Goal: Task Accomplishment & Management: Manage account settings

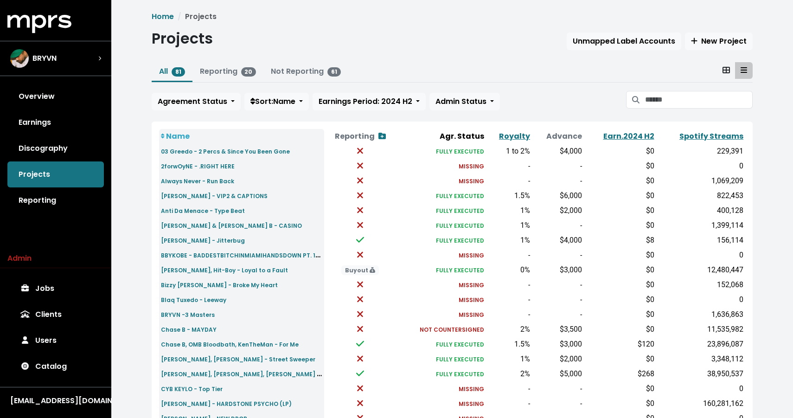
scroll to position [259, 0]
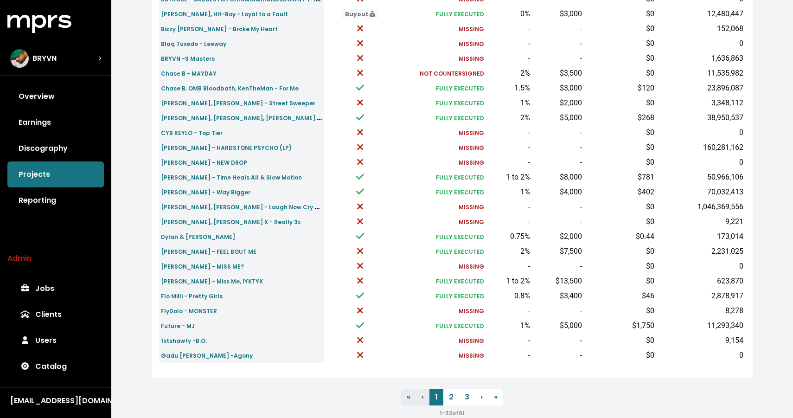
scroll to position [259, 0]
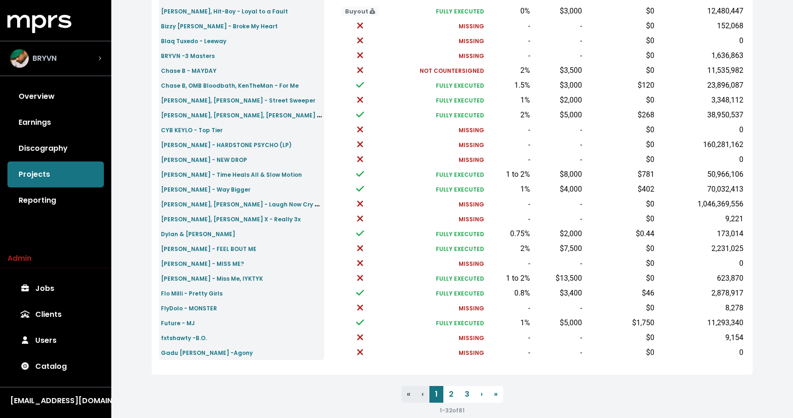
click at [65, 54] on div "BRYVN" at bounding box center [55, 58] width 91 height 19
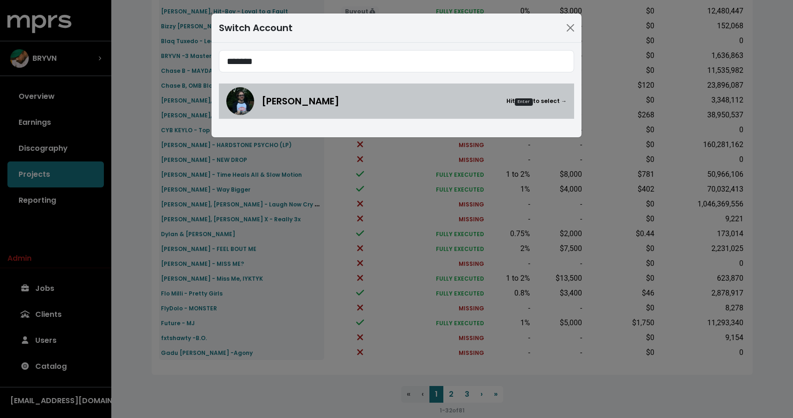
type input "*******"
click at [256, 101] on div "Andy Seltzer Hit Enter to select →" at bounding box center [396, 101] width 340 height 28
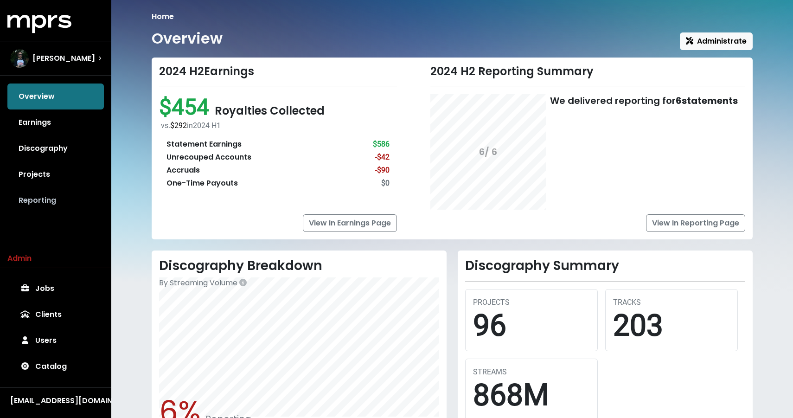
click at [48, 195] on link "Reporting" at bounding box center [55, 200] width 96 height 26
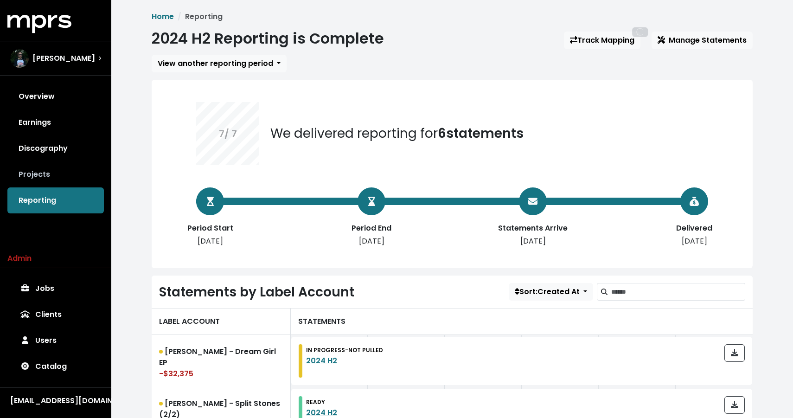
click at [48, 182] on link "Projects" at bounding box center [55, 174] width 96 height 26
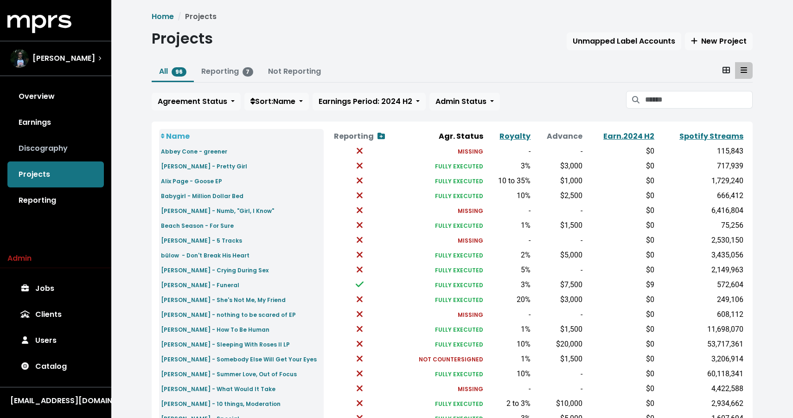
click at [57, 154] on link "Discography" at bounding box center [55, 148] width 96 height 26
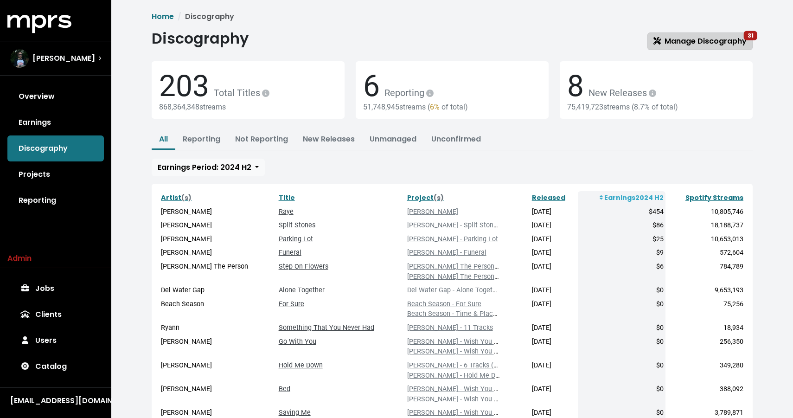
click at [681, 41] on span "Manage Discography 31" at bounding box center [699, 41] width 93 height 11
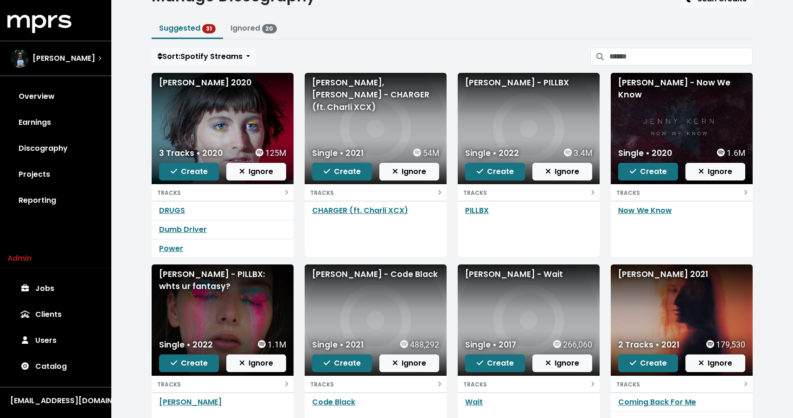
scroll to position [39, 0]
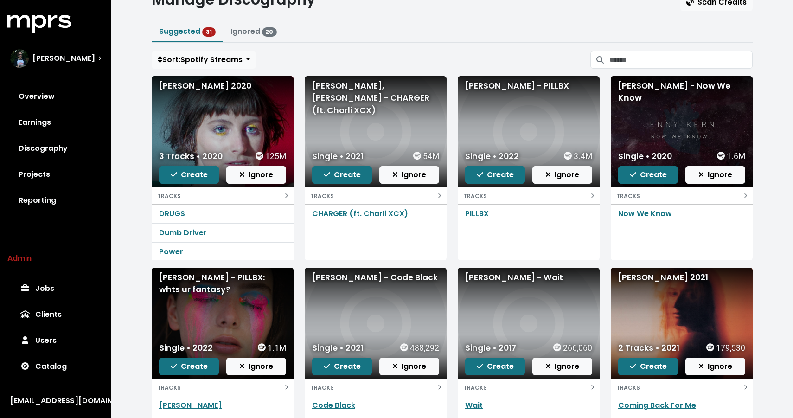
click at [193, 82] on div "IAN SWEET 2020" at bounding box center [222, 86] width 127 height 12
click at [394, 94] on div "Charli XCX, ELIO - CHARGER (ft. Charli XCX)" at bounding box center [375, 98] width 127 height 37
click at [353, 93] on div "Charli XCX, ELIO - CHARGER (ft. Charli XCX)" at bounding box center [375, 98] width 127 height 37
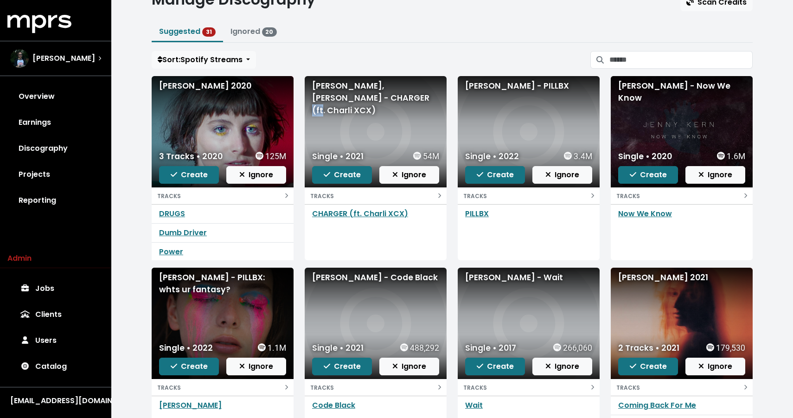
click at [353, 93] on div "Charli XCX, ELIO - CHARGER (ft. Charli XCX)" at bounding box center [375, 98] width 127 height 37
copy div "Charli XCX, ELIO - CHARGER (ft. Charli XCX)"
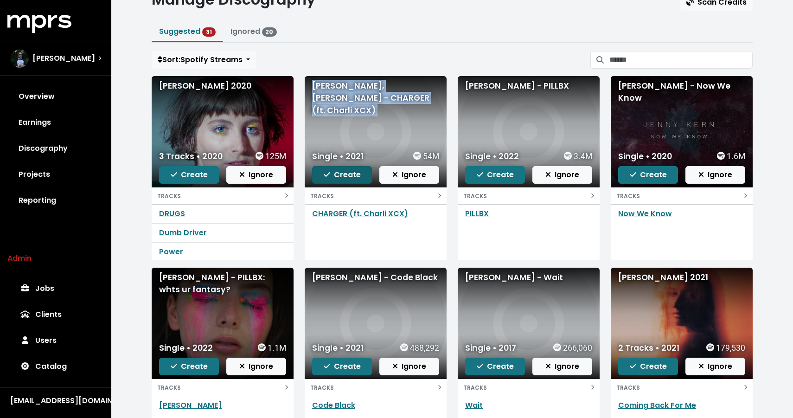
click at [341, 174] on span "Create" at bounding box center [342, 174] width 37 height 11
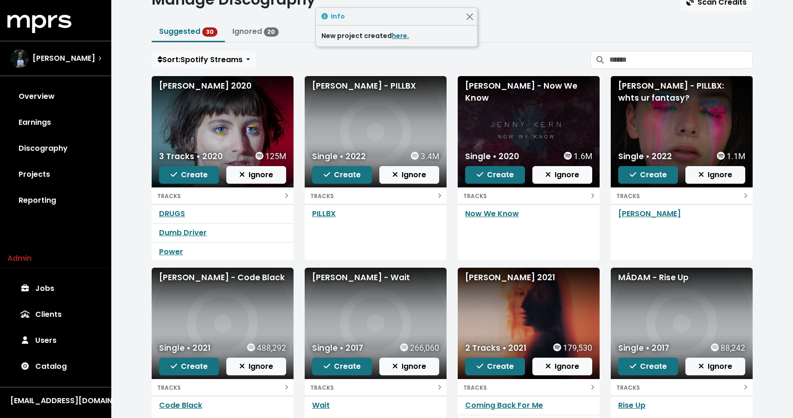
click at [346, 80] on div "Gaustad - PILLBX" at bounding box center [375, 86] width 127 height 12
copy div "Gaustad - PILLBX"
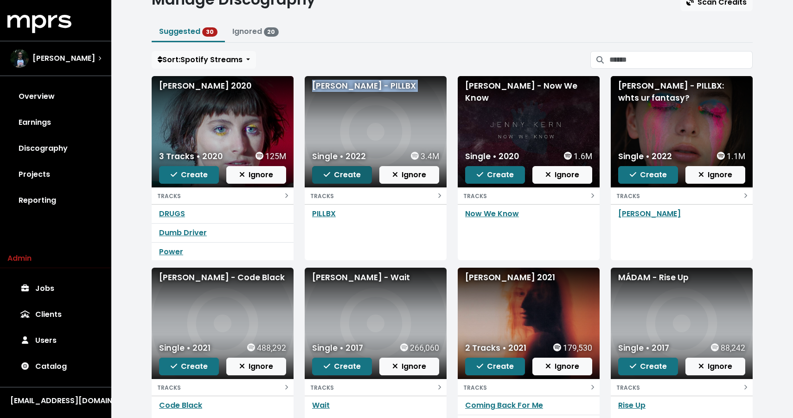
click at [349, 181] on button "Create" at bounding box center [342, 175] width 60 height 18
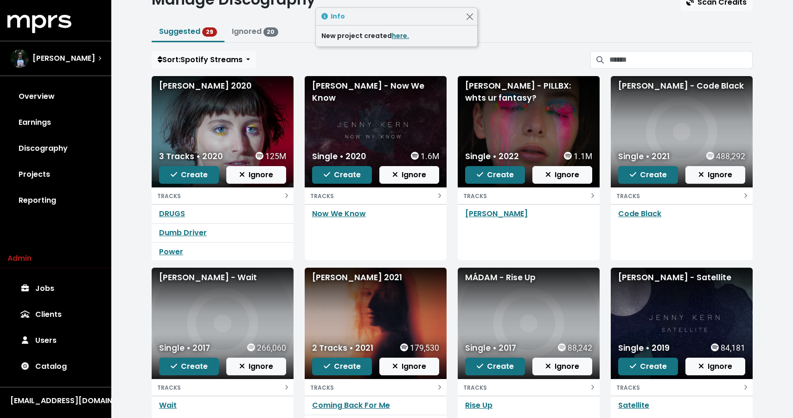
click at [369, 80] on div "Jenny Kern - Now We Know" at bounding box center [375, 92] width 127 height 25
copy div "Jenny Kern - Now We Know"
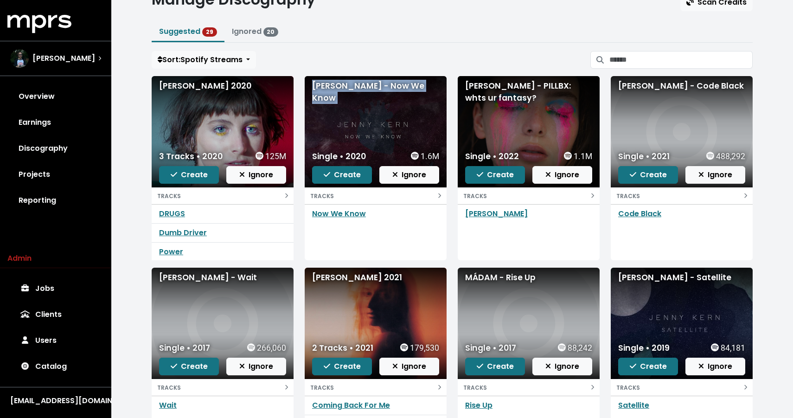
copy div "Jenny Kern - Now We Know"
click at [325, 170] on span "Create" at bounding box center [342, 174] width 37 height 11
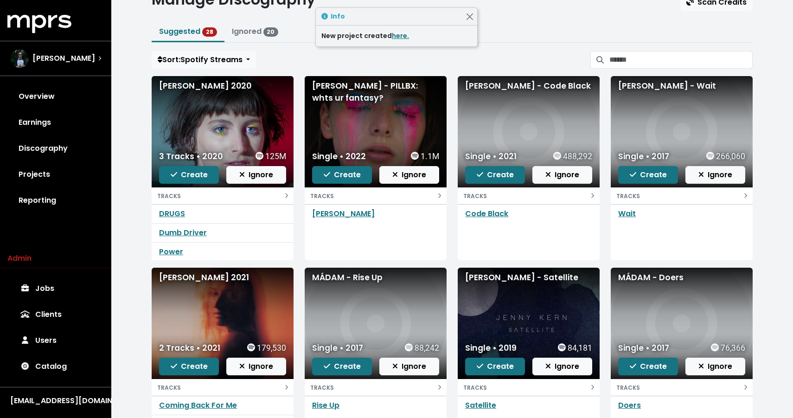
click at [334, 92] on div "Gaustad - PILLBX: whts ur fantasy?" at bounding box center [375, 92] width 127 height 25
copy div "Gaustad - PILLBX: whts ur fantasy?"
click at [529, 87] on div "Gaustad - Code Black" at bounding box center [528, 86] width 127 height 12
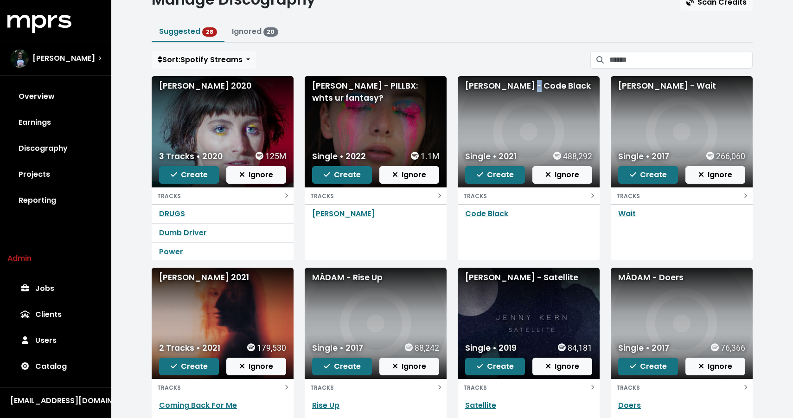
click at [529, 87] on div "Gaustad - Code Black" at bounding box center [528, 86] width 127 height 12
copy div "Gaustad - Code Black"
click at [477, 177] on button "Create" at bounding box center [495, 175] width 60 height 18
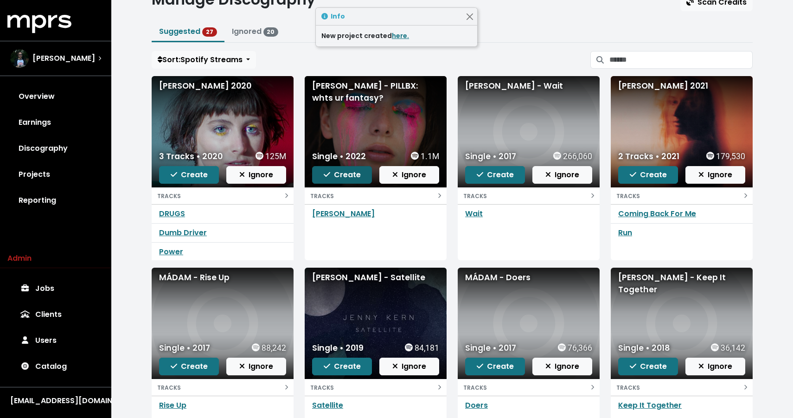
click at [331, 176] on span "Create" at bounding box center [342, 174] width 37 height 11
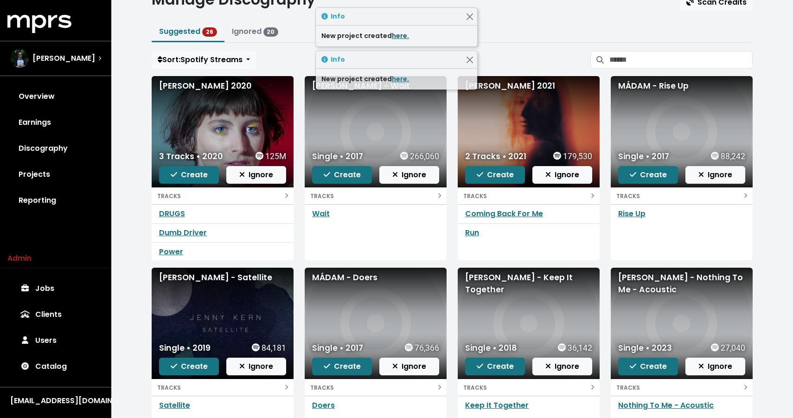
click at [392, 37] on link "here." at bounding box center [400, 35] width 17 height 9
click at [356, 127] on div "FLORIO - Wait" at bounding box center [376, 131] width 142 height 111
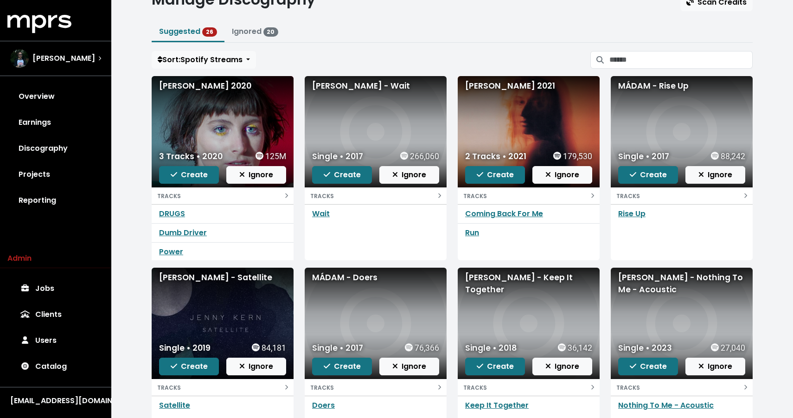
click at [329, 87] on div "FLORIO - Wait" at bounding box center [375, 86] width 127 height 12
copy div "FLORIO - Wait"
click at [331, 172] on span "Create" at bounding box center [342, 174] width 37 height 11
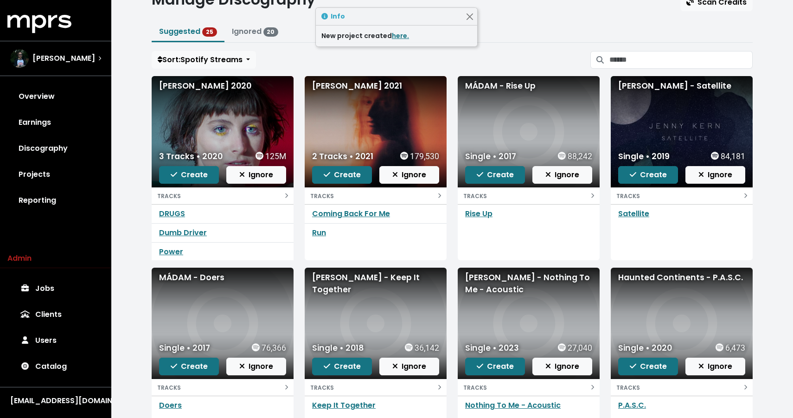
click at [345, 88] on div "Jenny Kern 2021" at bounding box center [375, 86] width 127 height 12
copy div "Jenny Kern 2021"
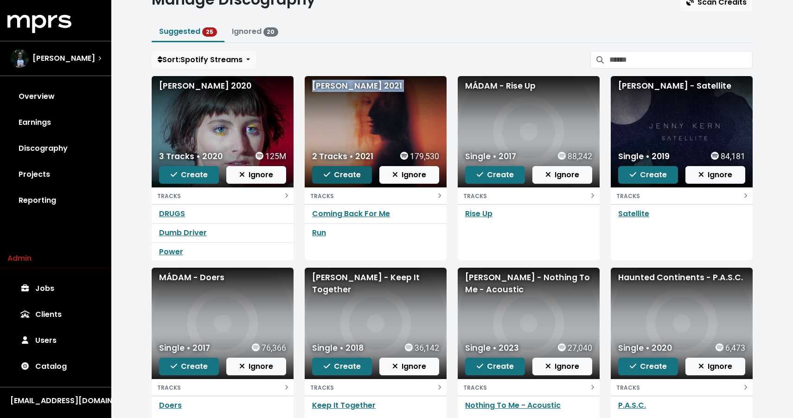
click at [334, 174] on span "Create" at bounding box center [342, 174] width 37 height 11
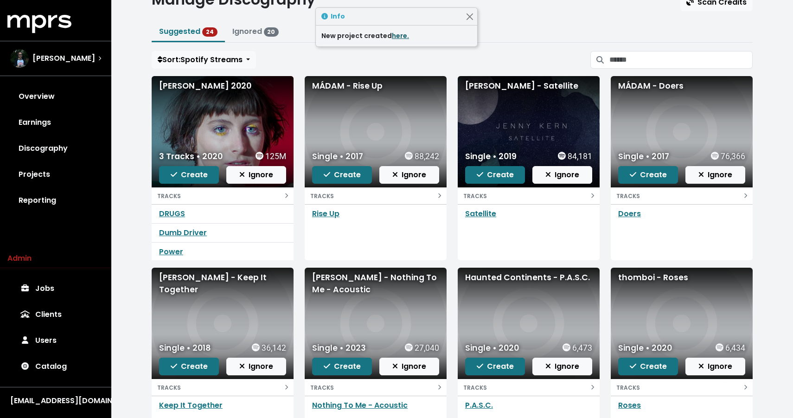
click at [393, 36] on link "here." at bounding box center [400, 35] width 17 height 9
click at [365, 89] on div "MÁDAM - Rise Up" at bounding box center [375, 86] width 127 height 12
copy div "MÁDAM - Rise Up"
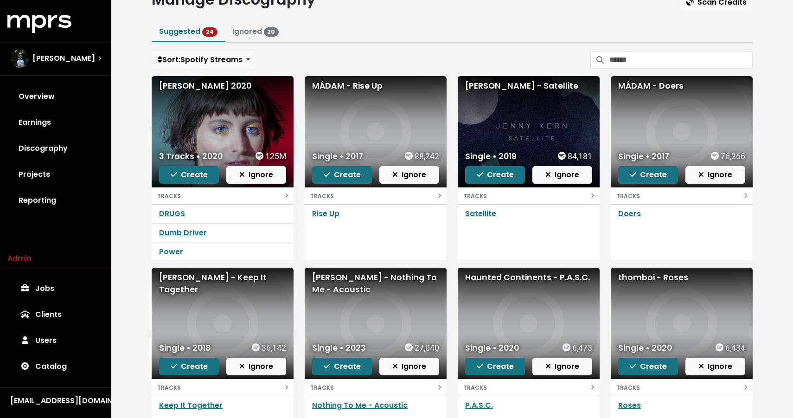
click at [333, 184] on div "Single • 2017 88,242 Create Ignore" at bounding box center [376, 166] width 142 height 41
click at [333, 177] on span "Create" at bounding box center [342, 174] width 37 height 11
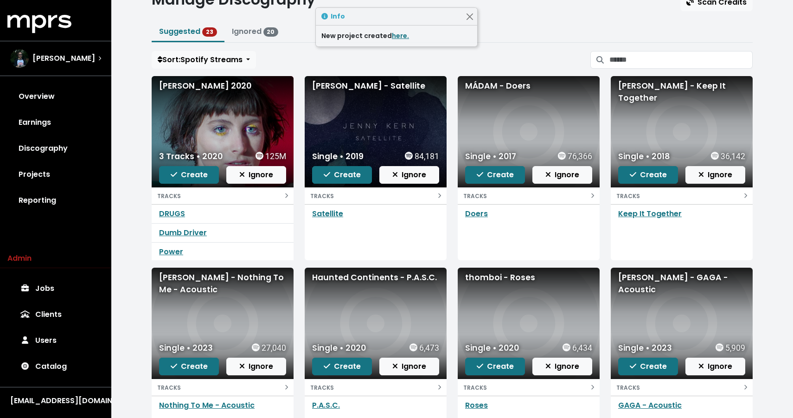
click at [343, 89] on div "Jenny Kern - Satellite" at bounding box center [375, 86] width 127 height 12
copy div "Jenny Kern - Satellite"
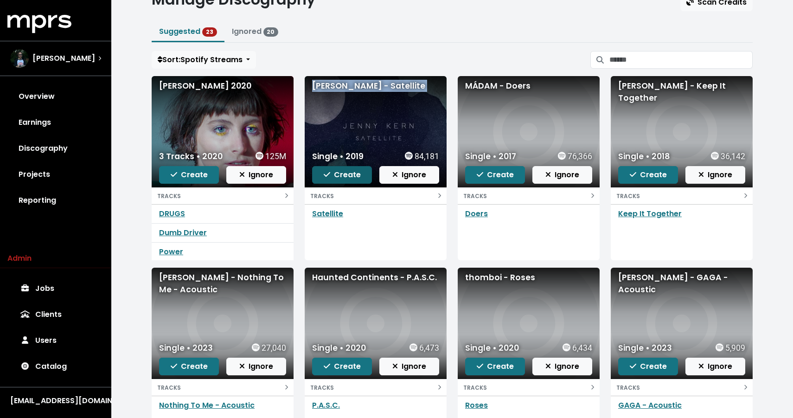
click at [337, 182] on button "Create" at bounding box center [342, 175] width 60 height 18
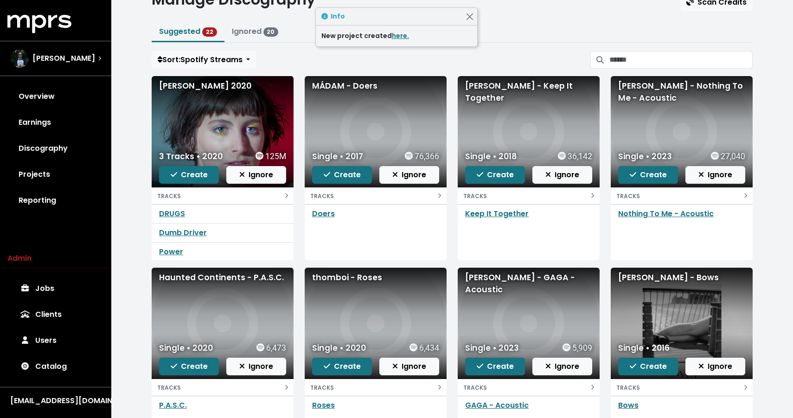
click at [327, 87] on div "MÁDAM - Doers" at bounding box center [375, 86] width 127 height 12
click at [497, 82] on div "FLORIO - Keep It Together" at bounding box center [528, 92] width 127 height 25
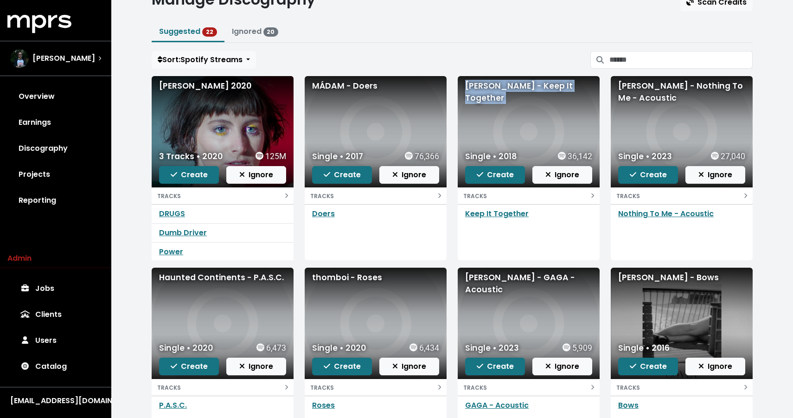
click at [497, 82] on div "FLORIO - Keep It Together" at bounding box center [528, 92] width 127 height 25
click at [631, 90] on div "Gaustad - Nothing To Me - Acoustic" at bounding box center [681, 92] width 127 height 25
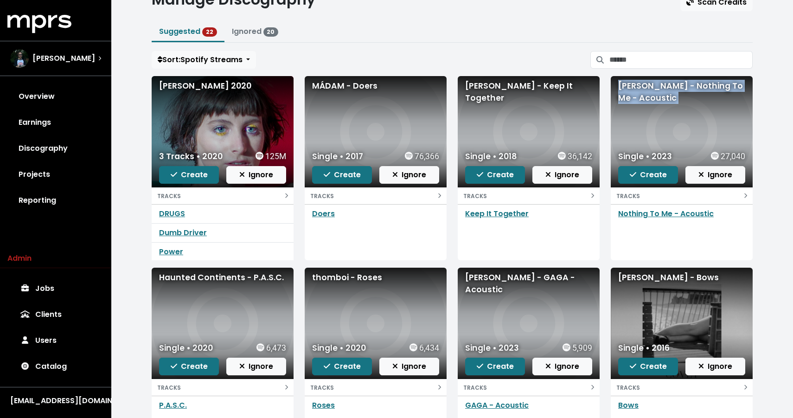
click at [631, 90] on div "Gaustad - Nothing To Me - Acoustic" at bounding box center [681, 92] width 127 height 25
click at [225, 274] on div "Haunted Continents - P.A.S.C." at bounding box center [222, 277] width 127 height 12
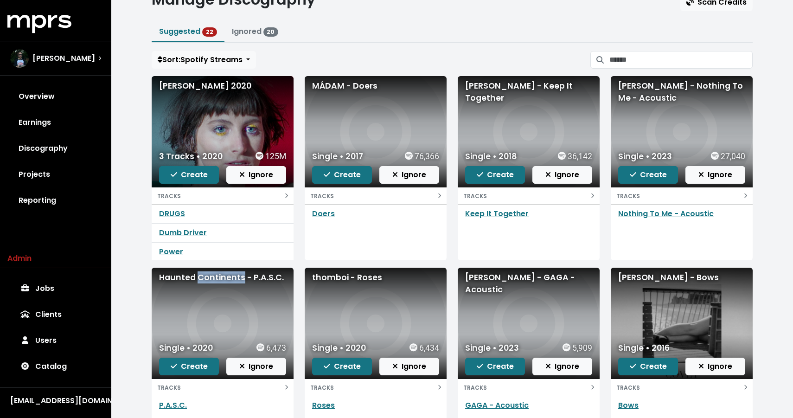
click at [225, 274] on div "Haunted Continents - P.A.S.C." at bounding box center [222, 277] width 127 height 12
click at [339, 279] on div "thomboi - Roses" at bounding box center [375, 277] width 127 height 12
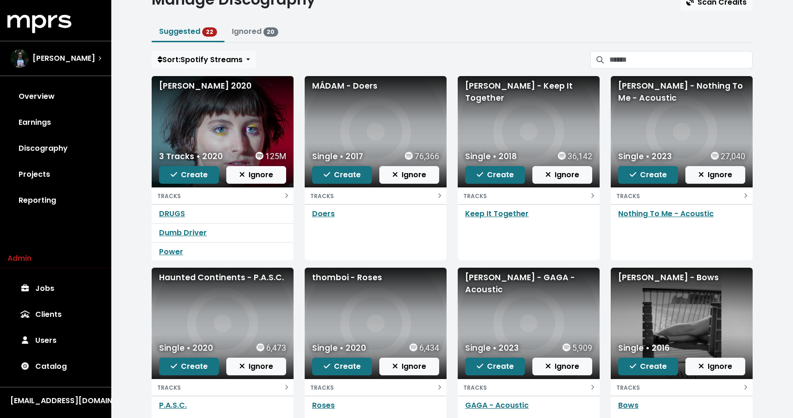
click at [549, 279] on div "Gaustad - GAGA - Acoustic" at bounding box center [528, 283] width 127 height 25
click at [383, 215] on div "Doers" at bounding box center [376, 213] width 142 height 19
click at [351, 180] on button "Create" at bounding box center [342, 175] width 60 height 18
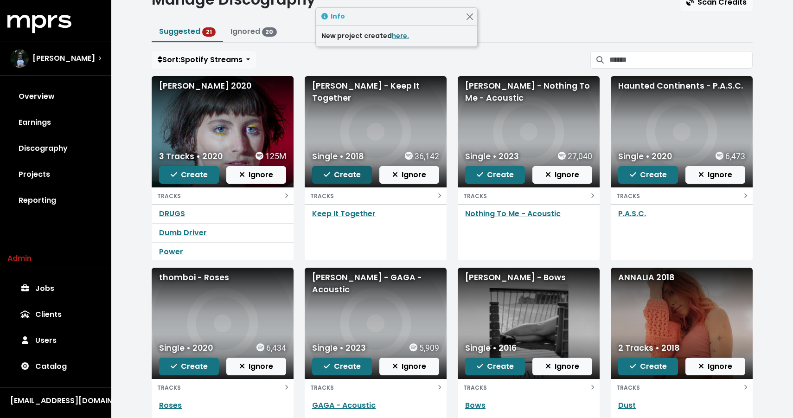
click at [335, 172] on span "Create" at bounding box center [342, 174] width 37 height 11
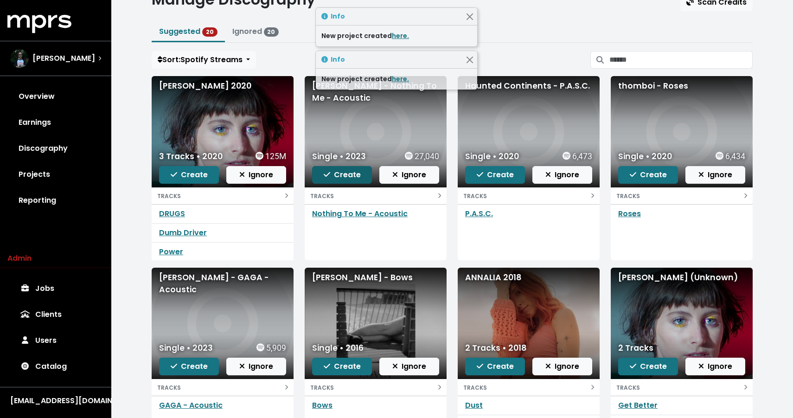
click at [331, 176] on span "Create" at bounding box center [342, 174] width 37 height 11
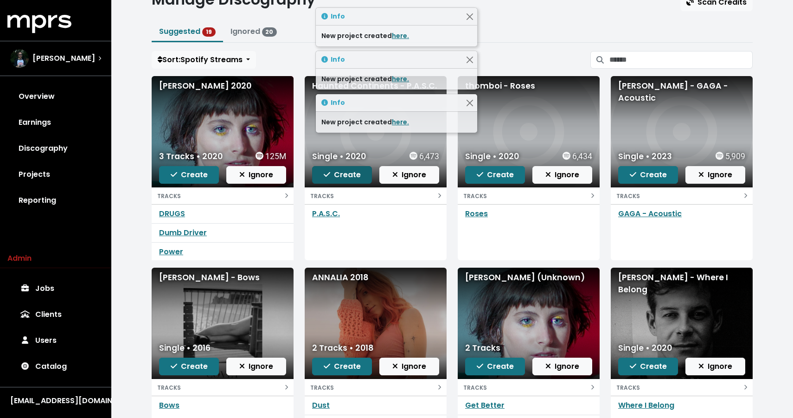
click at [332, 177] on span "Create" at bounding box center [342, 174] width 37 height 11
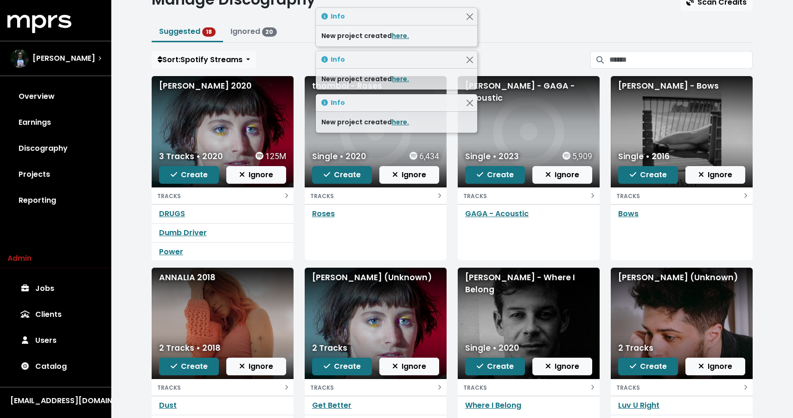
click at [332, 177] on span "Create" at bounding box center [342, 174] width 37 height 11
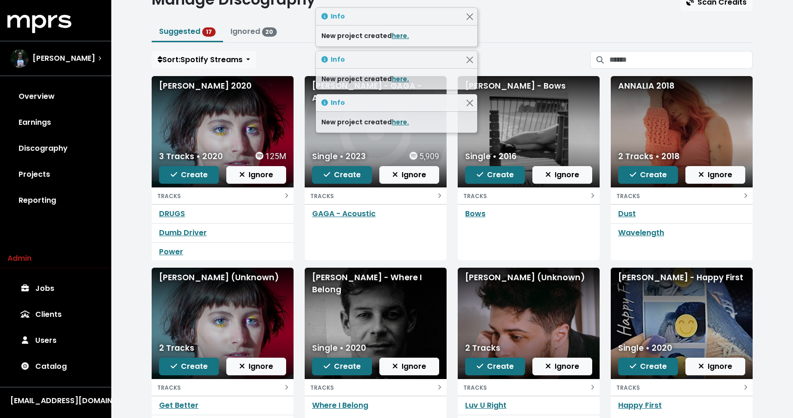
click at [518, 240] on div "Bows" at bounding box center [529, 232] width 142 height 56
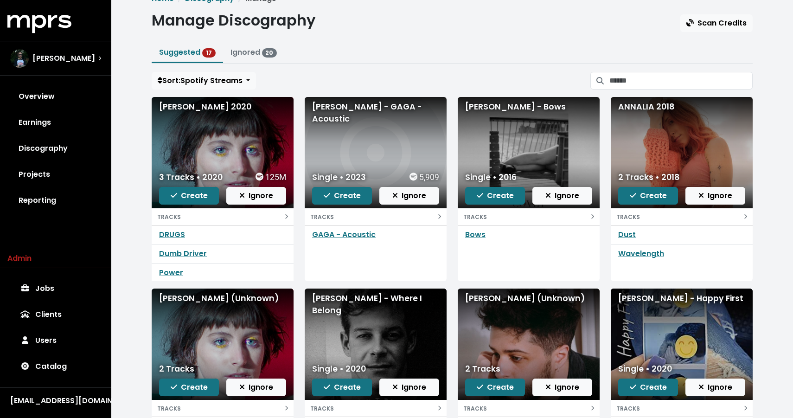
scroll to position [17, 0]
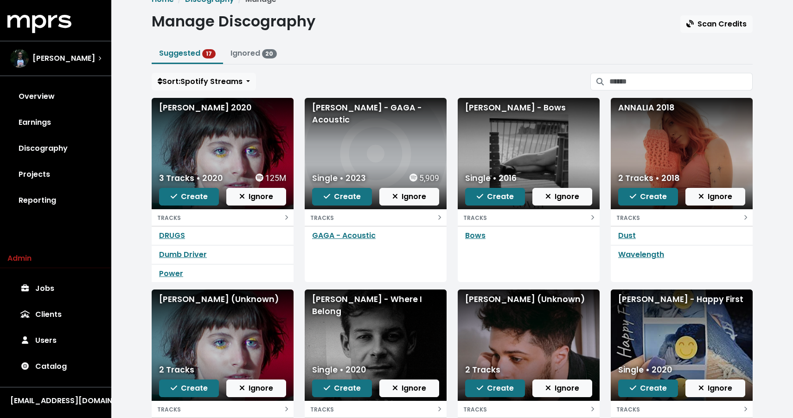
click at [497, 107] on div "Covey - Bows" at bounding box center [528, 108] width 127 height 12
click at [646, 107] on div "ANNALIA 2018" at bounding box center [681, 108] width 127 height 12
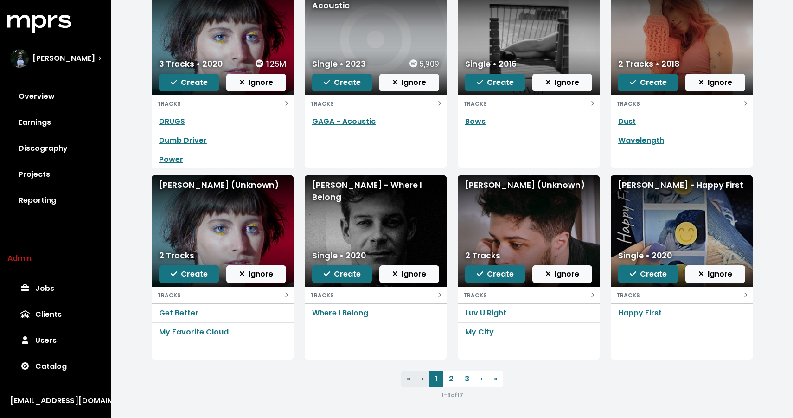
scroll to position [132, 0]
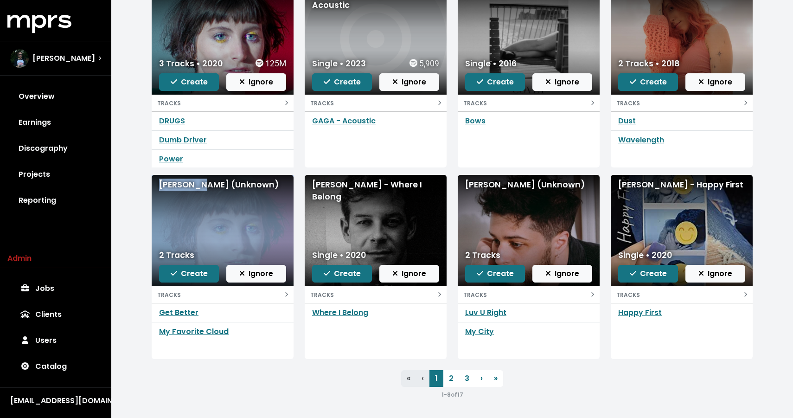
drag, startPoint x: 202, startPoint y: 184, endPoint x: 118, endPoint y: 184, distance: 83.9
click at [118, 184] on div "Home Discography Manage Manage Discography Scan Credits Suggested 17 Ignored 20…" at bounding box center [451, 143] width 681 height 550
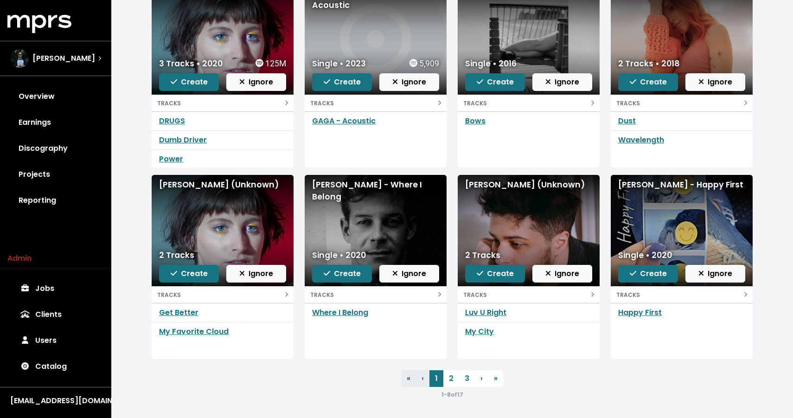
click at [363, 179] on div "Peter Purcell - Where I Belong" at bounding box center [375, 190] width 127 height 25
drag, startPoint x: 512, startPoint y: 183, endPoint x: 461, endPoint y: 186, distance: 51.5
click at [461, 186] on div "Sam Setton (Unknown)" at bounding box center [529, 230] width 142 height 111
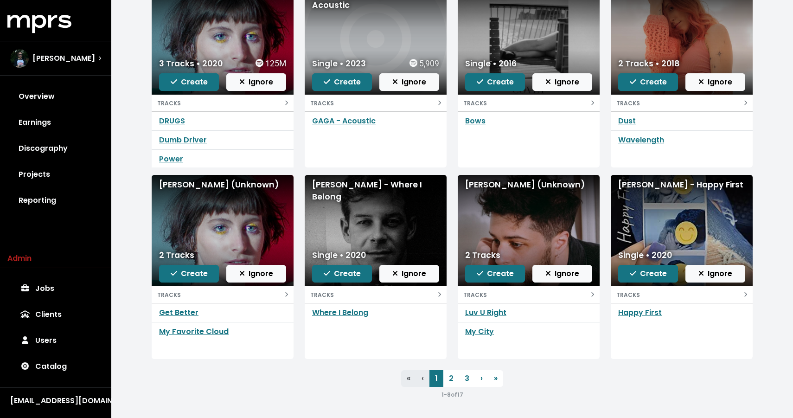
click at [660, 188] on div "Rayla - Happy First" at bounding box center [681, 184] width 127 height 12
click at [454, 384] on link "2" at bounding box center [451, 378] width 16 height 17
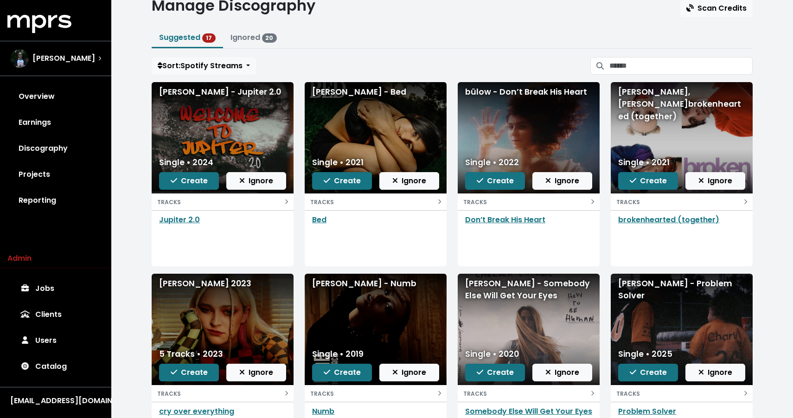
scroll to position [30, 0]
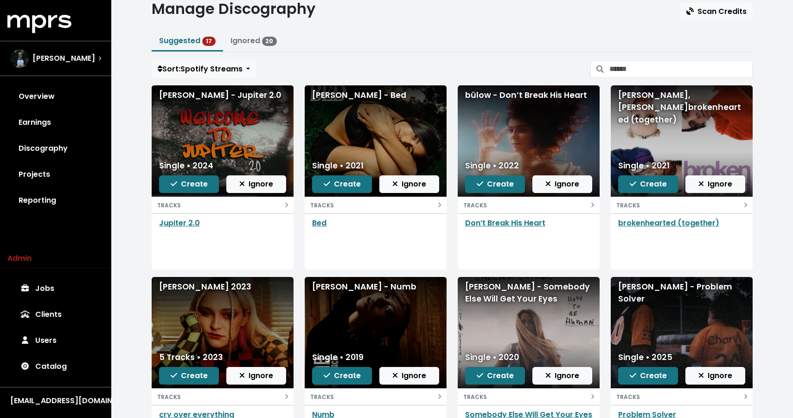
click at [229, 101] on div "Gaustad - Jupiter 2.0" at bounding box center [222, 95] width 127 height 12
click at [229, 99] on div "Gaustad - Jupiter 2.0" at bounding box center [222, 95] width 127 height 12
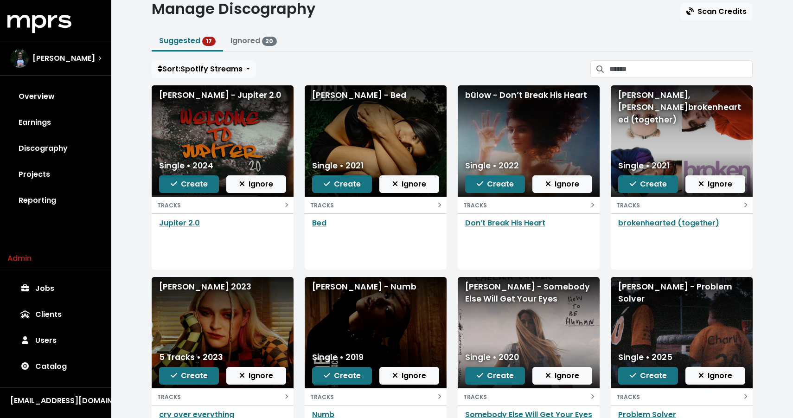
click at [345, 96] on div "Niko Rubio - Bed" at bounding box center [375, 95] width 127 height 12
click at [336, 185] on span "Create" at bounding box center [342, 183] width 37 height 11
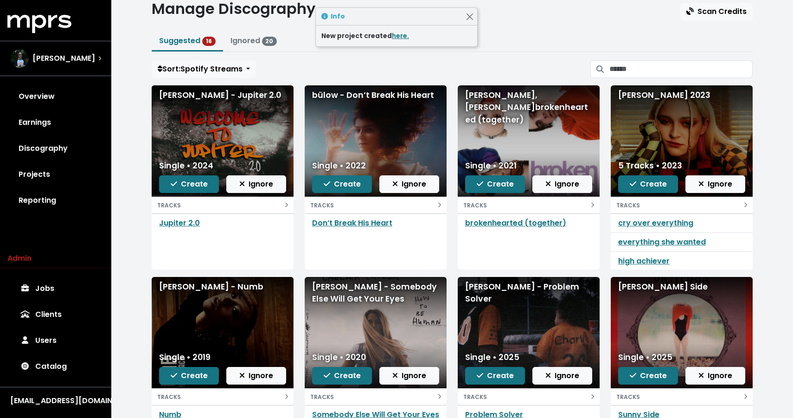
click at [329, 99] on div "bülow - Don’t Break His Heart" at bounding box center [375, 95] width 127 height 12
click at [478, 101] on div "BEKA, joan - ​brokenhearted (together)" at bounding box center [528, 107] width 127 height 37
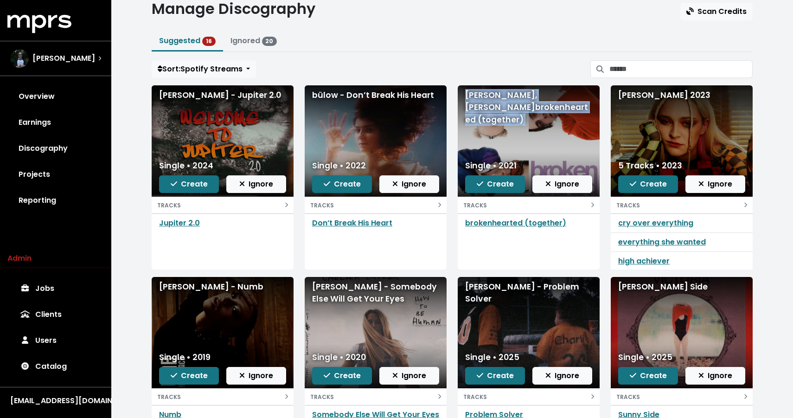
click at [478, 101] on div "BEKA, joan - ​brokenhearted (together)" at bounding box center [528, 107] width 127 height 37
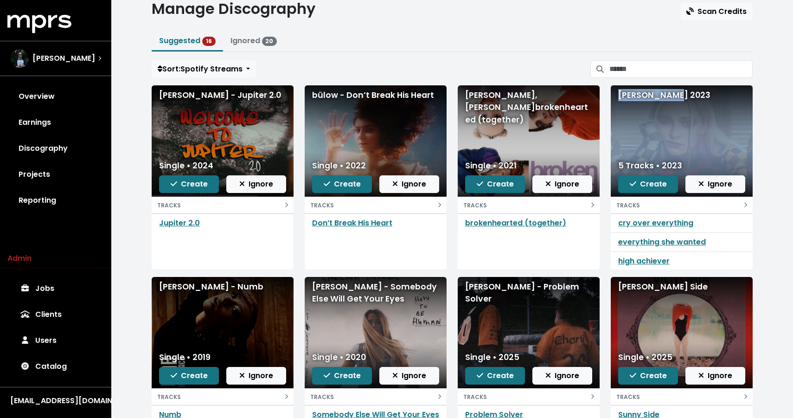
drag, startPoint x: 675, startPoint y: 95, endPoint x: 608, endPoint y: 97, distance: 66.8
click at [608, 97] on div "Charli Adams 2023 5 Tracks • 2023 Create Ignore TRACKS ​cry over everything ​ev…" at bounding box center [681, 177] width 153 height 184
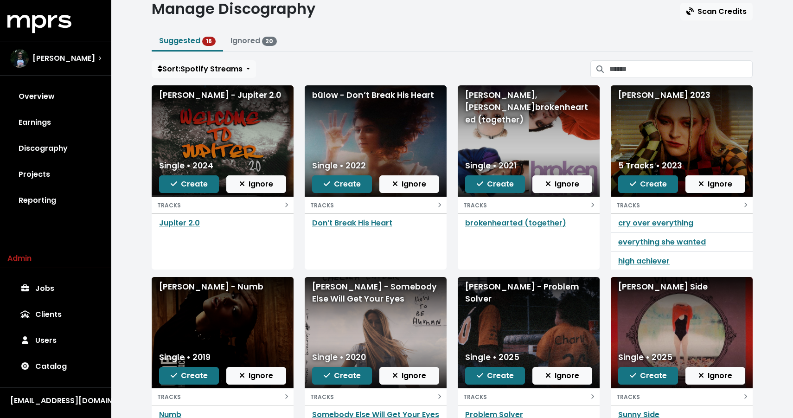
click at [617, 97] on div "Charli Adams 2023" at bounding box center [682, 140] width 142 height 111
click at [623, 95] on div "Charli Adams 2023" at bounding box center [681, 95] width 127 height 12
click at [640, 187] on span "Create" at bounding box center [648, 183] width 37 height 11
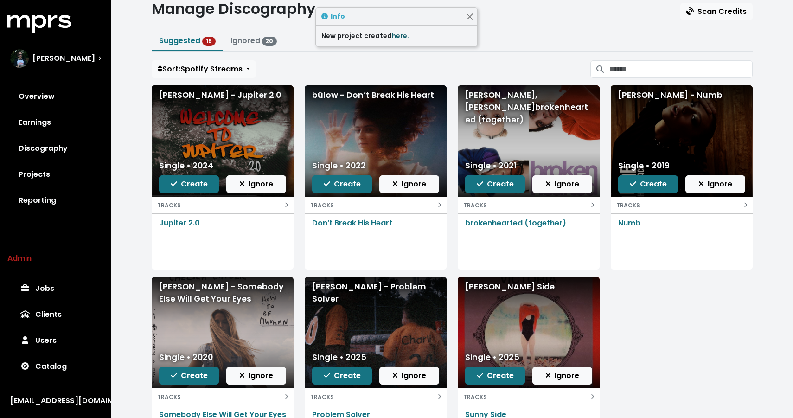
click at [396, 35] on link "here." at bounding box center [400, 35] width 17 height 9
click at [325, 190] on button "Create" at bounding box center [342, 184] width 60 height 18
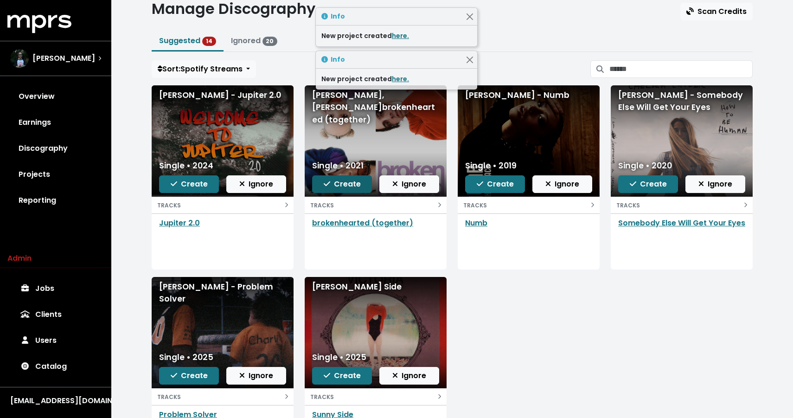
click at [333, 188] on span "Create" at bounding box center [342, 183] width 37 height 11
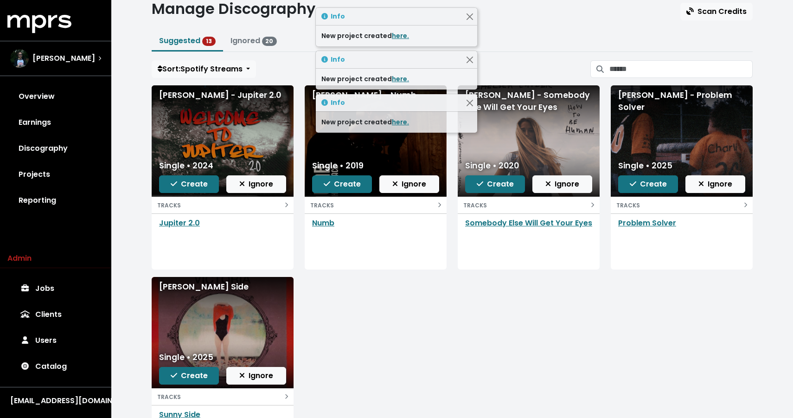
click at [537, 0] on div "Manage Discography Scan Credits" at bounding box center [452, 10] width 601 height 20
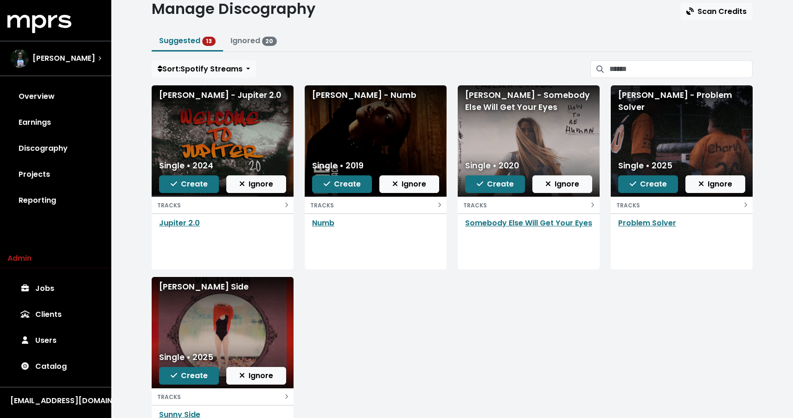
click at [339, 94] on div "Baker Grace - Numb" at bounding box center [375, 95] width 127 height 12
click at [503, 92] on div "Chelsea Cutler - Somebody Else Will Get Your Eyes" at bounding box center [528, 101] width 127 height 25
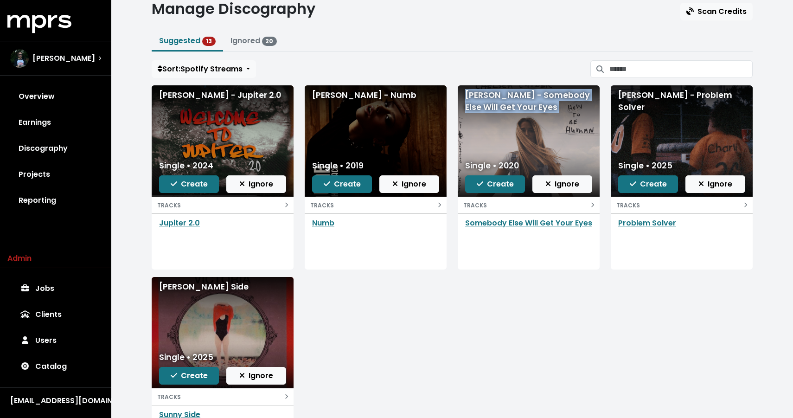
click at [503, 92] on div "Chelsea Cutler - Somebody Else Will Get Your Eyes" at bounding box center [528, 101] width 127 height 25
click at [630, 104] on div "Charli Adams - Problem Solver" at bounding box center [681, 101] width 127 height 25
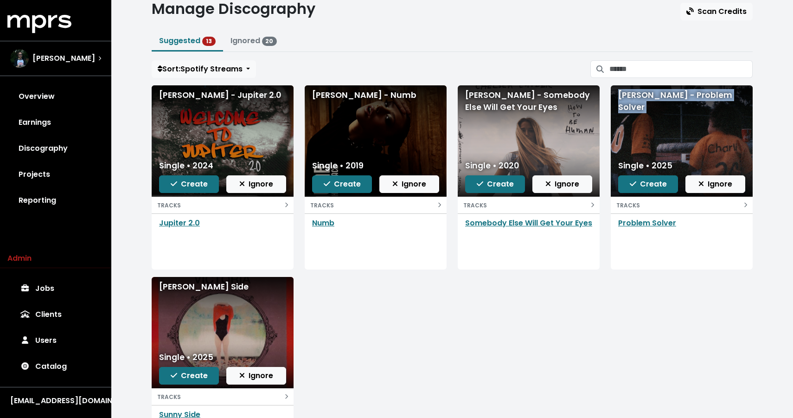
click at [630, 104] on div "Charli Adams - Problem Solver" at bounding box center [681, 101] width 127 height 25
click at [178, 286] on div "Ryann - Sunny Side" at bounding box center [222, 286] width 127 height 12
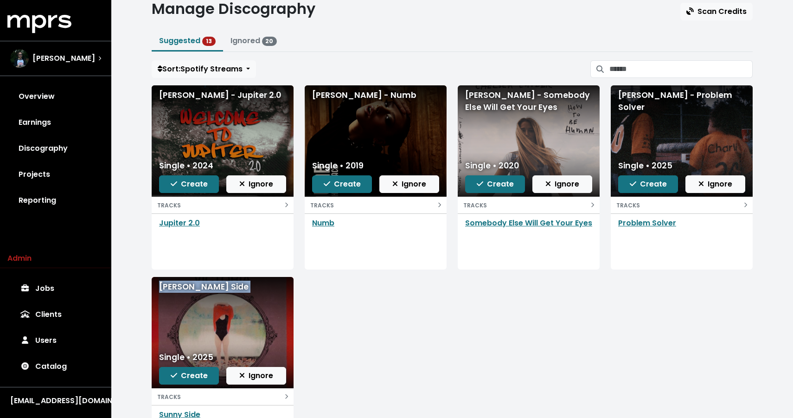
click at [178, 286] on div "Ryann - Sunny Side" at bounding box center [222, 286] width 127 height 12
click at [324, 183] on icon "button" at bounding box center [326, 183] width 6 height 5
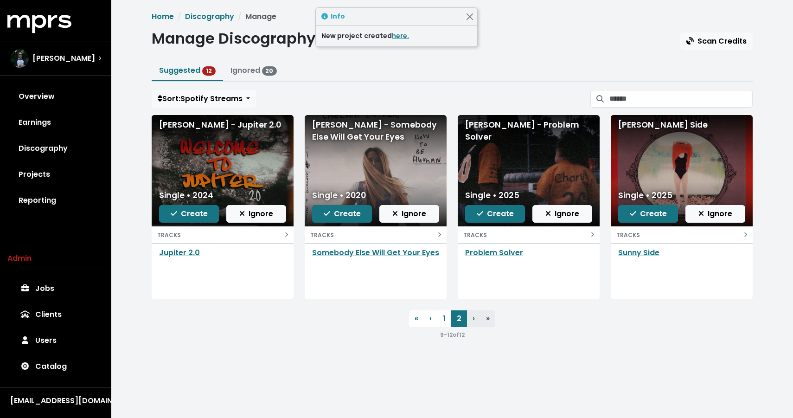
scroll to position [0, 0]
click at [327, 216] on icon "button" at bounding box center [327, 213] width 6 height 7
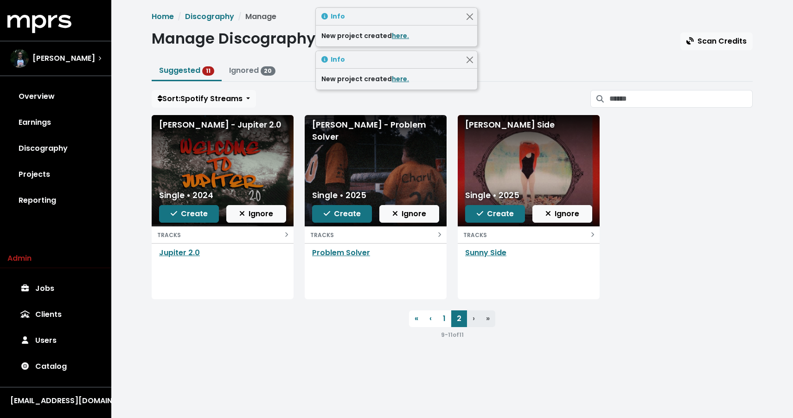
click at [327, 216] on icon "button" at bounding box center [327, 213] width 6 height 7
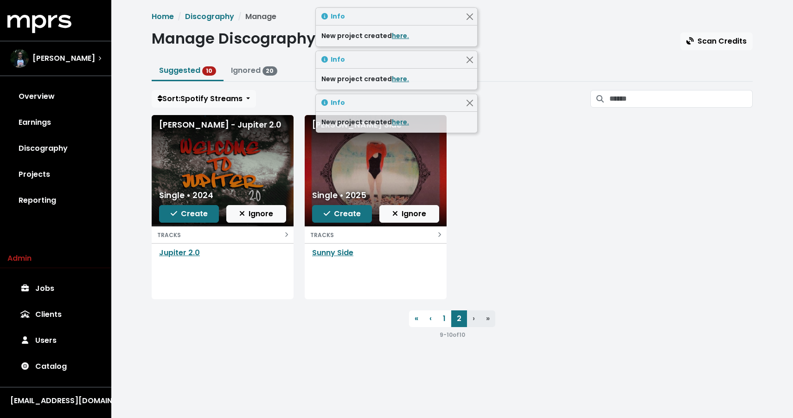
click at [492, 252] on div "Gaustad - Jupiter 2.0 Single • 2024 Create Ignore TRACKS Jupiter 2.0 Ryann - Su…" at bounding box center [452, 210] width 612 height 191
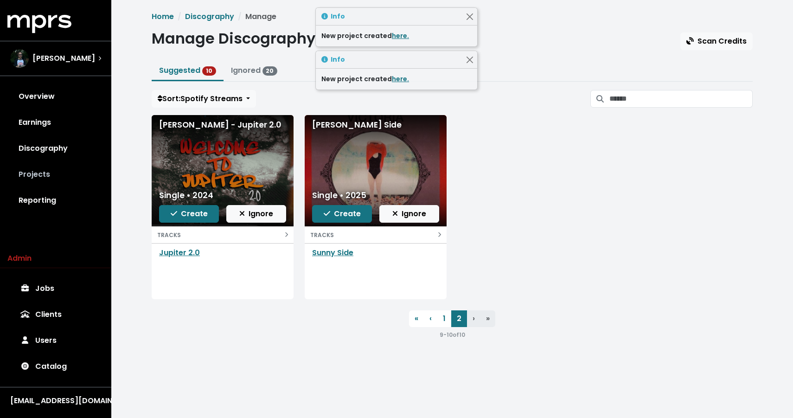
click at [35, 172] on link "Projects" at bounding box center [55, 174] width 96 height 26
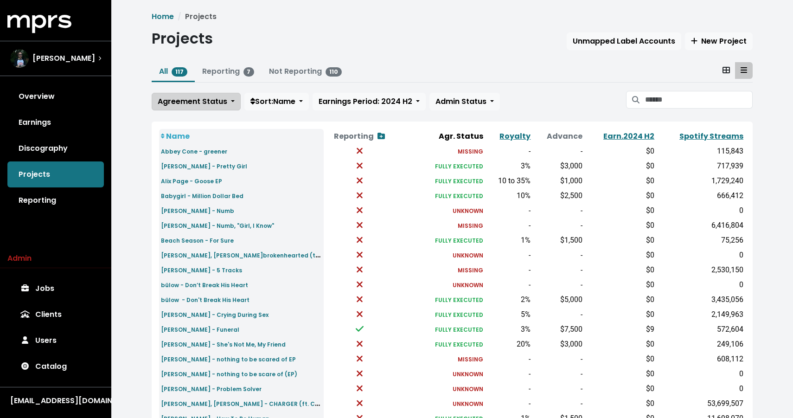
click at [201, 99] on span "Agreement Status" at bounding box center [193, 101] width 70 height 11
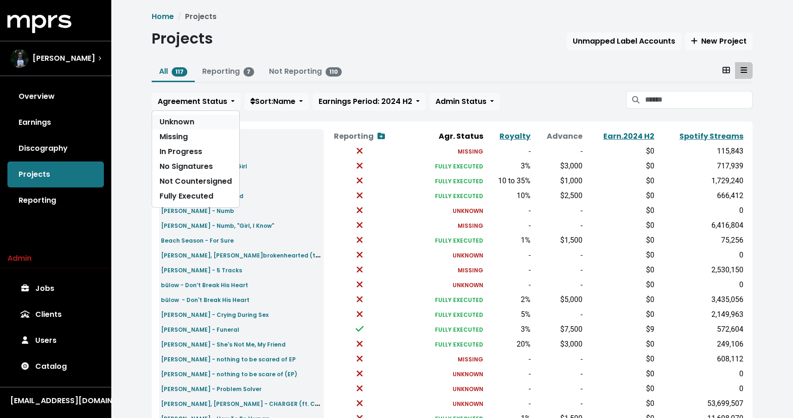
click at [182, 122] on link "Unknown" at bounding box center [195, 122] width 87 height 15
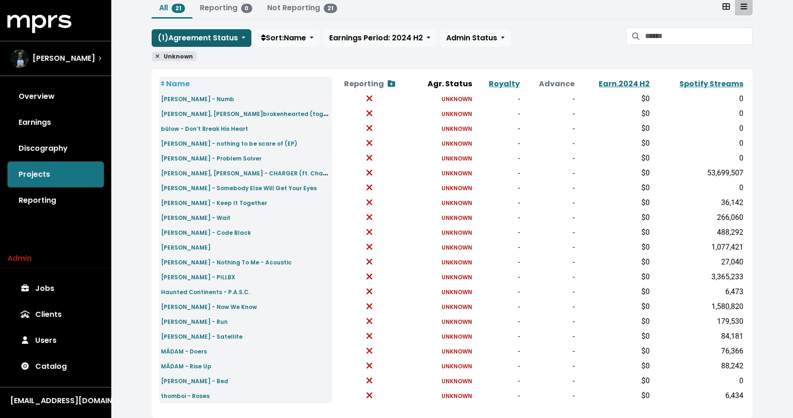
scroll to position [89, 0]
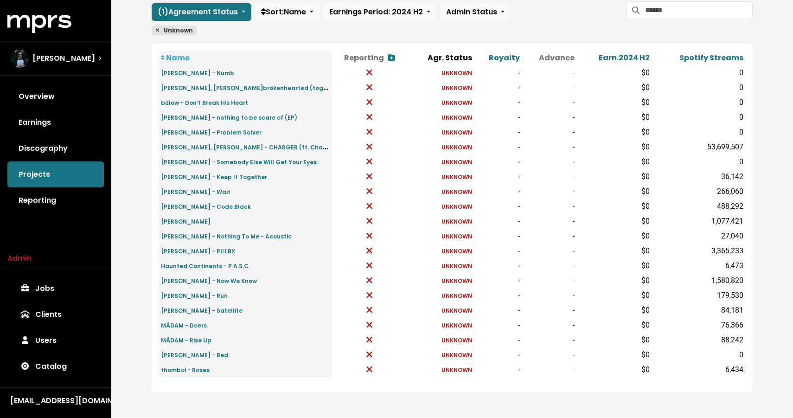
click at [177, 29] on span "Unknown" at bounding box center [174, 30] width 45 height 10
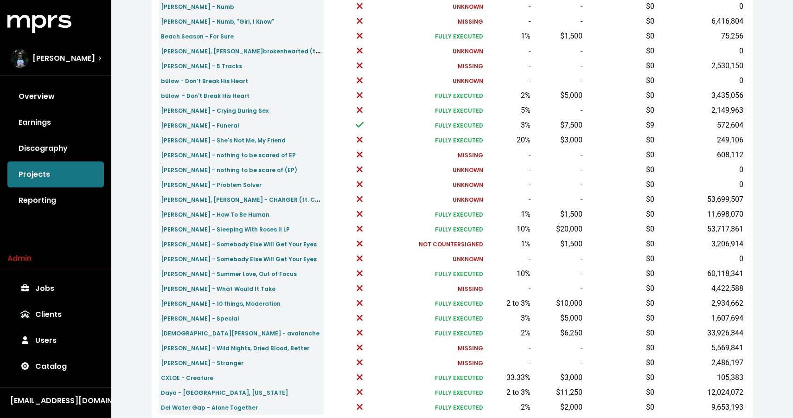
scroll to position [203, 0]
click at [210, 157] on small "Charli Adams - nothing to be scared of EP" at bounding box center [228, 156] width 135 height 8
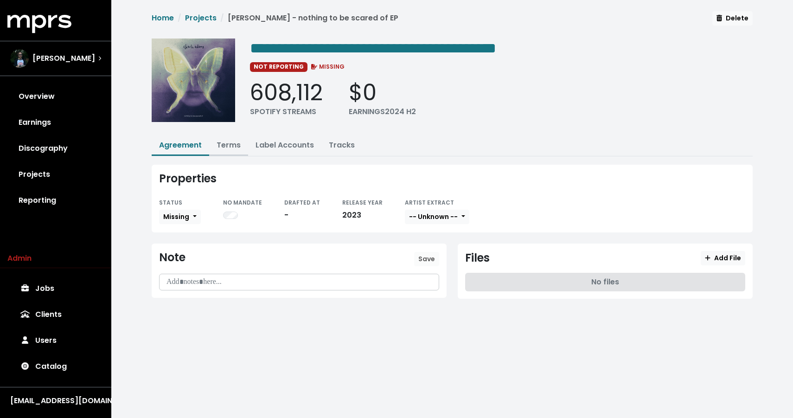
click at [232, 150] on button "Terms" at bounding box center [228, 146] width 39 height 20
click at [233, 140] on link "Terms" at bounding box center [228, 145] width 24 height 11
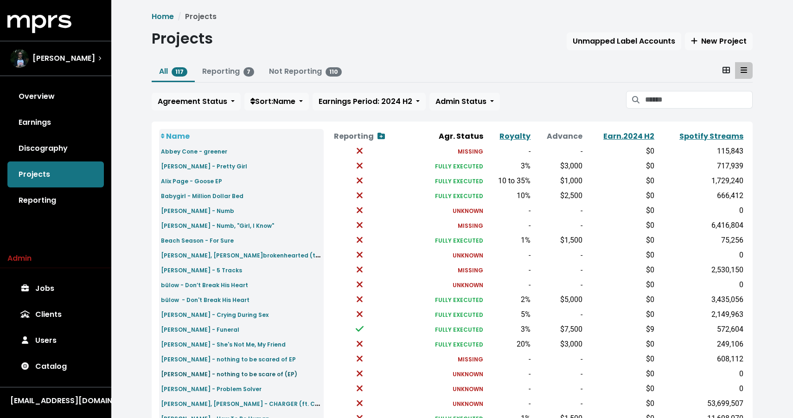
click at [220, 373] on small "Charli Adams - nothing to be scare of (EP)" at bounding box center [229, 374] width 136 height 8
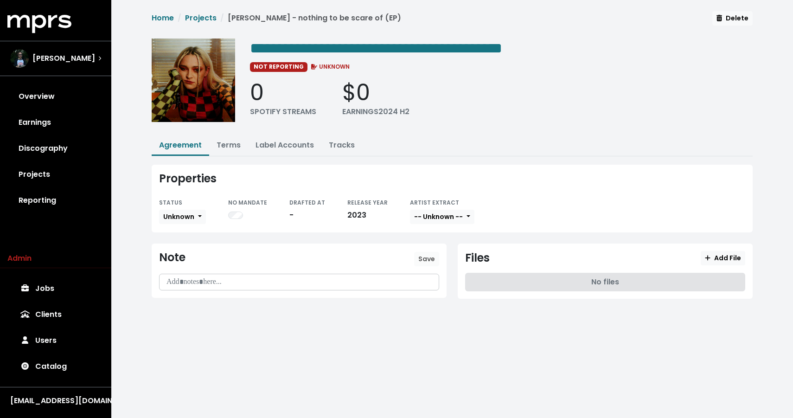
click at [716, 28] on div "Home Projects Charli Adams - nothing to be scare of (EP) Delete" at bounding box center [452, 21] width 601 height 20
click at [735, 14] on span "Delete" at bounding box center [732, 17] width 32 height 9
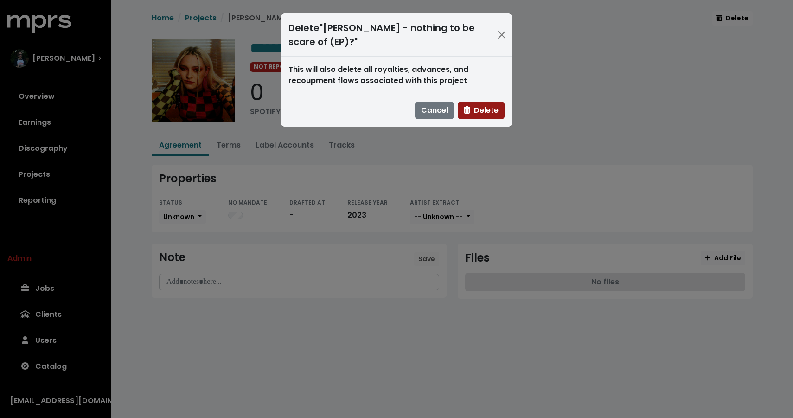
click at [471, 109] on span "Delete" at bounding box center [481, 110] width 35 height 11
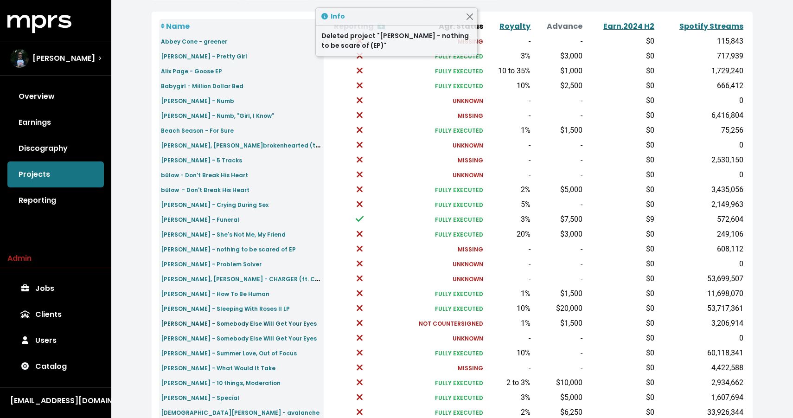
scroll to position [109, 0]
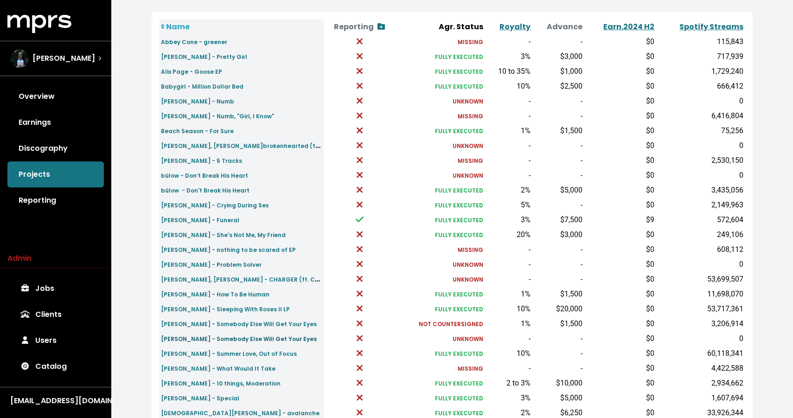
click at [248, 339] on small "Chelsea Cutler - Somebody Else Will Get Your Eyes" at bounding box center [239, 339] width 156 height 8
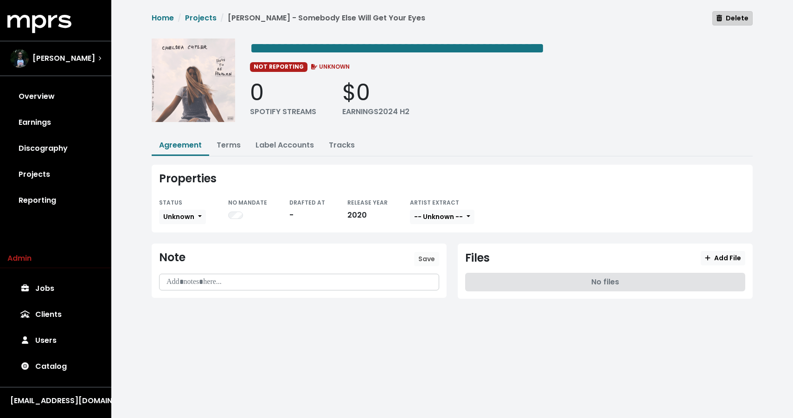
click at [737, 19] on span "Delete" at bounding box center [732, 17] width 32 height 9
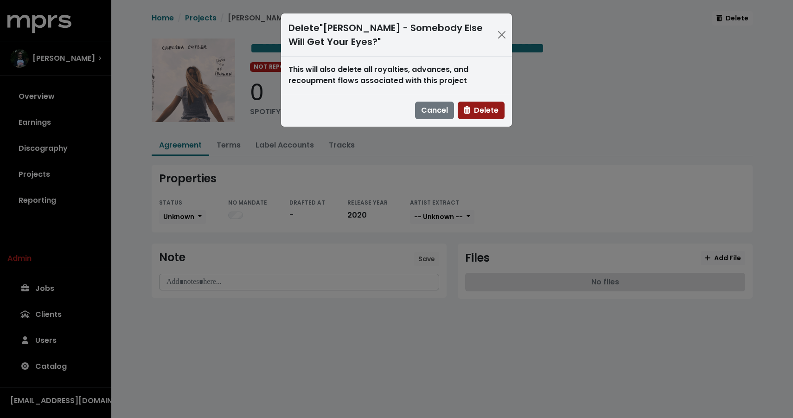
click at [475, 105] on span "Delete" at bounding box center [481, 110] width 35 height 11
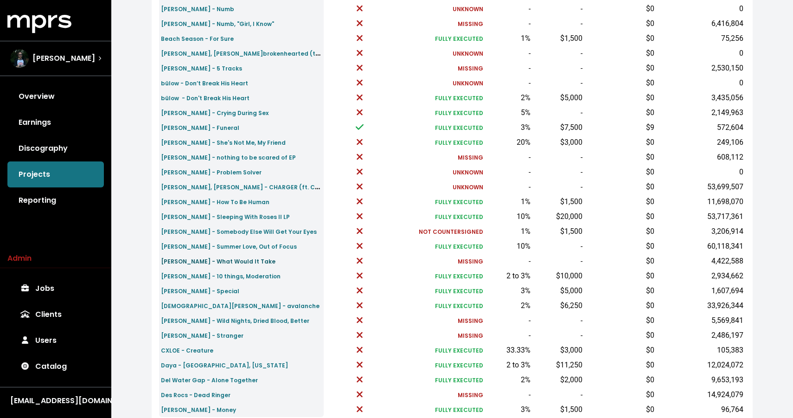
scroll to position [200, 0]
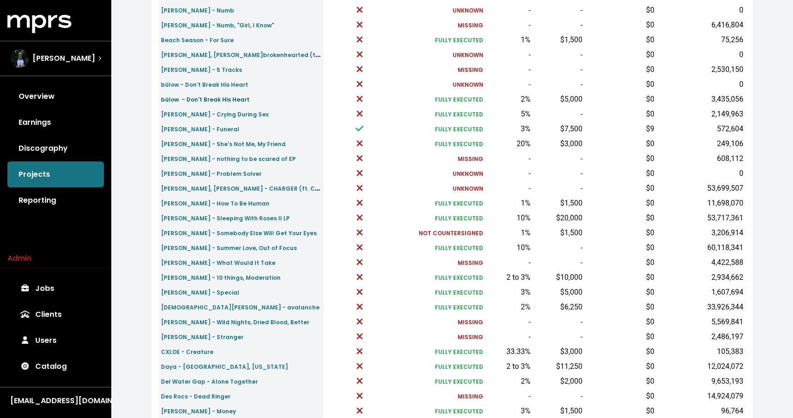
click at [227, 102] on small "bülow - Don't Break His Heart" at bounding box center [205, 99] width 89 height 8
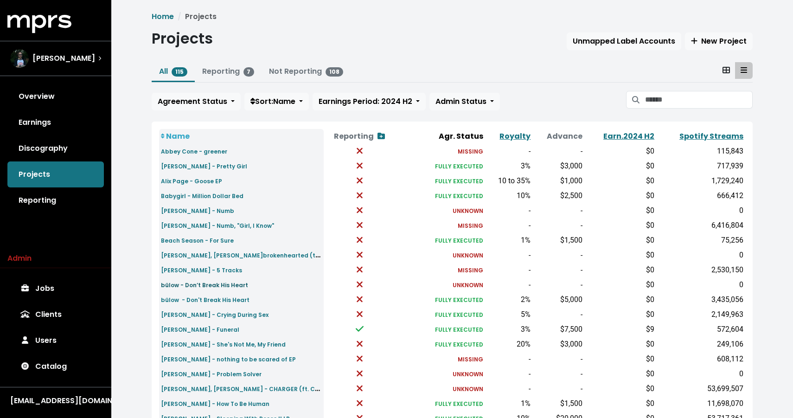
click at [195, 286] on small "bülow - Don’t Break His Heart" at bounding box center [204, 285] width 87 height 8
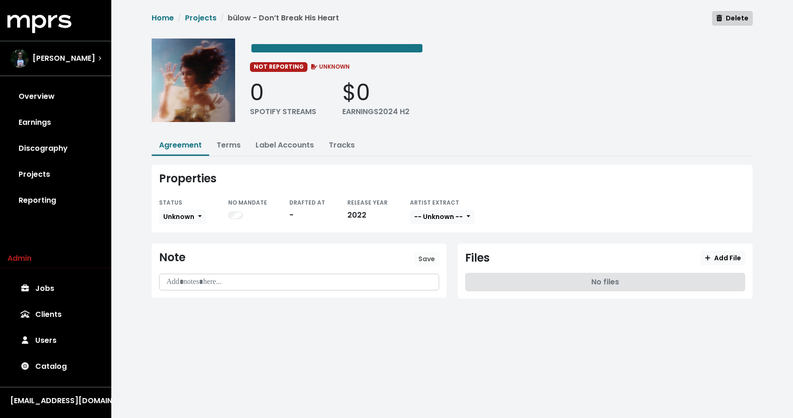
click at [740, 19] on span "Delete" at bounding box center [732, 17] width 32 height 9
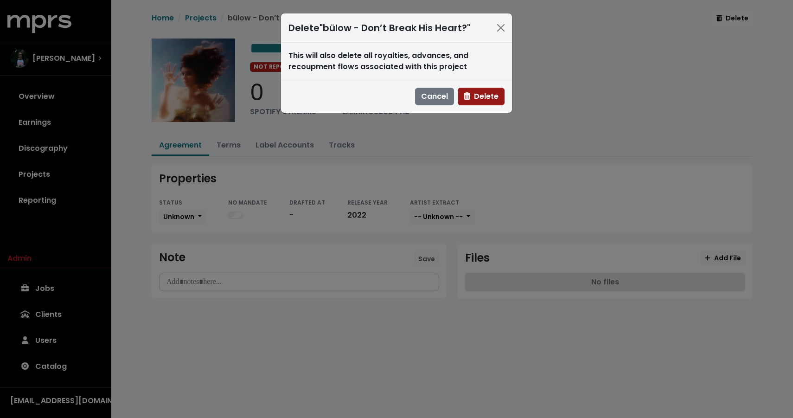
click at [477, 94] on span "Delete" at bounding box center [481, 96] width 35 height 11
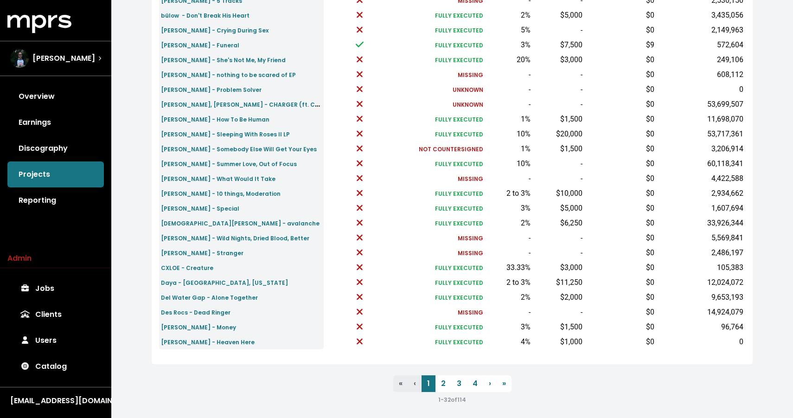
scroll to position [275, 0]
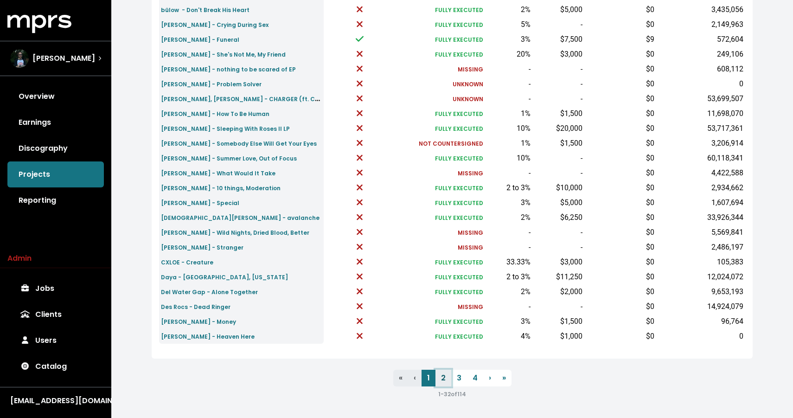
click at [440, 377] on link "2" at bounding box center [443, 377] width 16 height 17
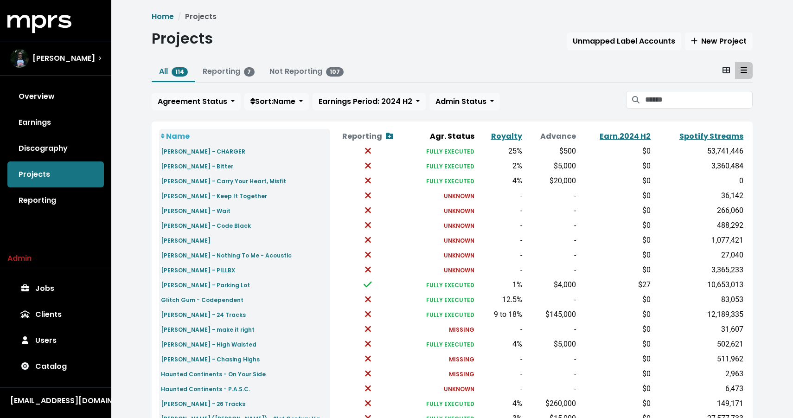
scroll to position [275, 0]
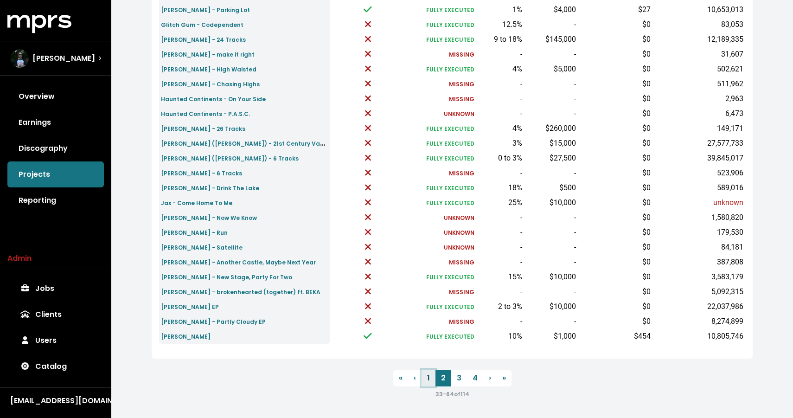
click at [424, 381] on link "1" at bounding box center [428, 377] width 14 height 17
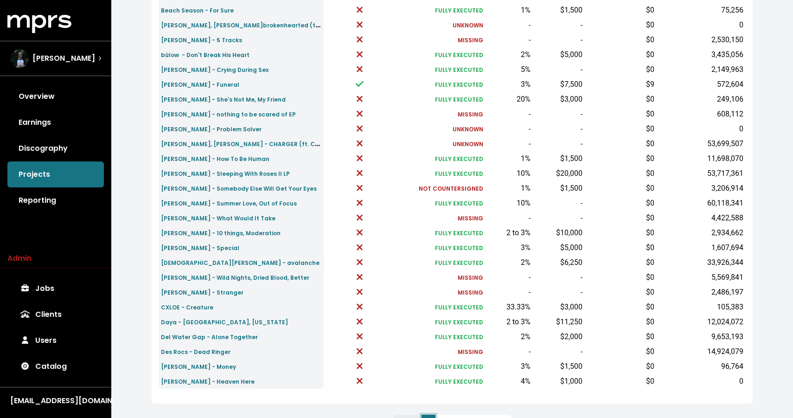
scroll to position [275, 0]
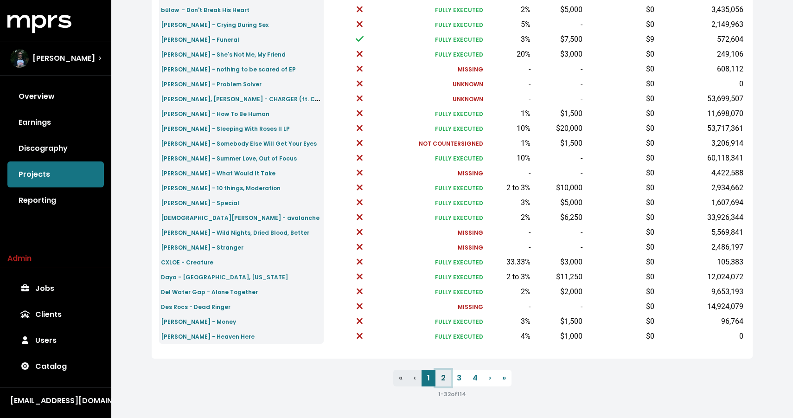
click at [445, 383] on link "2" at bounding box center [443, 377] width 16 height 17
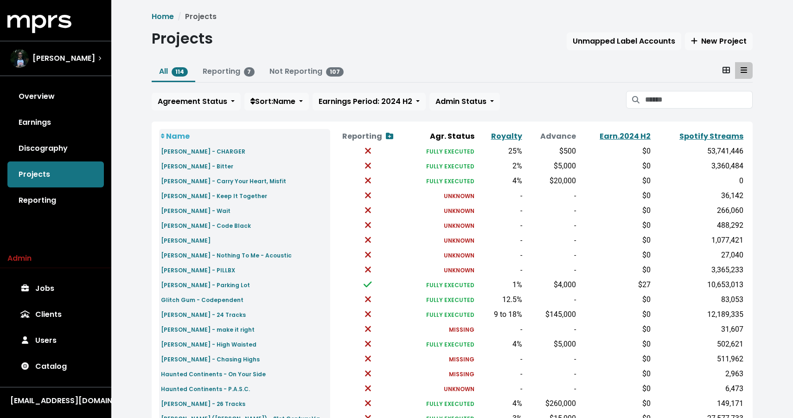
scroll to position [275, 0]
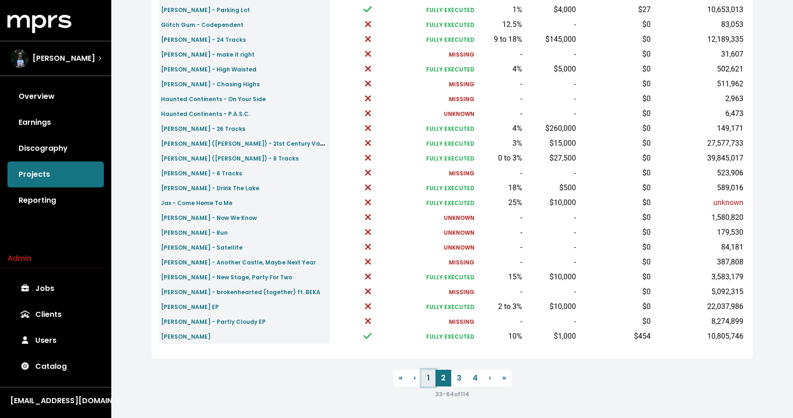
click at [425, 375] on link "1" at bounding box center [428, 377] width 14 height 17
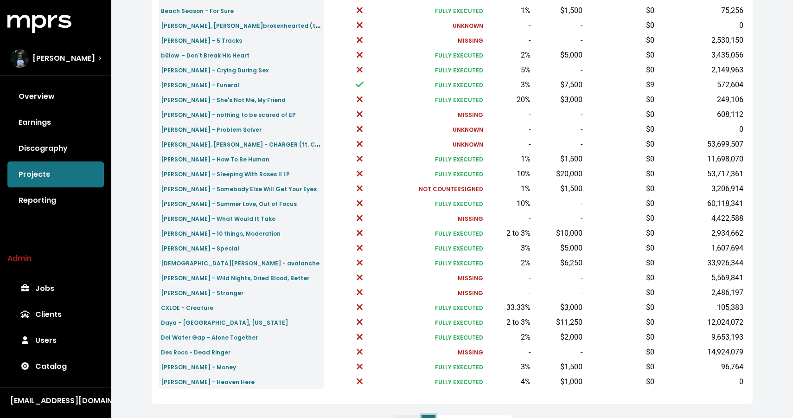
scroll to position [226, 0]
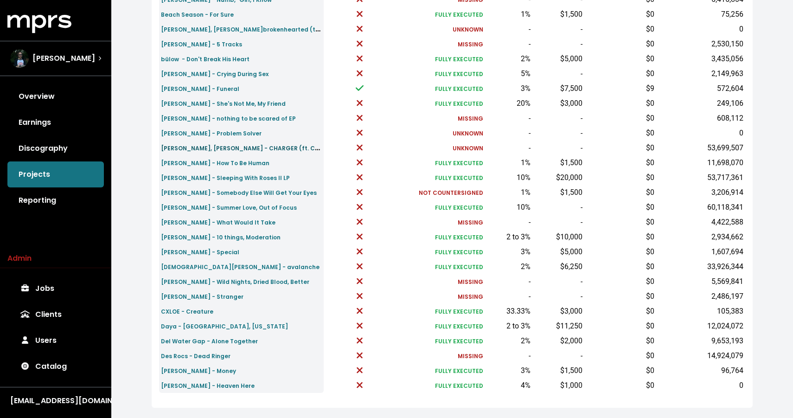
click at [219, 145] on small "Charli XCX, ELIO - CHARGER (ft. Charli XCX)" at bounding box center [253, 147] width 184 height 11
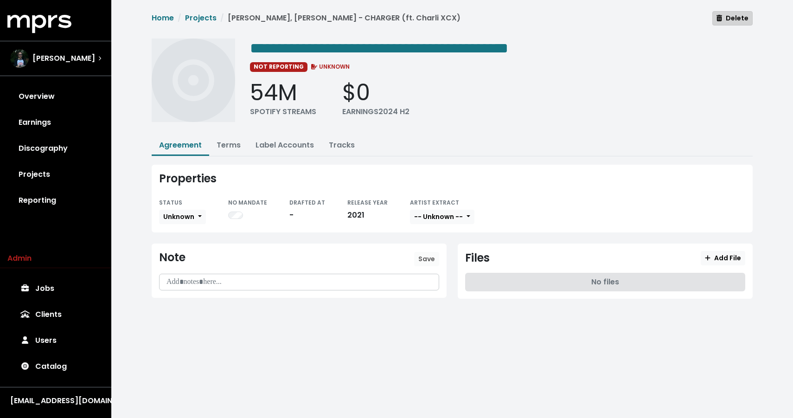
click at [729, 18] on span "Delete" at bounding box center [732, 17] width 32 height 9
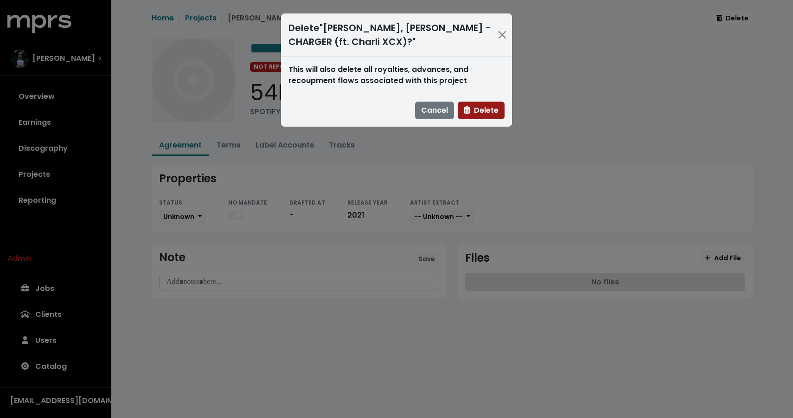
click at [487, 105] on span "Delete" at bounding box center [481, 110] width 35 height 11
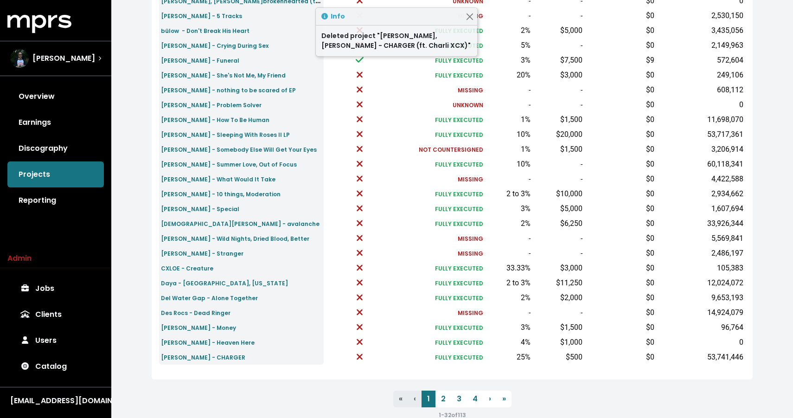
scroll to position [275, 0]
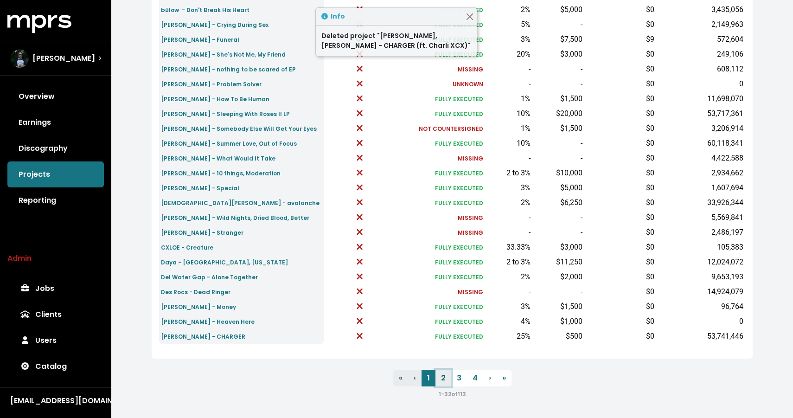
click at [444, 370] on link "2" at bounding box center [443, 377] width 16 height 17
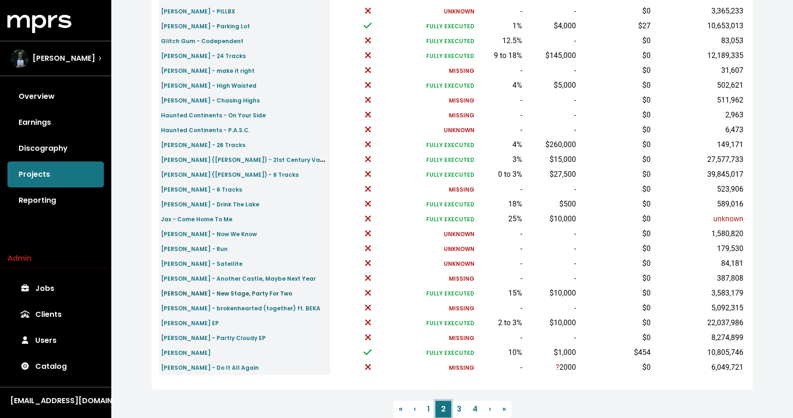
scroll to position [248, 0]
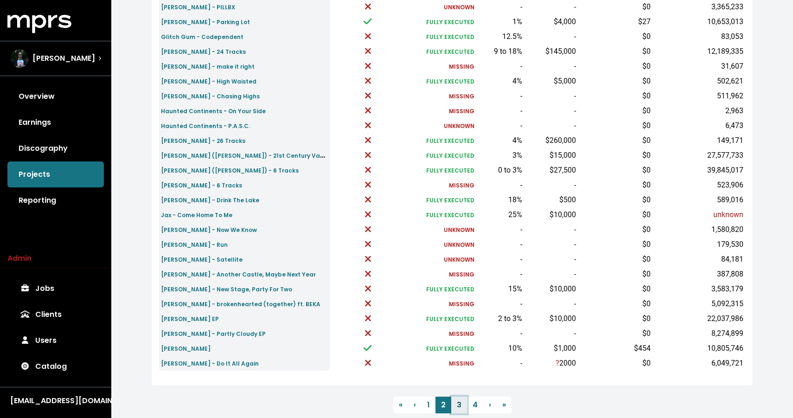
click at [456, 406] on link "3" at bounding box center [459, 404] width 16 height 17
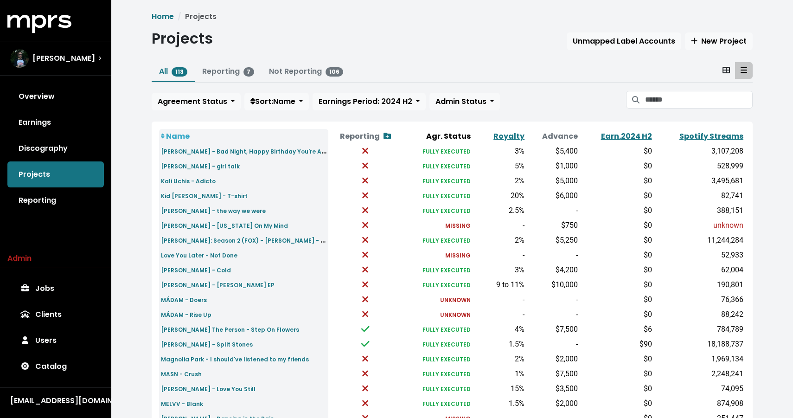
click at [491, 58] on div "Home Projects Projects Unmapped Label Accounts New Project All 113 Reporting 7 …" at bounding box center [452, 342] width 612 height 663
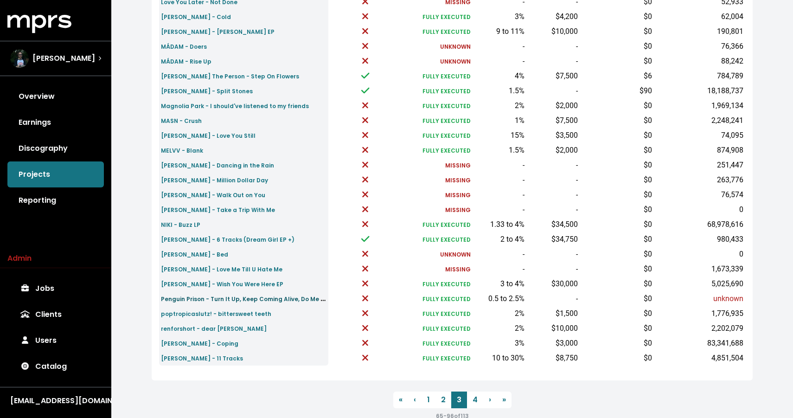
scroll to position [252, 0]
click at [475, 402] on link "4" at bounding box center [475, 400] width 16 height 17
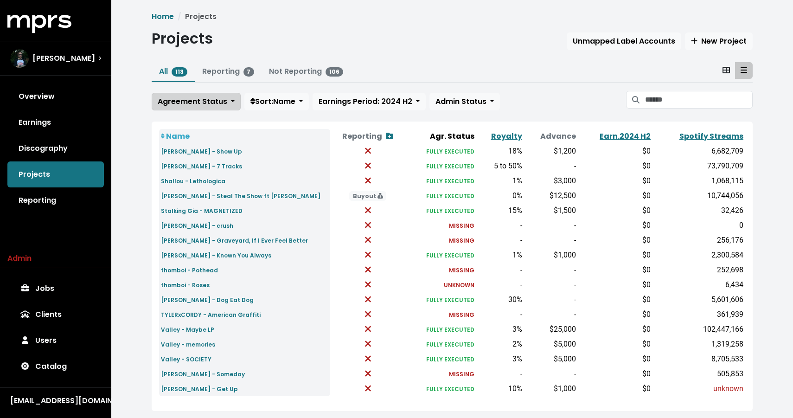
click at [228, 100] on button "Agreement Status" at bounding box center [196, 102] width 89 height 18
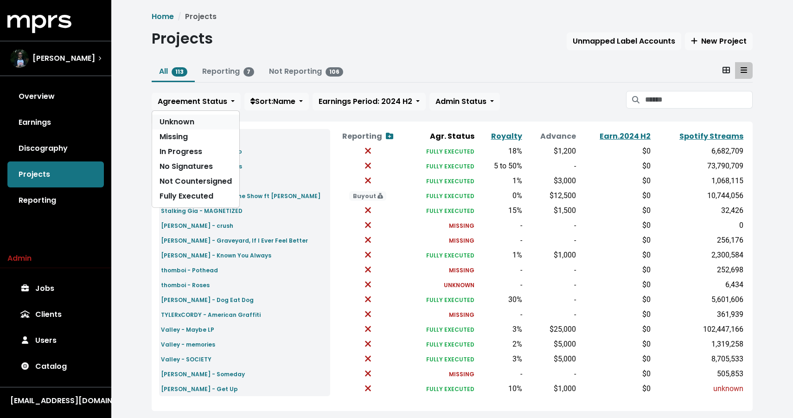
click at [193, 124] on link "Unknown" at bounding box center [195, 122] width 87 height 15
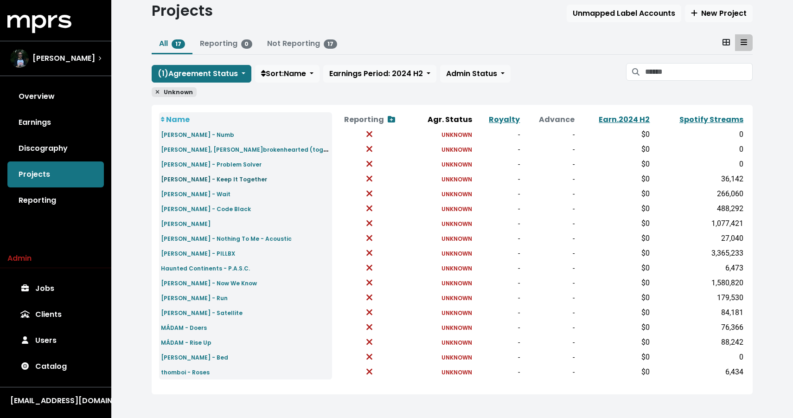
scroll to position [30, 0]
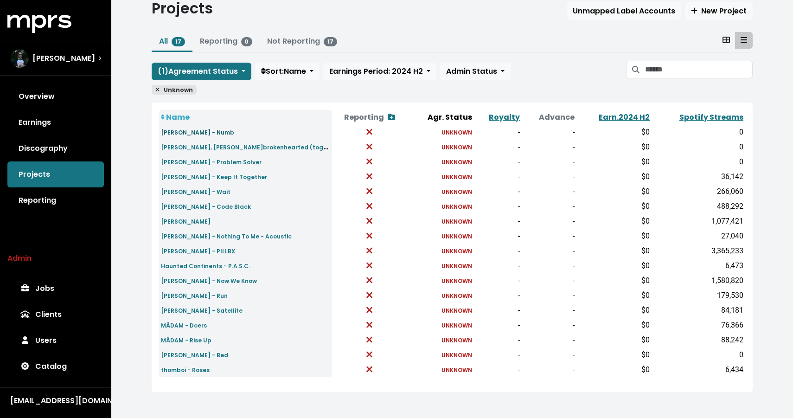
click at [190, 133] on small "Baker Grace - Numb" at bounding box center [197, 132] width 73 height 8
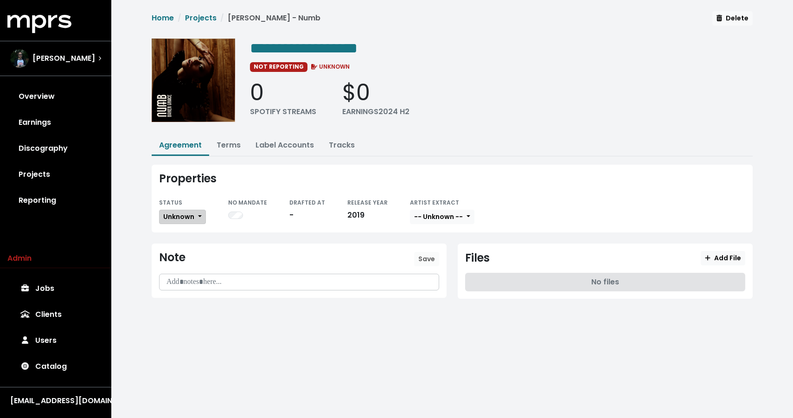
click at [191, 220] on span "Unknown" at bounding box center [178, 216] width 31 height 9
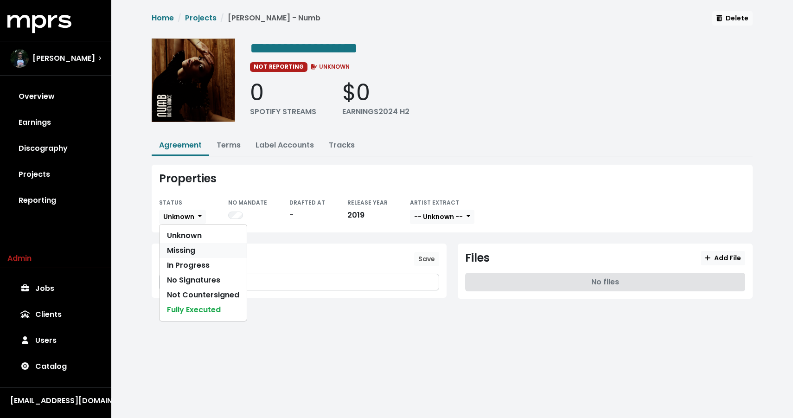
click at [187, 246] on link "Missing" at bounding box center [202, 250] width 87 height 15
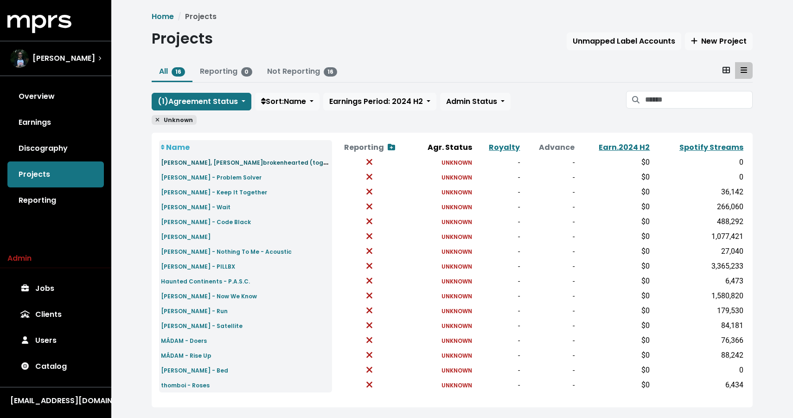
click at [191, 164] on small "BEKA, joan - ​brokenhearted (together)" at bounding box center [251, 162] width 181 height 11
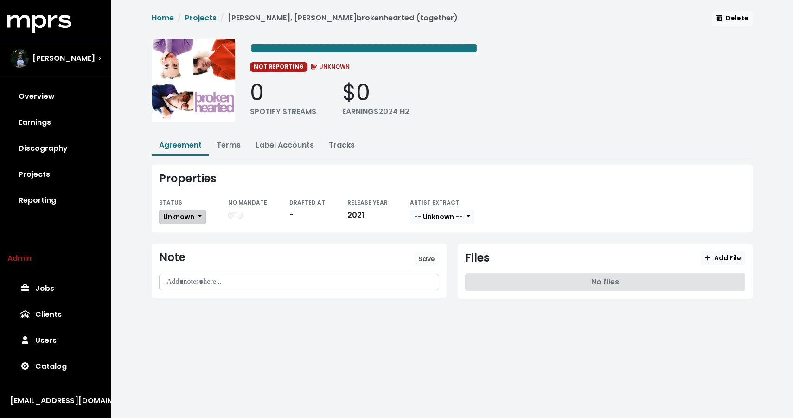
click at [180, 215] on span "Unknown" at bounding box center [178, 216] width 31 height 9
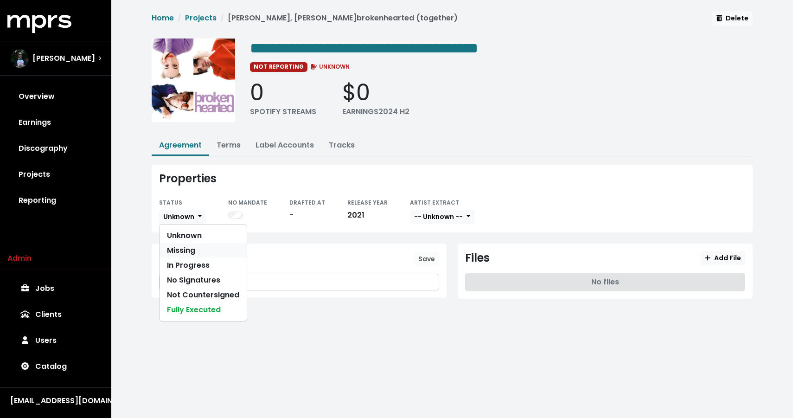
click at [185, 247] on link "Missing" at bounding box center [202, 250] width 87 height 15
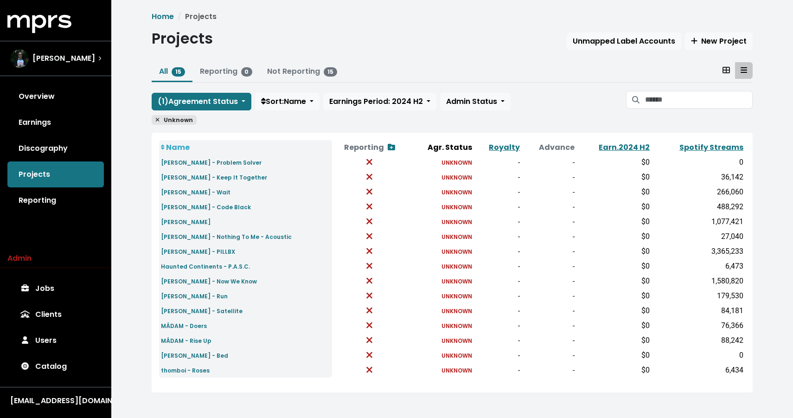
click at [183, 156] on td "Charli Adams - Problem Solver" at bounding box center [245, 162] width 173 height 15
click at [181, 164] on small "Charli Adams - Problem Solver" at bounding box center [211, 163] width 101 height 8
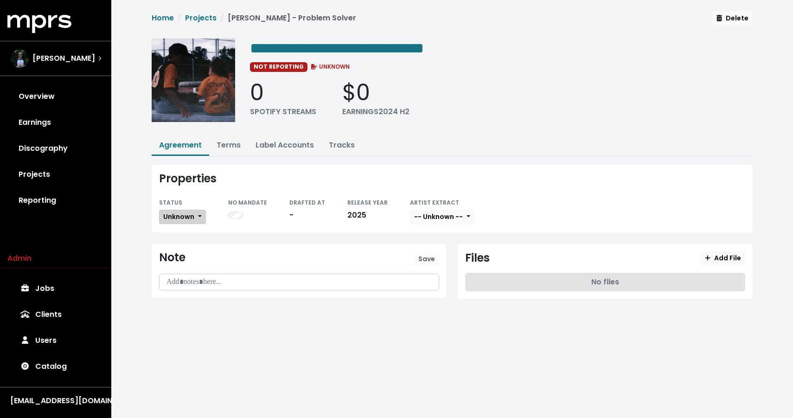
click at [185, 212] on span "Unknown" at bounding box center [178, 216] width 31 height 9
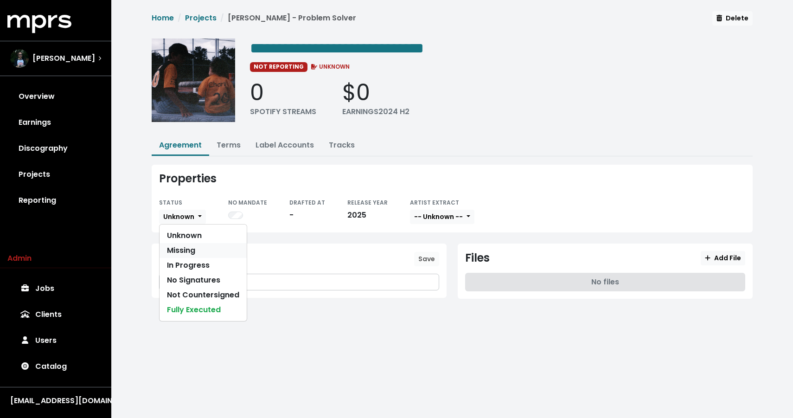
click at [189, 251] on link "Missing" at bounding box center [202, 250] width 87 height 15
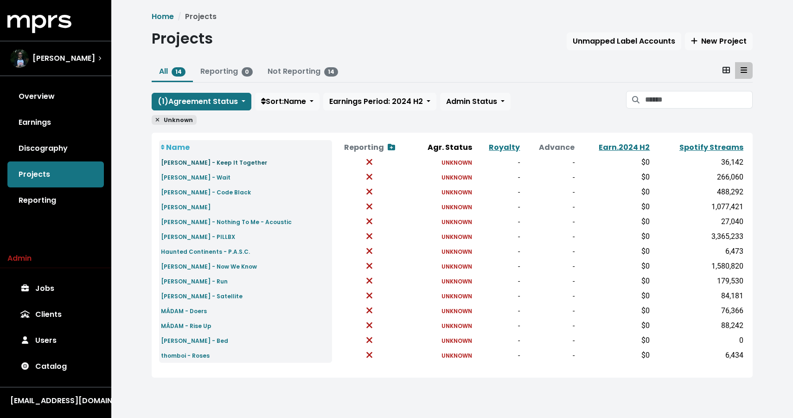
click at [190, 158] on link "FLORIO - Keep It Together" at bounding box center [214, 162] width 106 height 11
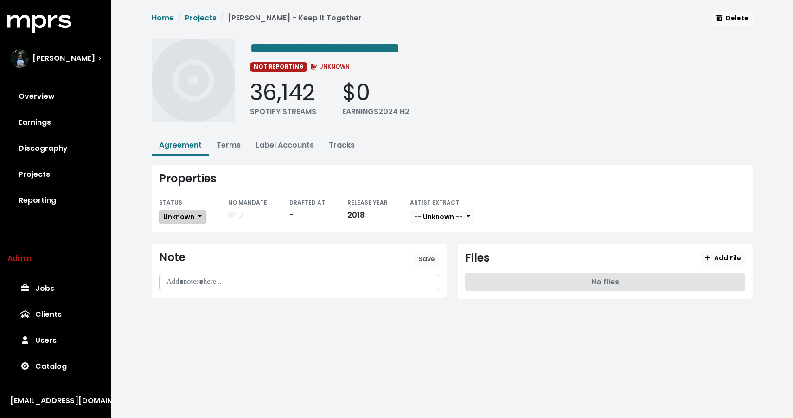
click at [193, 210] on button "Unknown" at bounding box center [182, 217] width 47 height 14
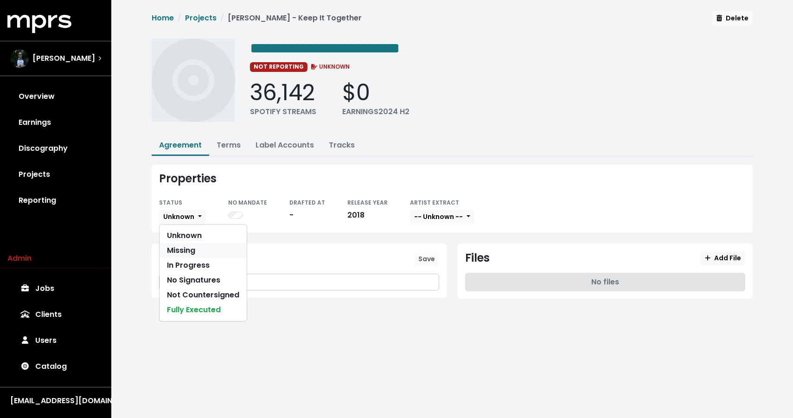
click at [188, 251] on link "Missing" at bounding box center [202, 250] width 87 height 15
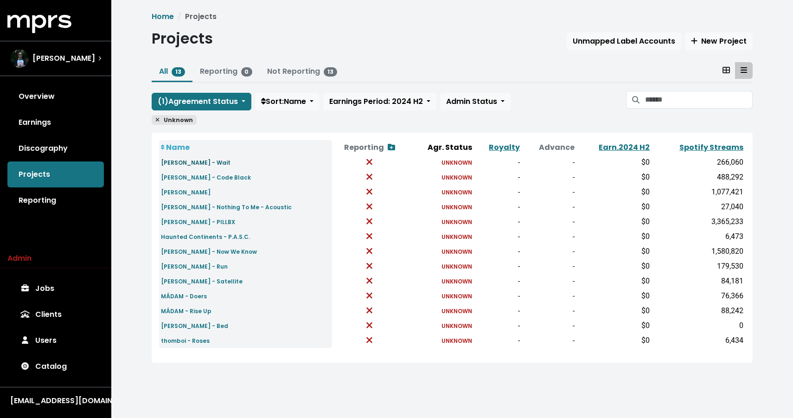
click at [189, 164] on small "FLORIO - Wait" at bounding box center [196, 163] width 70 height 8
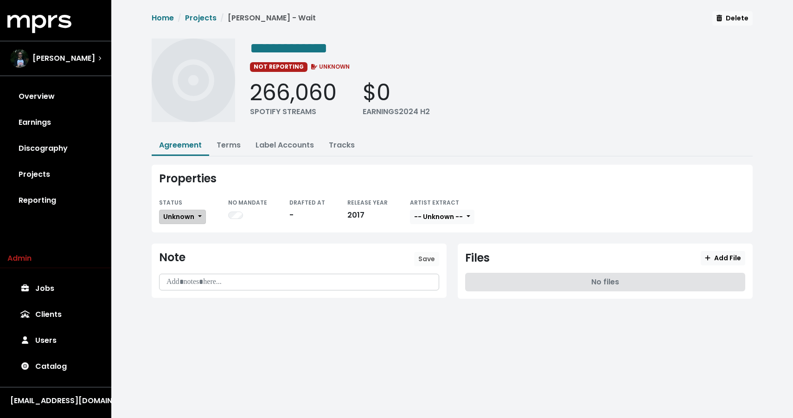
click at [187, 212] on span "Unknown" at bounding box center [178, 216] width 31 height 9
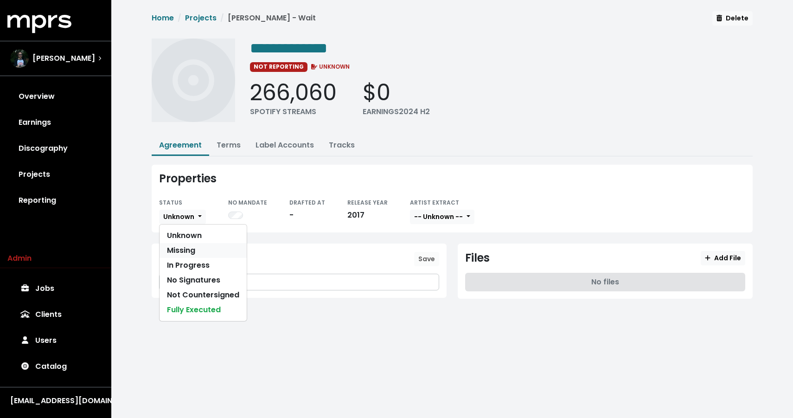
click at [188, 252] on link "Missing" at bounding box center [202, 250] width 87 height 15
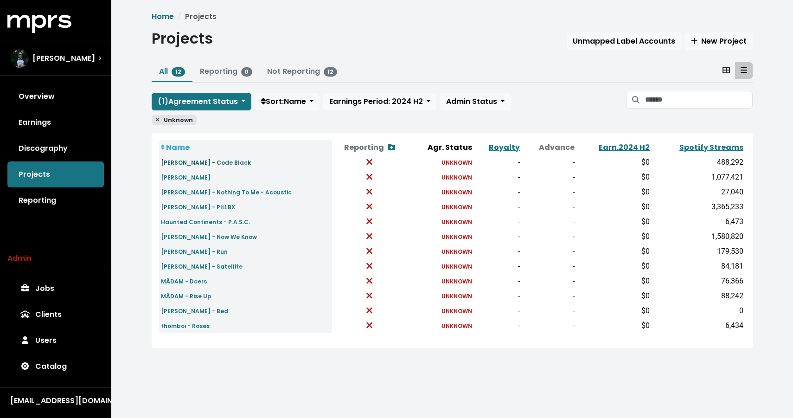
click at [180, 166] on link "Gaustad - Code Black" at bounding box center [206, 162] width 90 height 11
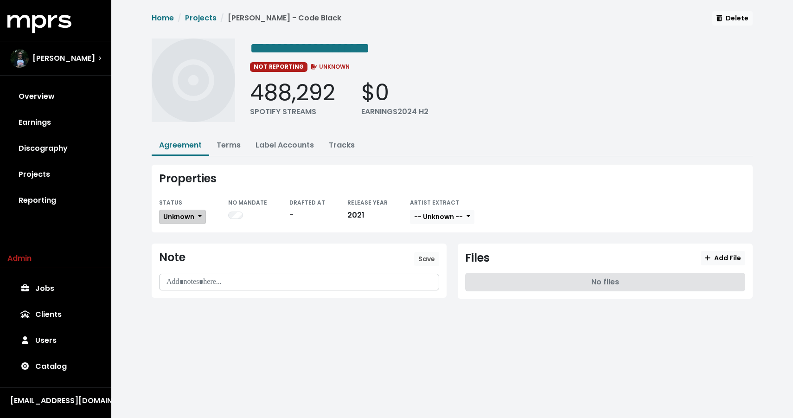
click at [185, 219] on span "Unknown" at bounding box center [178, 216] width 31 height 9
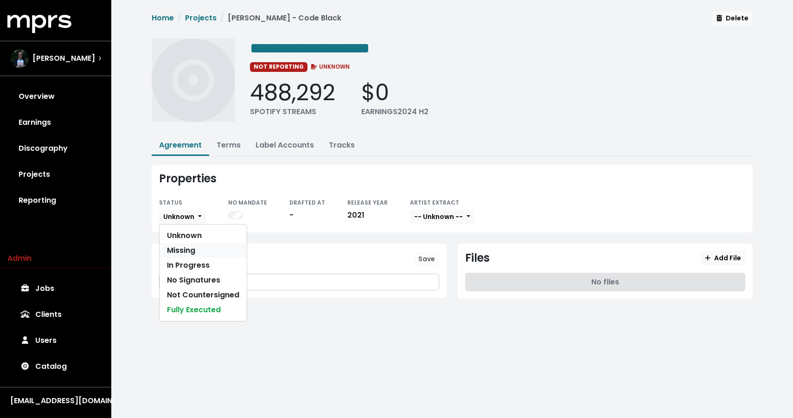
click at [187, 252] on link "Missing" at bounding box center [202, 250] width 87 height 15
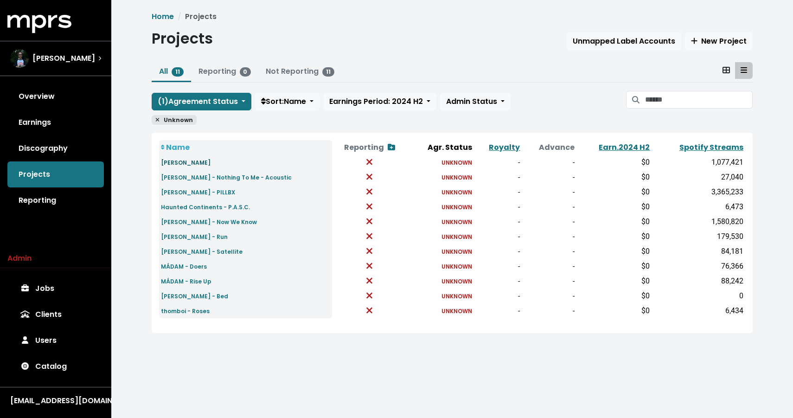
click at [198, 166] on link "Gaustad - GAGA" at bounding box center [186, 162] width 50 height 11
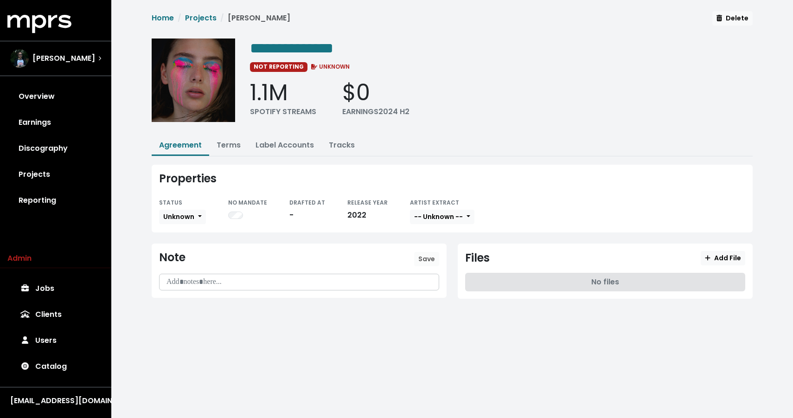
click at [190, 224] on div "Properties STATUS Unknown NO MANDATE DRAFTED AT - RELEASE YEAR 2022 ARTIST EXTR…" at bounding box center [452, 199] width 601 height 68
click at [191, 217] on span "Unknown" at bounding box center [178, 216] width 31 height 9
click at [190, 248] on link "Missing" at bounding box center [202, 250] width 87 height 15
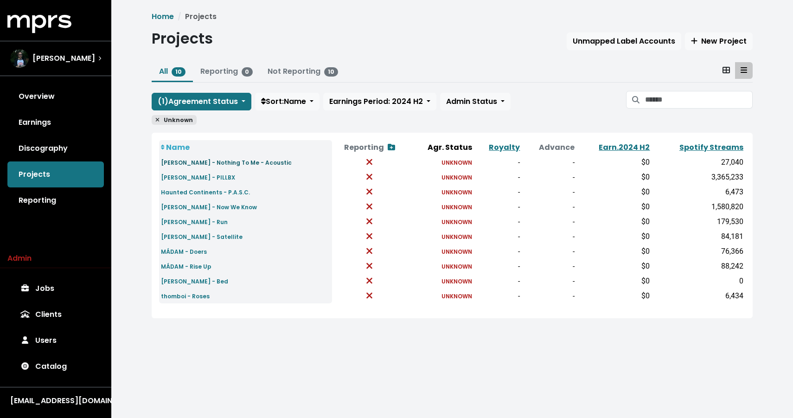
click at [184, 164] on small "Gaustad - Nothing To Me - Acoustic" at bounding box center [226, 163] width 131 height 8
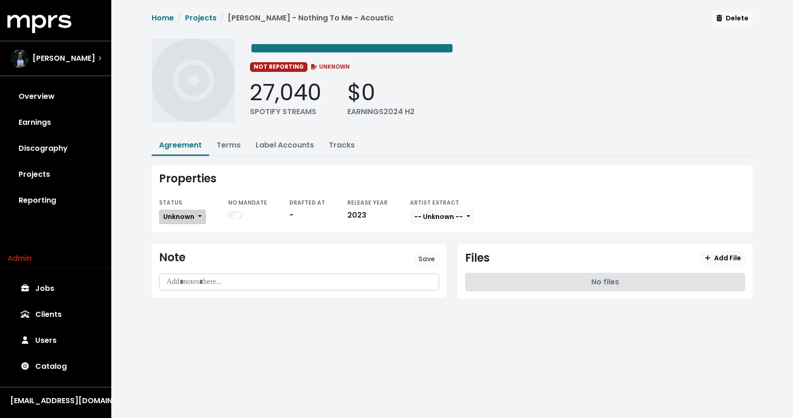
click at [195, 218] on button "Unknown" at bounding box center [182, 217] width 47 height 14
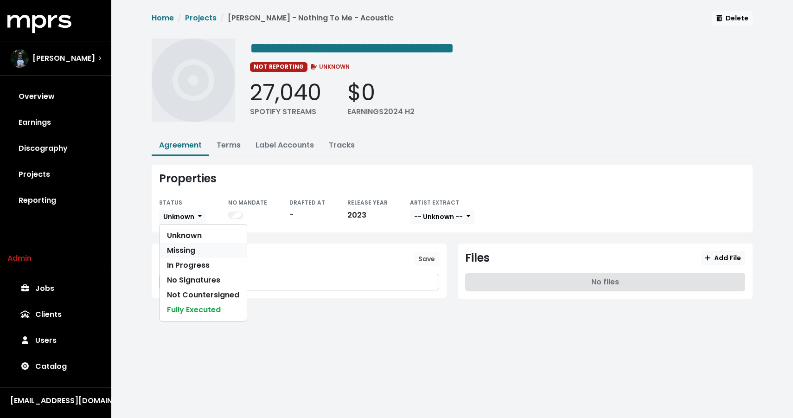
click at [192, 245] on link "Missing" at bounding box center [202, 250] width 87 height 15
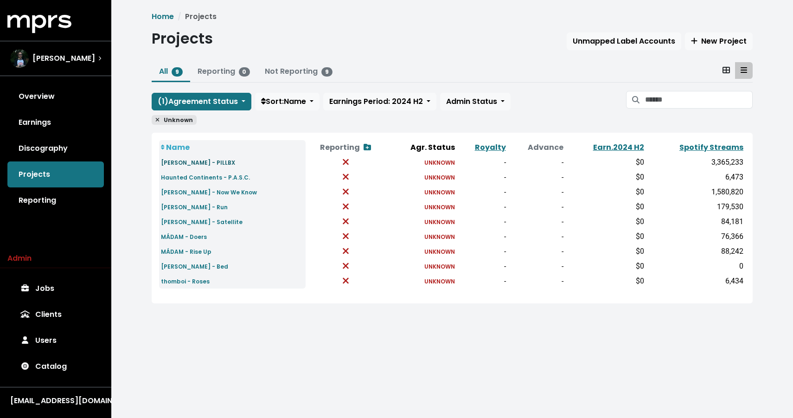
click at [180, 161] on small "Gaustad - PILLBX" at bounding box center [198, 163] width 74 height 8
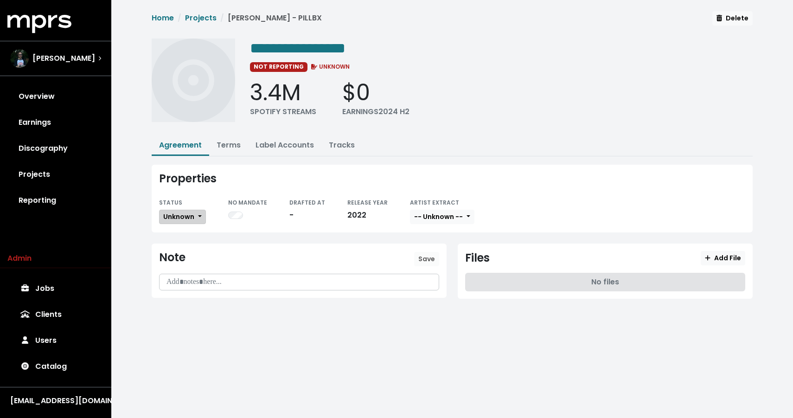
click at [203, 221] on button "Unknown" at bounding box center [182, 217] width 47 height 14
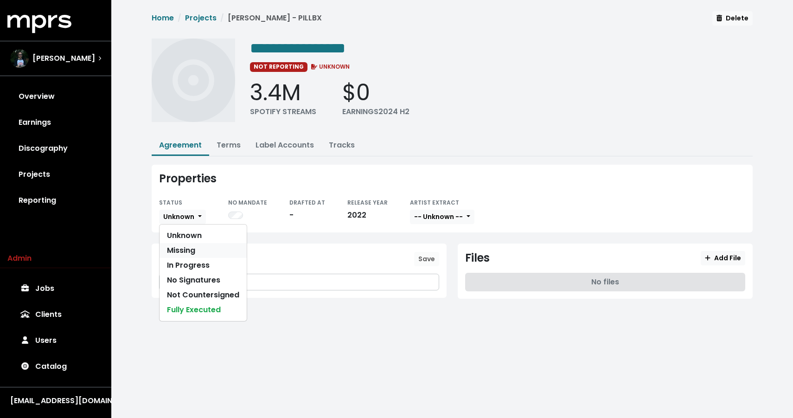
click at [203, 253] on link "Missing" at bounding box center [202, 250] width 87 height 15
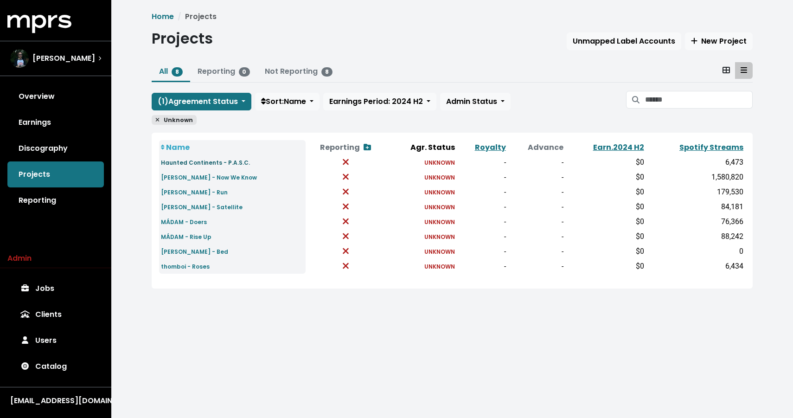
click at [197, 163] on small "Haunted Continents - P.A.S.C." at bounding box center [205, 163] width 89 height 8
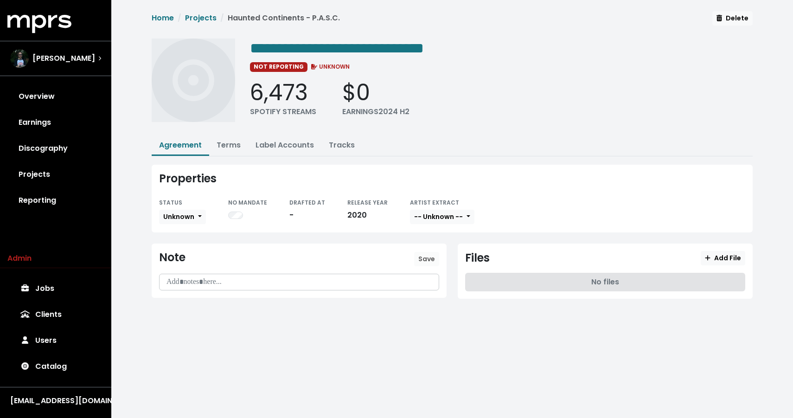
click at [189, 224] on div "Properties STATUS Unknown NO MANDATE DRAFTED AT - RELEASE YEAR 2020 ARTIST EXTR…" at bounding box center [452, 199] width 601 height 68
click at [190, 220] on span "Unknown" at bounding box center [178, 217] width 31 height 10
click at [186, 250] on link "Missing" at bounding box center [202, 250] width 87 height 15
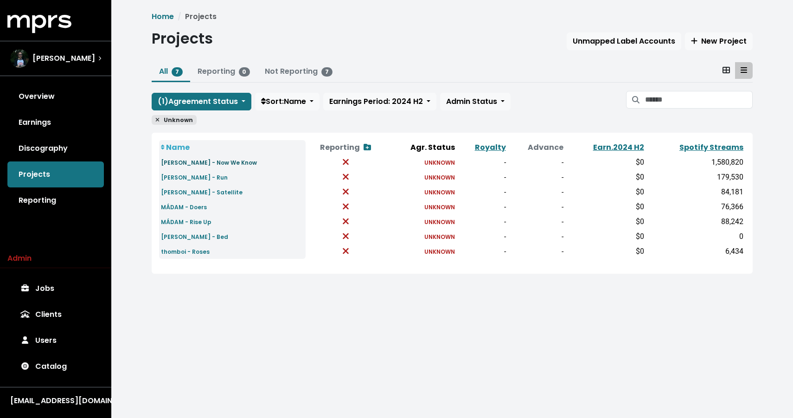
click at [173, 158] on link "Jenny Kern - Now We Know" at bounding box center [209, 162] width 96 height 11
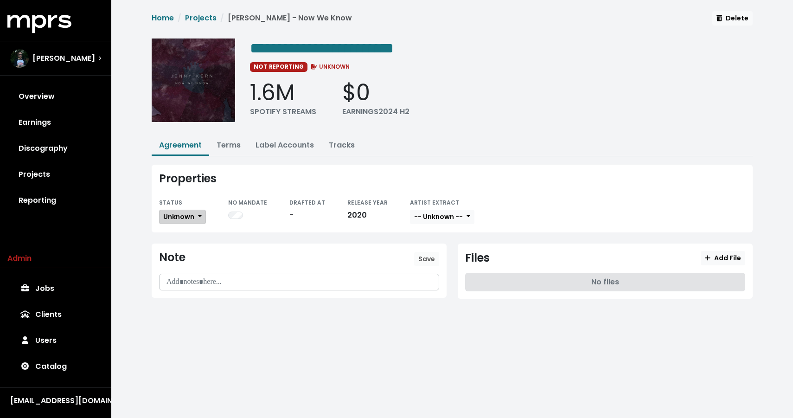
click at [186, 215] on span "Unknown" at bounding box center [178, 216] width 31 height 9
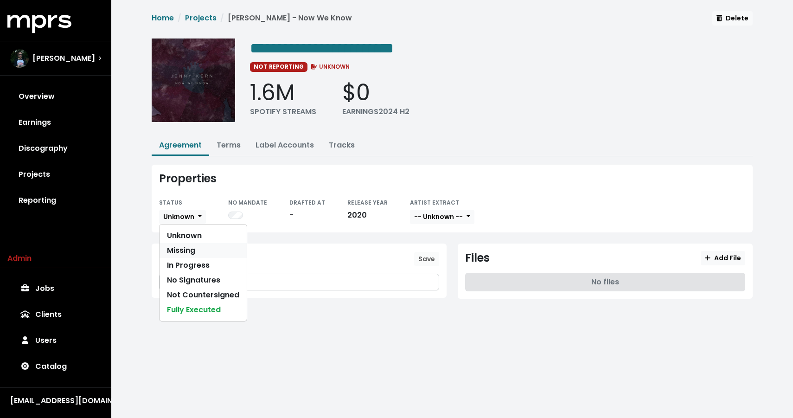
click at [182, 248] on link "Missing" at bounding box center [202, 250] width 87 height 15
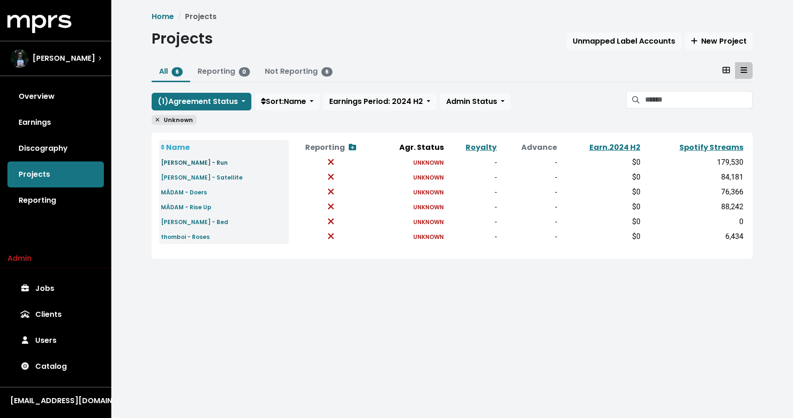
click at [203, 161] on small "Jenny Kern - Run" at bounding box center [194, 163] width 67 height 8
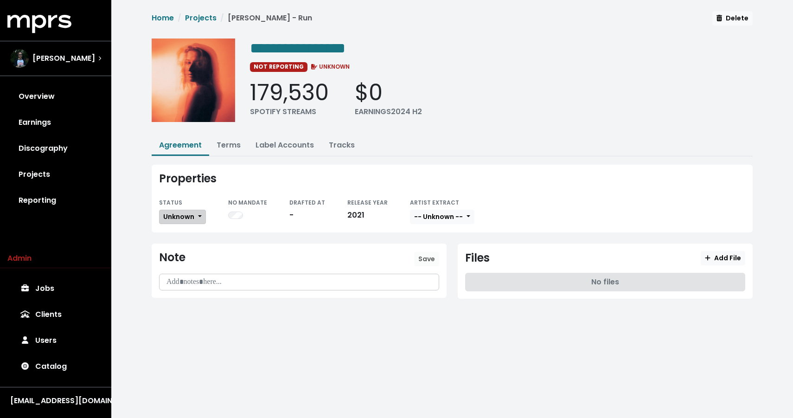
click at [193, 215] on span "Unknown" at bounding box center [178, 216] width 31 height 9
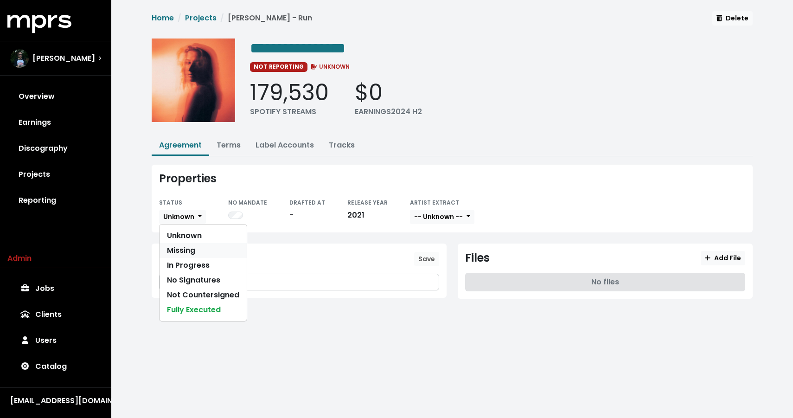
click at [191, 248] on link "Missing" at bounding box center [202, 250] width 87 height 15
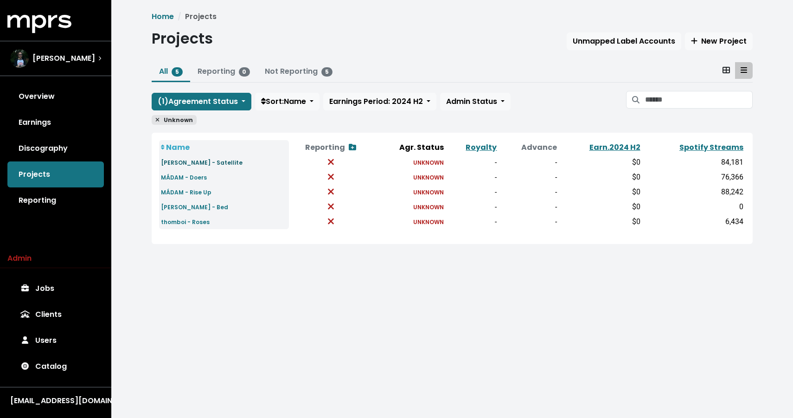
click at [180, 165] on small "Jenny Kern - Satellite" at bounding box center [202, 163] width 82 height 8
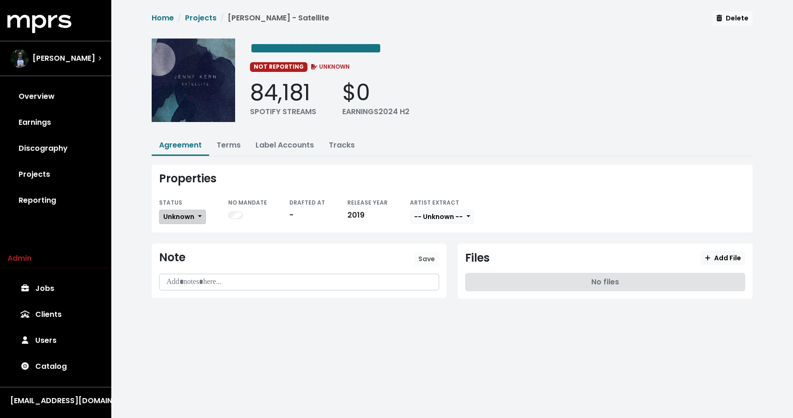
click at [184, 214] on span "Unknown" at bounding box center [178, 216] width 31 height 9
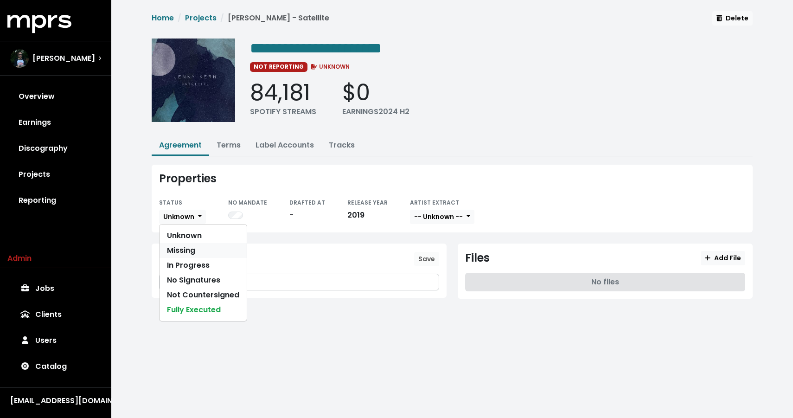
click at [187, 246] on link "Missing" at bounding box center [202, 250] width 87 height 15
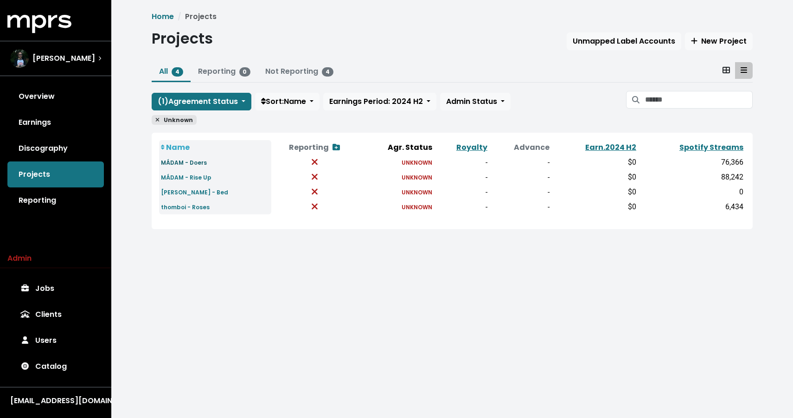
click at [184, 163] on small "MÁDAM - Doers" at bounding box center [184, 163] width 46 height 8
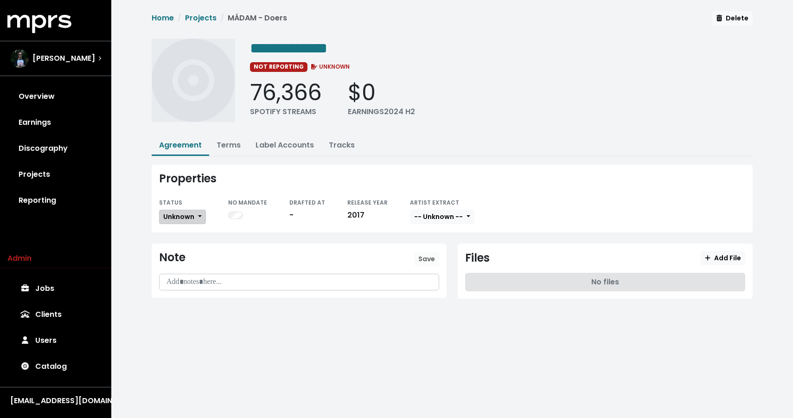
click at [188, 213] on span "Unknown" at bounding box center [178, 216] width 31 height 9
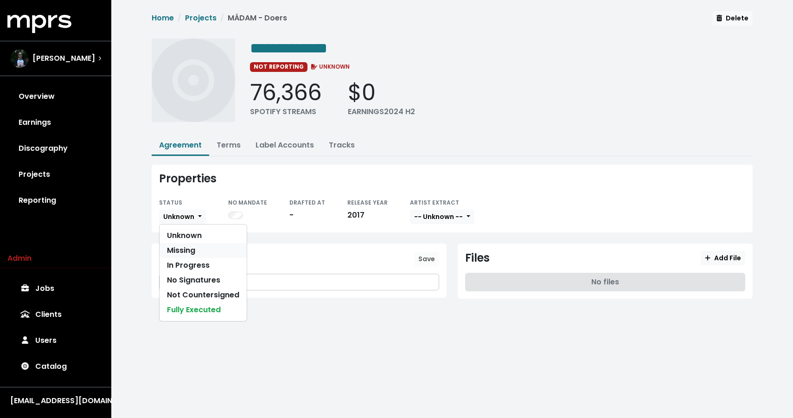
click at [186, 253] on link "Missing" at bounding box center [202, 250] width 87 height 15
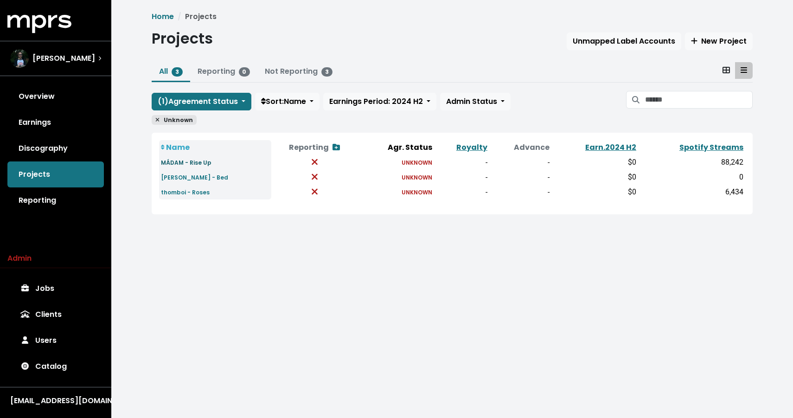
click at [173, 161] on small "MÁDAM - Rise Up" at bounding box center [186, 163] width 51 height 8
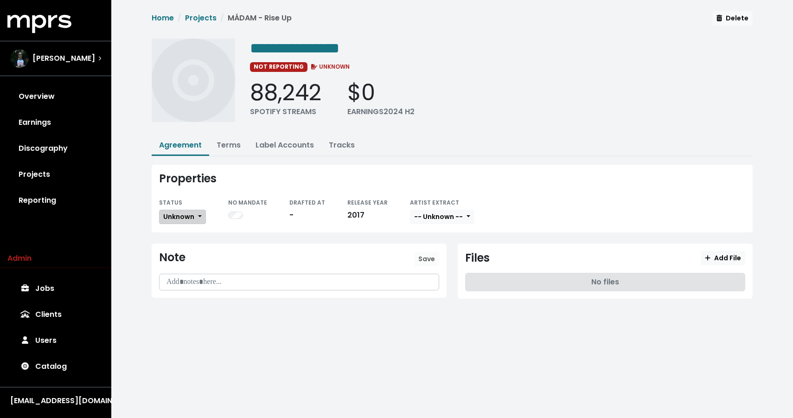
click at [191, 212] on span "Unknown" at bounding box center [178, 216] width 31 height 9
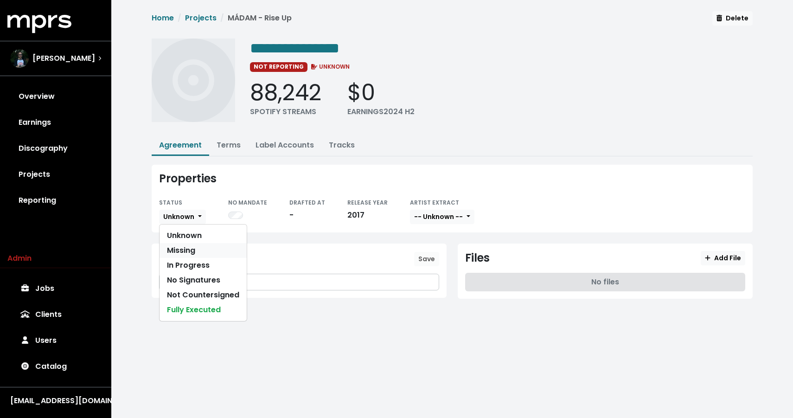
click at [189, 251] on link "Missing" at bounding box center [202, 250] width 87 height 15
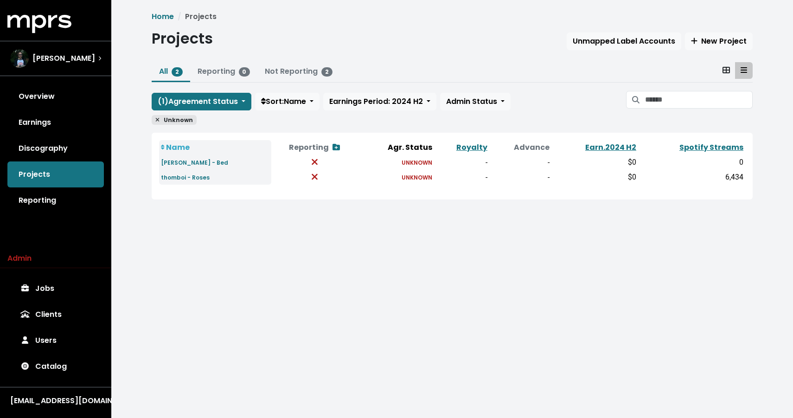
click at [208, 159] on td "Niko Rubio - Bed" at bounding box center [215, 162] width 112 height 15
click at [205, 159] on small "Niko Rubio - Bed" at bounding box center [194, 163] width 67 height 8
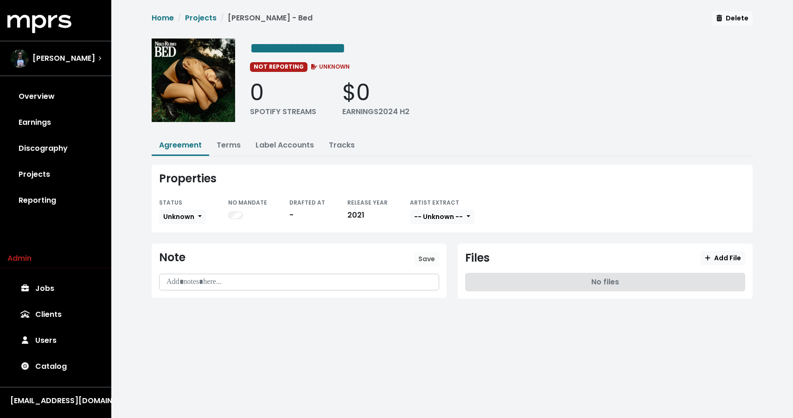
click at [190, 206] on div "STATUS" at bounding box center [182, 202] width 47 height 11
click at [185, 217] on span "Unknown" at bounding box center [178, 216] width 31 height 9
click at [182, 247] on link "Missing" at bounding box center [202, 250] width 87 height 15
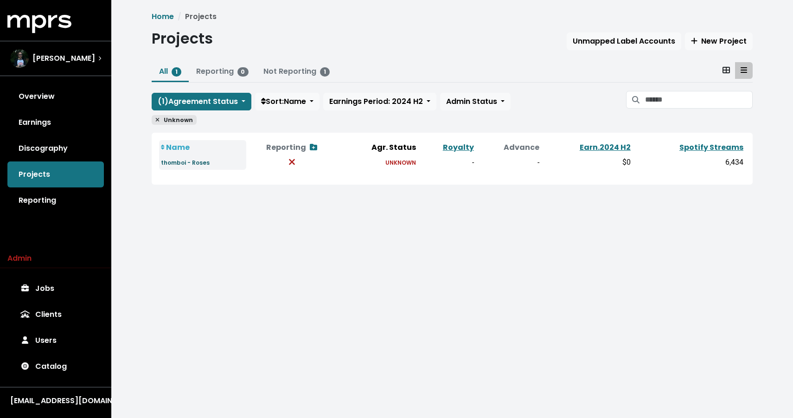
click at [179, 163] on small "thomboi - Roses" at bounding box center [185, 163] width 49 height 8
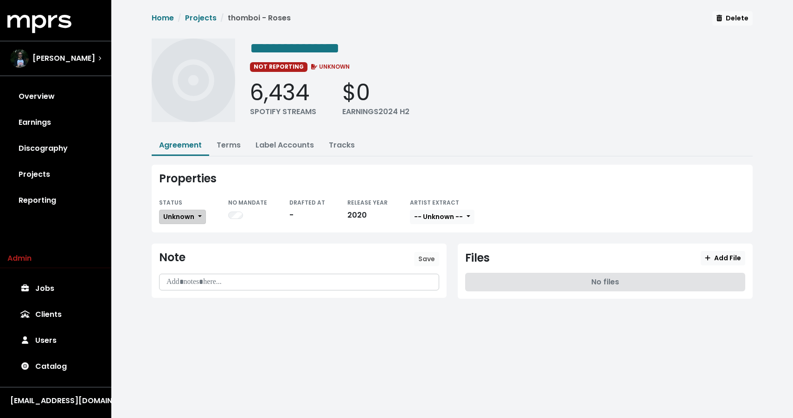
click at [184, 212] on span "Unknown" at bounding box center [178, 216] width 31 height 9
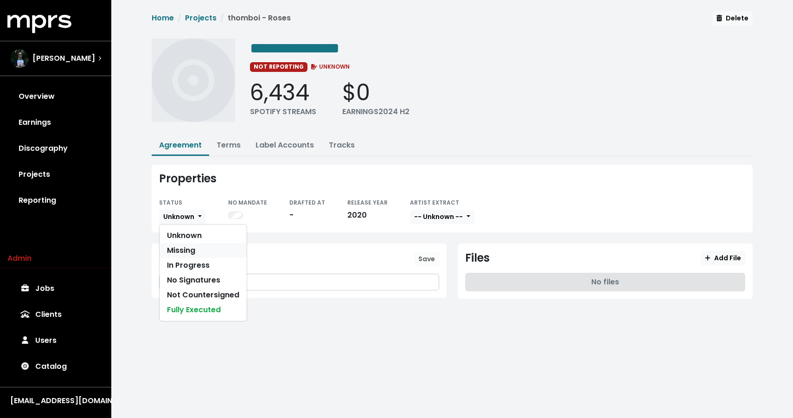
click at [181, 250] on link "Missing" at bounding box center [202, 250] width 87 height 15
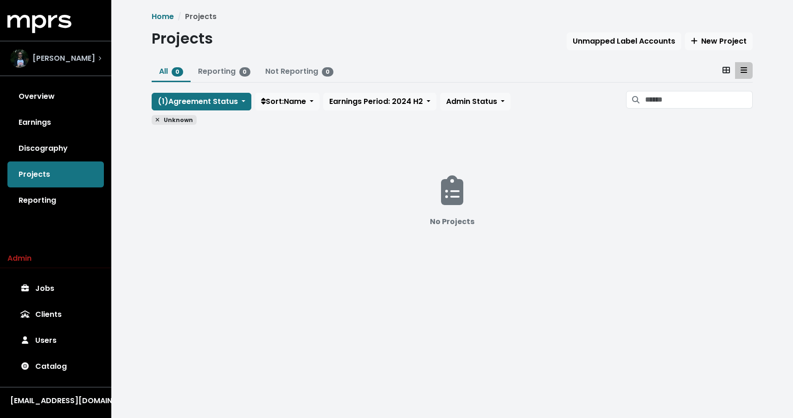
click at [56, 62] on span "Andy Seltzer" at bounding box center [63, 58] width 63 height 11
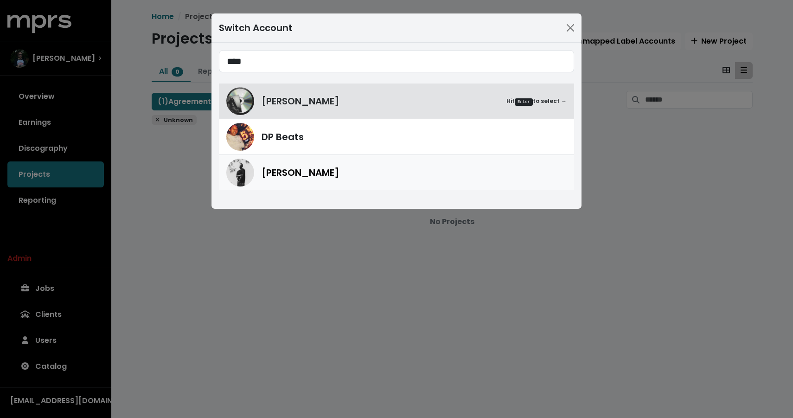
type input "****"
click at [293, 178] on span "[PERSON_NAME]" at bounding box center [300, 172] width 78 height 14
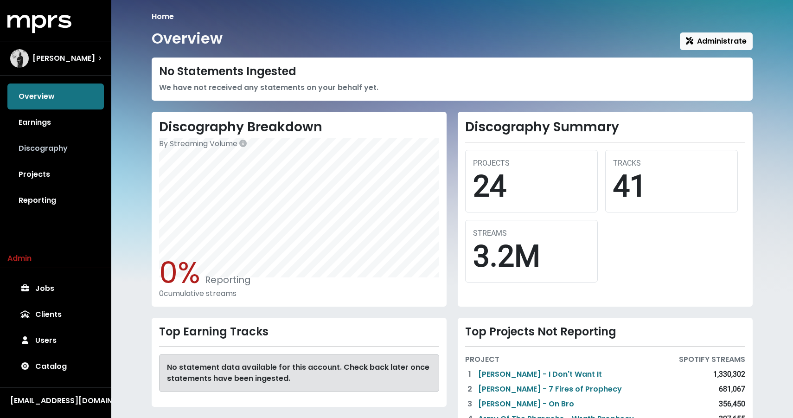
click at [73, 142] on link "Discography" at bounding box center [55, 148] width 96 height 26
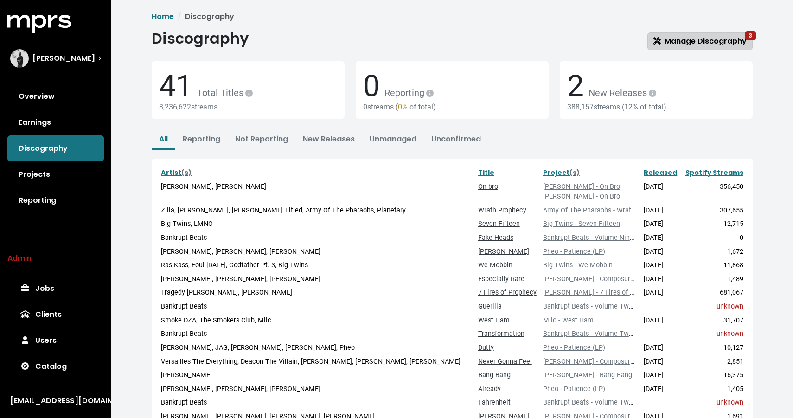
click at [703, 35] on link "Manage Discography 3" at bounding box center [699, 41] width 105 height 18
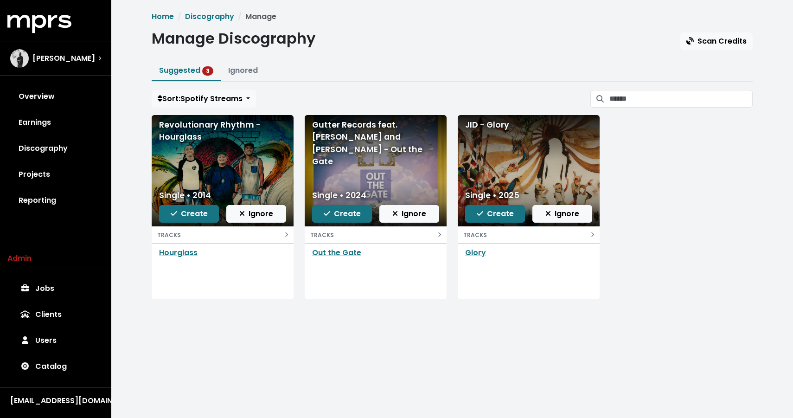
click at [199, 132] on div "Revolutionary Rhythm - Hourglass" at bounding box center [222, 131] width 127 height 25
click at [314, 133] on div "Gutter Records feat. Aweezy and Anwar Highsign - Out the Gate" at bounding box center [375, 143] width 127 height 49
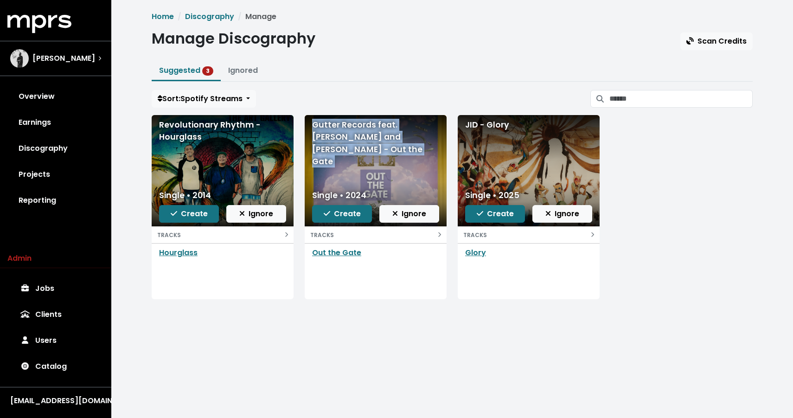
click at [314, 133] on div "Gutter Records feat. Aweezy and Anwar Highsign - Out the Gate" at bounding box center [375, 143] width 127 height 49
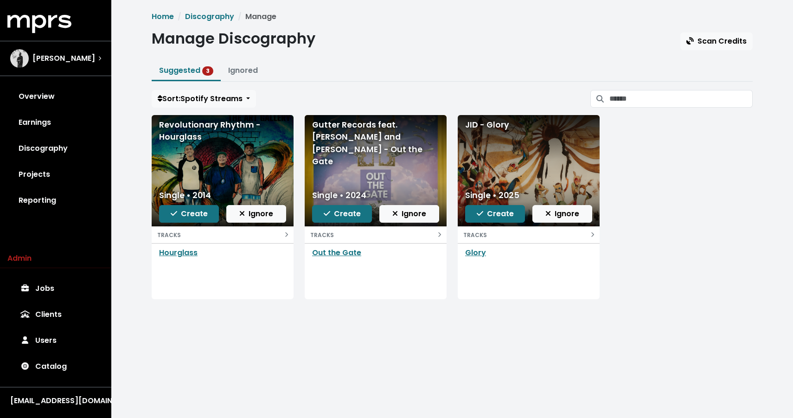
click at [478, 119] on div "JID - Glory" at bounding box center [528, 125] width 127 height 12
click at [507, 215] on span "Create" at bounding box center [495, 213] width 37 height 11
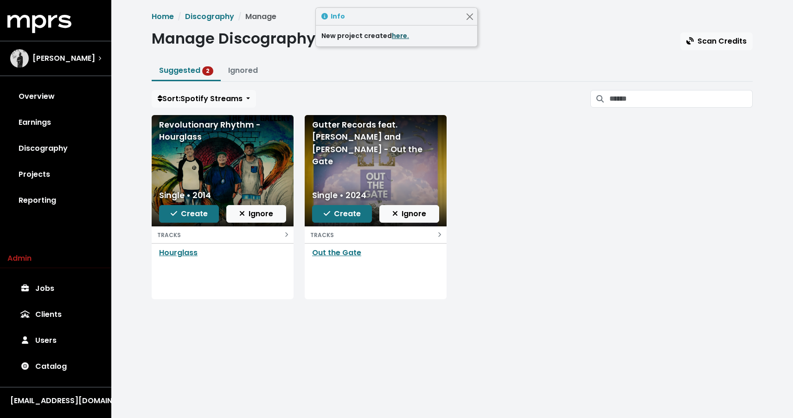
click at [394, 33] on link "here." at bounding box center [400, 35] width 17 height 9
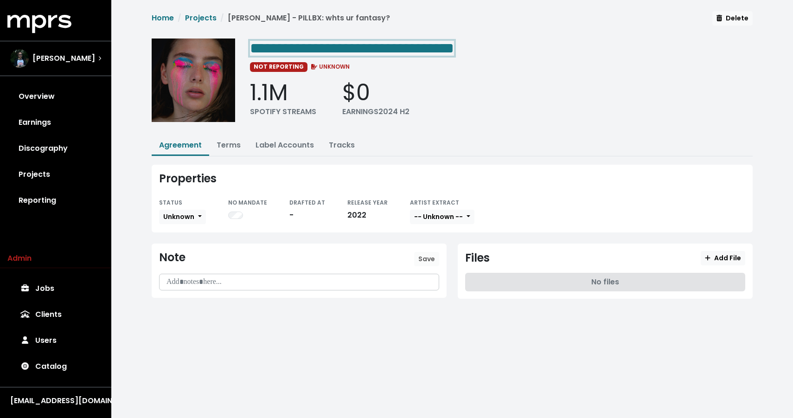
click at [347, 41] on span "**********" at bounding box center [352, 48] width 204 height 15
click at [328, 45] on span "**********" at bounding box center [352, 48] width 204 height 15
drag, startPoint x: 332, startPoint y: 45, endPoint x: 516, endPoint y: 58, distance: 185.0
click at [516, 58] on div "**********" at bounding box center [501, 83] width 503 height 90
click at [562, 78] on div "**********" at bounding box center [501, 83] width 503 height 90
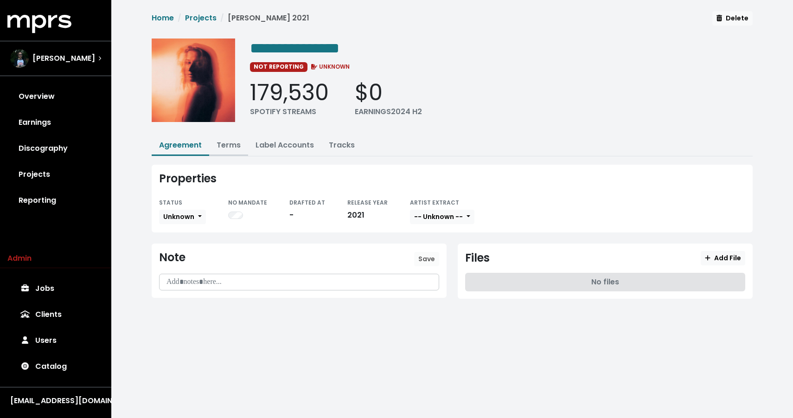
click at [222, 141] on link "Terms" at bounding box center [228, 145] width 24 height 11
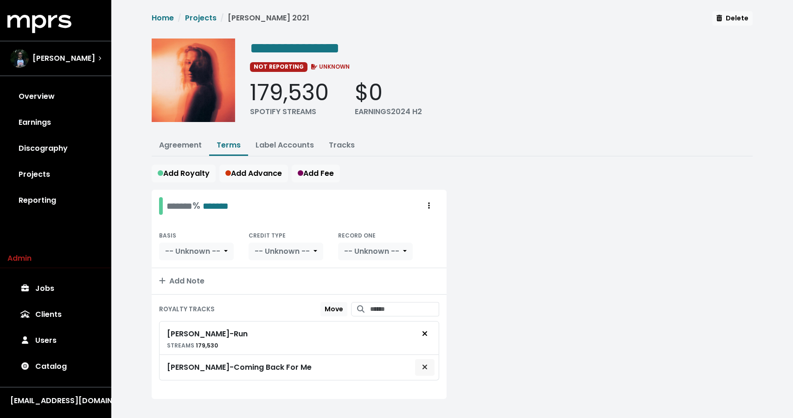
click at [422, 365] on icon "Remove royalty target" at bounding box center [425, 366] width 6 height 7
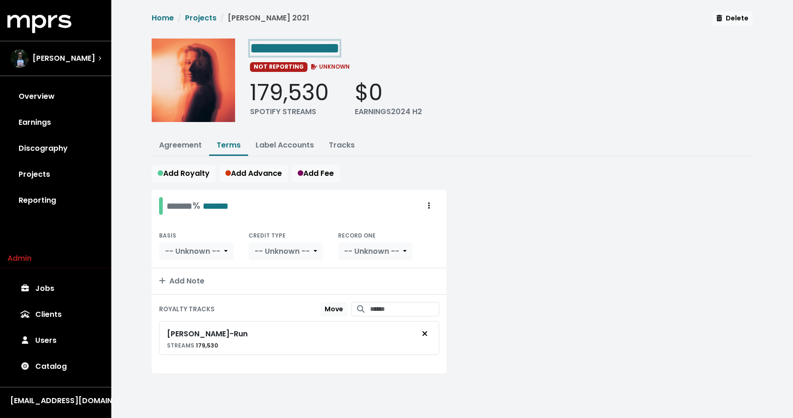
click at [338, 50] on span "**********" at bounding box center [294, 48] width 89 height 15
click at [339, 49] on span "**********" at bounding box center [294, 48] width 89 height 15
click at [528, 143] on ul "Agreement Terms Label Accounts Tracks" at bounding box center [452, 146] width 601 height 20
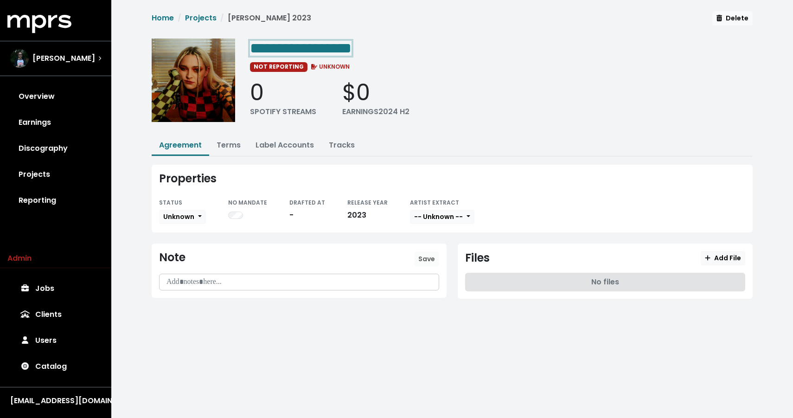
click at [322, 46] on span "**********" at bounding box center [301, 48] width 102 height 15
click at [351, 45] on span "**********" at bounding box center [301, 48] width 102 height 15
drag, startPoint x: 352, startPoint y: 45, endPoint x: 433, endPoint y: 43, distance: 81.6
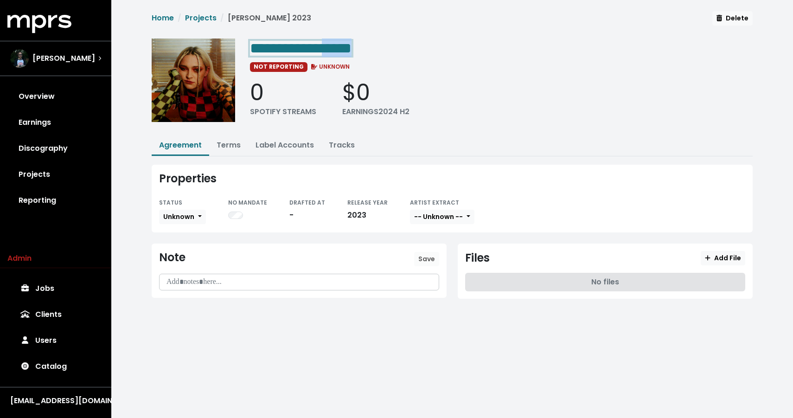
click at [433, 43] on div "**********" at bounding box center [501, 47] width 503 height 19
click at [523, 76] on div "**********" at bounding box center [501, 83] width 503 height 90
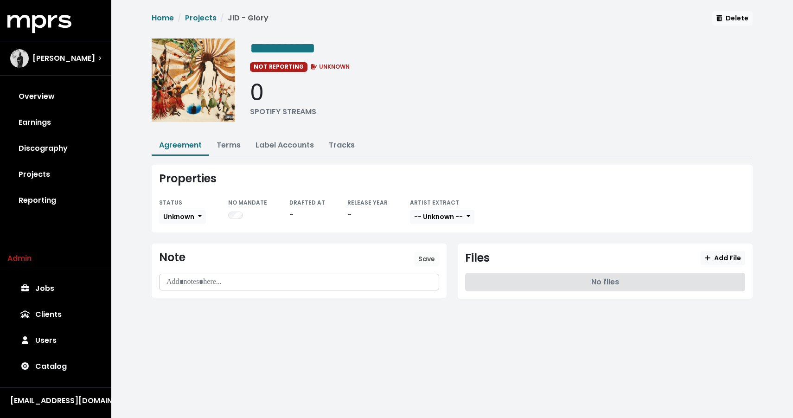
click at [177, 223] on div "STATUS Unknown" at bounding box center [182, 211] width 47 height 28
click at [180, 215] on span "Unknown" at bounding box center [178, 216] width 31 height 9
click at [178, 253] on link "Missing" at bounding box center [202, 250] width 87 height 15
click at [301, 131] on div "**********" at bounding box center [452, 160] width 612 height 299
click at [38, 170] on link "Projects" at bounding box center [55, 174] width 96 height 26
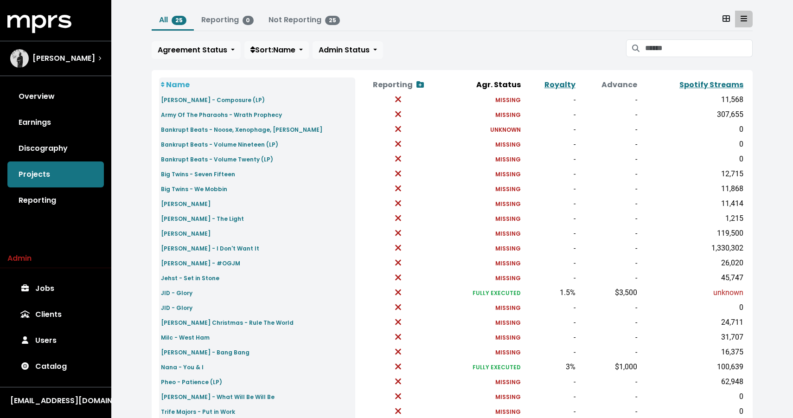
scroll to position [51, 0]
click at [183, 292] on small "JID - Glory" at bounding box center [177, 293] width 32 height 8
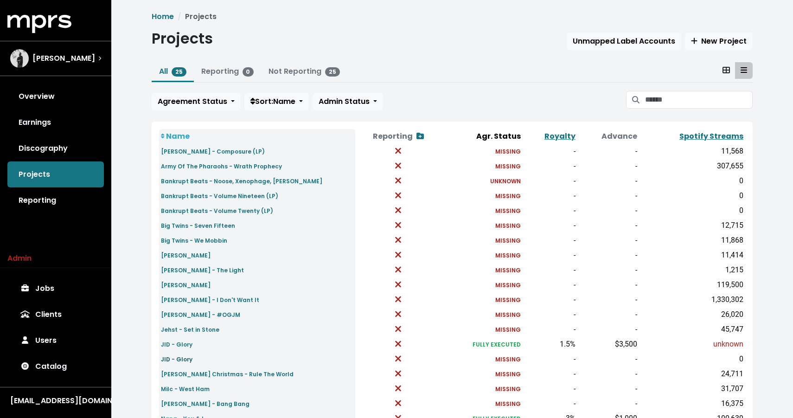
click at [179, 356] on small "JID - Glory" at bounding box center [177, 359] width 32 height 8
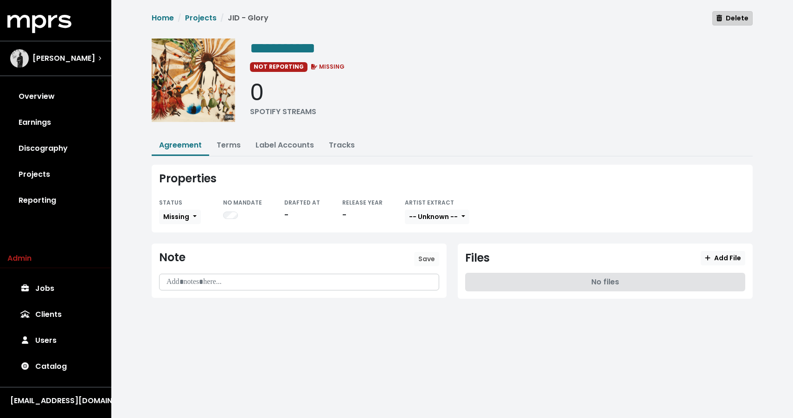
click at [736, 18] on span "Delete" at bounding box center [732, 17] width 32 height 9
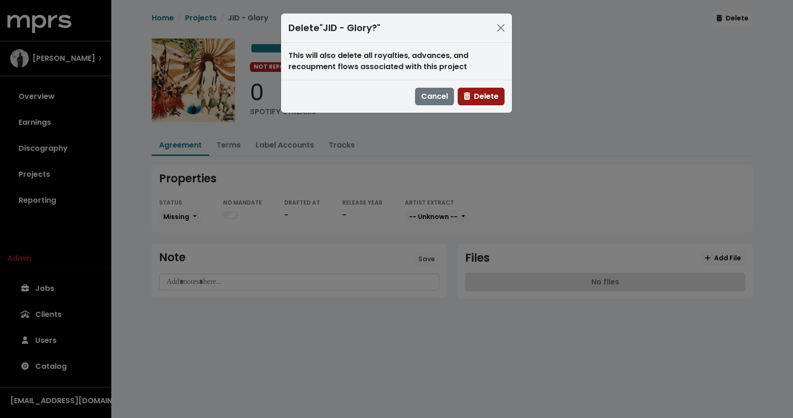
click at [473, 98] on span "Delete" at bounding box center [481, 96] width 35 height 11
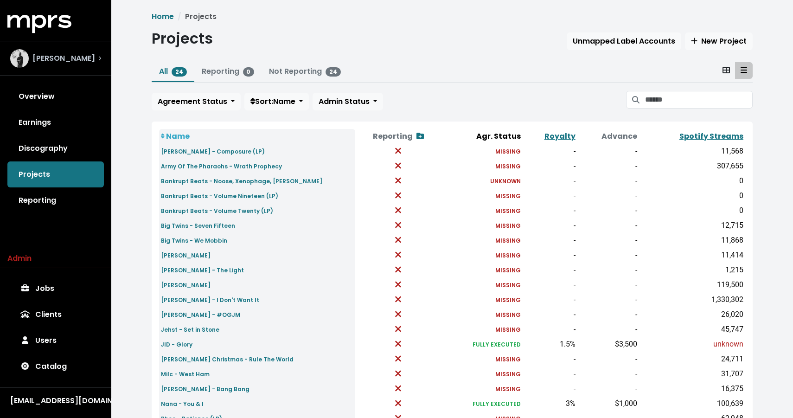
click at [82, 67] on div "[PERSON_NAME]" at bounding box center [55, 58] width 91 height 19
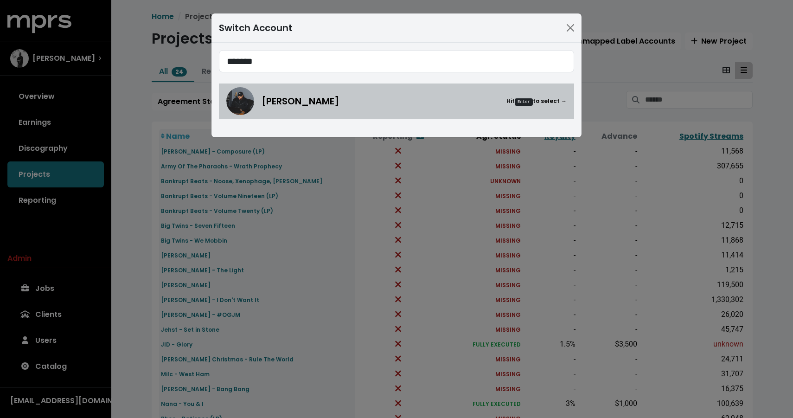
type input "*******"
click at [330, 102] on div "[PERSON_NAME] Hit Enter to select →" at bounding box center [413, 101] width 305 height 14
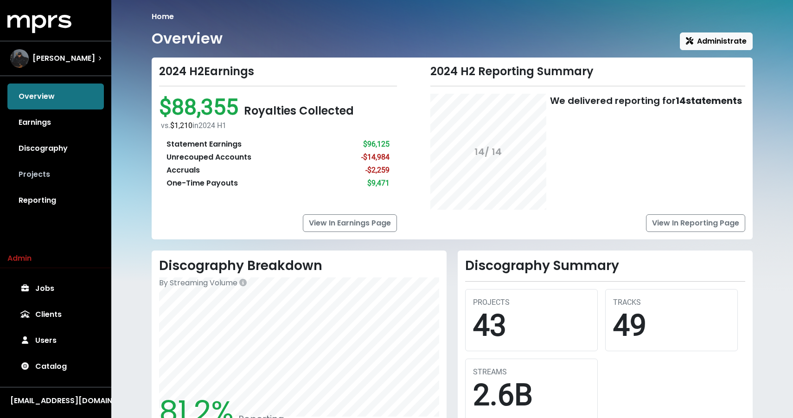
click at [32, 178] on link "Projects" at bounding box center [55, 174] width 96 height 26
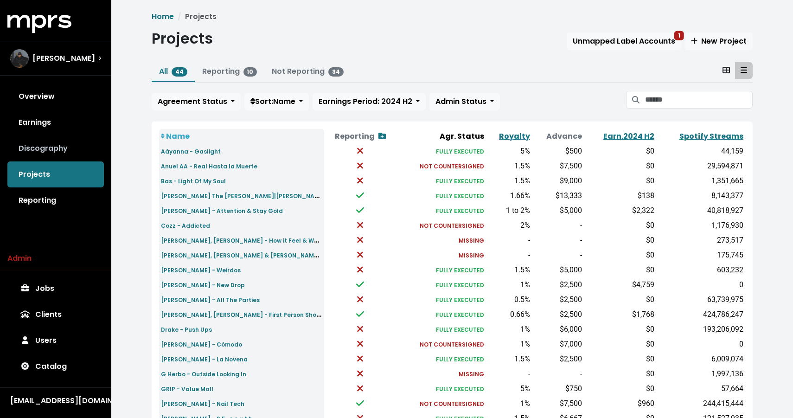
click at [48, 145] on link "Discography" at bounding box center [55, 148] width 96 height 26
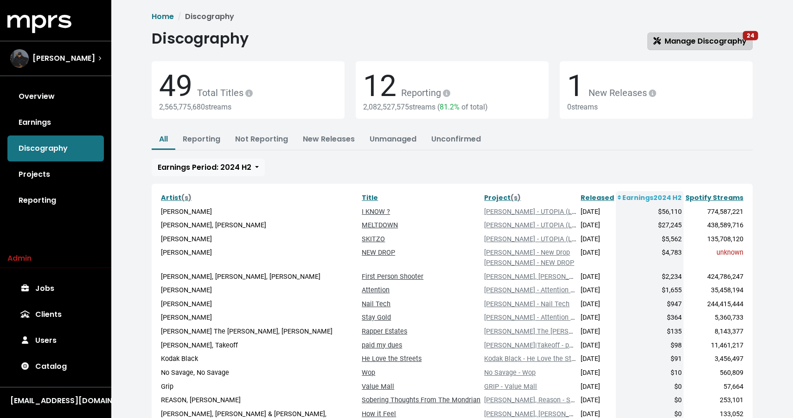
click at [678, 34] on link "Manage Discography 24" at bounding box center [699, 41] width 105 height 18
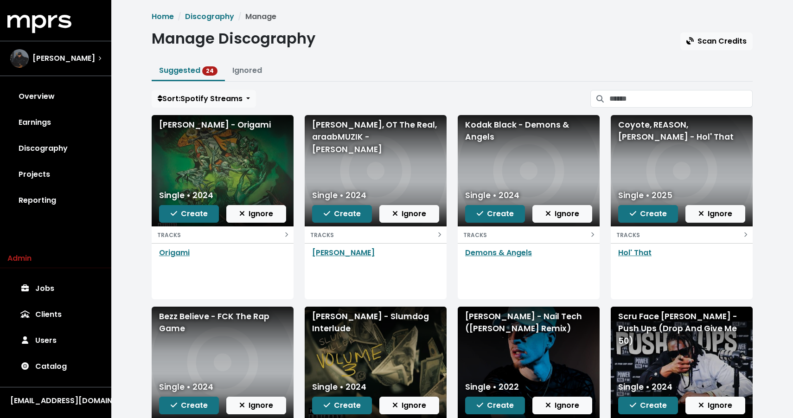
click at [469, 61] on ul "Suggested 24 Ignored" at bounding box center [452, 71] width 601 height 20
click at [228, 121] on div "[PERSON_NAME] - Origami" at bounding box center [222, 125] width 127 height 12
copy div "[PERSON_NAME] - Origami"
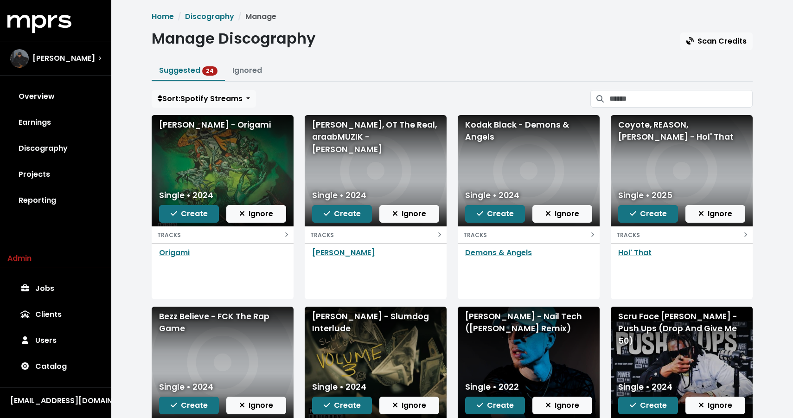
click at [359, 134] on div "[PERSON_NAME], OT The Real, araabMUZIK - [PERSON_NAME]" at bounding box center [375, 137] width 127 height 37
copy div "[PERSON_NAME], OT The Real, araabMUZIK - [PERSON_NAME]"
click at [493, 133] on div "Kodak Black - Demons & Angels" at bounding box center [528, 131] width 127 height 25
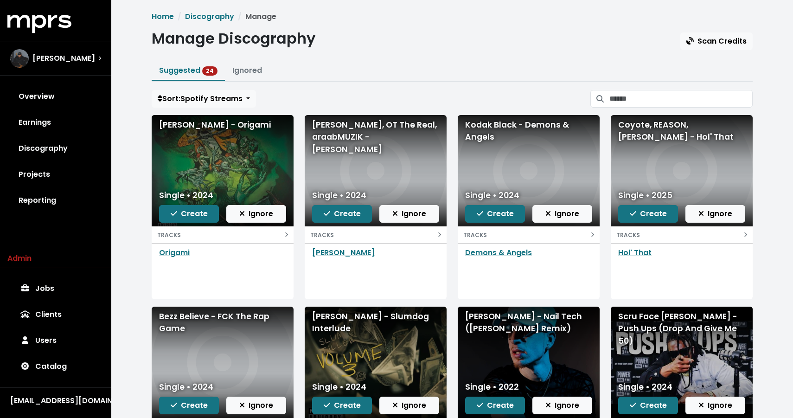
click at [493, 133] on div "Kodak Black - Demons & Angels" at bounding box center [528, 131] width 127 height 25
copy div "Kodak Black - Demons & Angels"
click at [344, 221] on button "Create" at bounding box center [342, 214] width 60 height 18
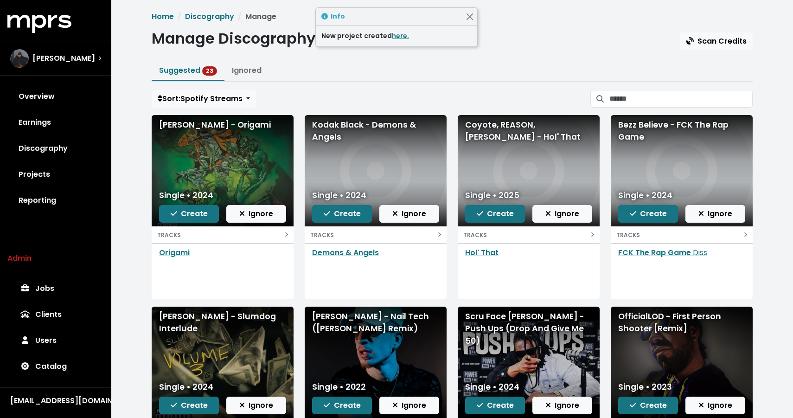
click at [484, 126] on div "Coyote, REASON, [PERSON_NAME] - Hol' That" at bounding box center [528, 131] width 127 height 25
copy div "Coyote, REASON, [PERSON_NAME] - Hol' That"
click at [635, 124] on div "Bezz Believe - FCK The Rap Game" at bounding box center [681, 131] width 127 height 25
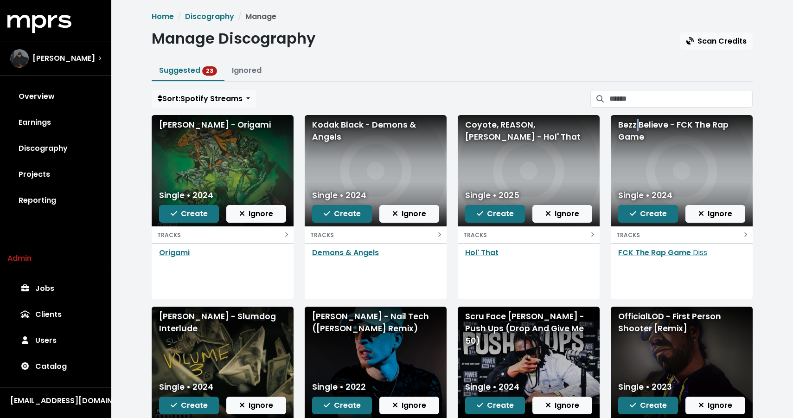
click at [635, 124] on div "Bezz Believe - FCK The Rap Game" at bounding box center [681, 131] width 127 height 25
copy div "Bezz Believe - FCK The Rap Game"
click at [182, 328] on div "[PERSON_NAME] - Slumdog Interlude" at bounding box center [222, 322] width 127 height 25
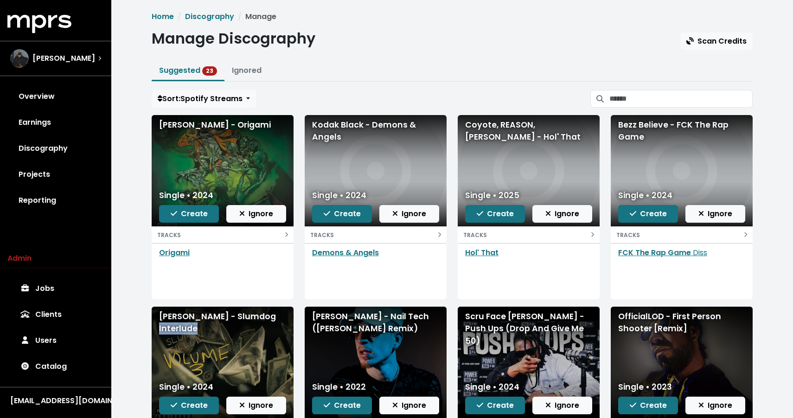
click at [182, 328] on div "[PERSON_NAME] - Slumdog Interlude" at bounding box center [222, 322] width 127 height 25
copy div "[PERSON_NAME] - Slumdog Interlude"
click at [489, 214] on span "Create" at bounding box center [495, 213] width 37 height 11
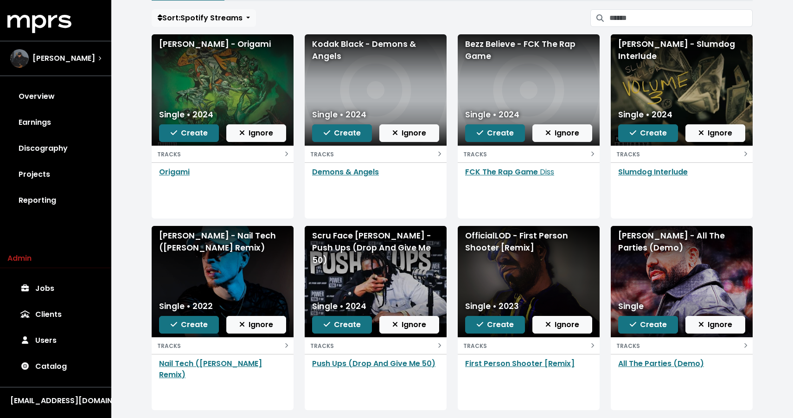
scroll to position [81, 0]
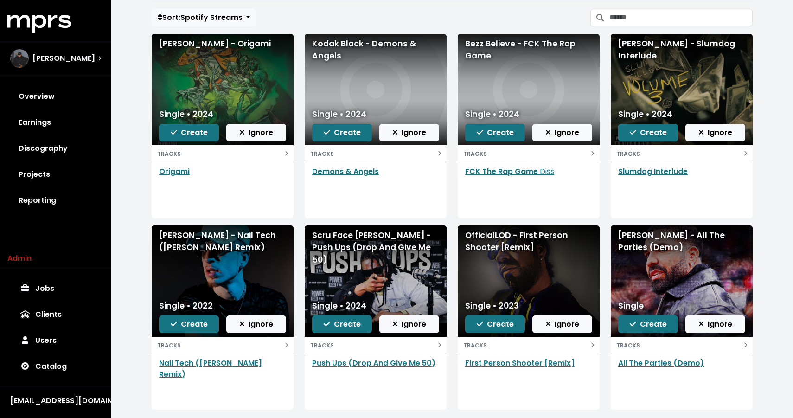
click at [186, 250] on div "[PERSON_NAME] - Nail Tech ([PERSON_NAME] Remix)" at bounding box center [222, 241] width 127 height 25
click at [186, 242] on div "[PERSON_NAME] - Nail Tech ([PERSON_NAME] Remix)" at bounding box center [222, 241] width 127 height 25
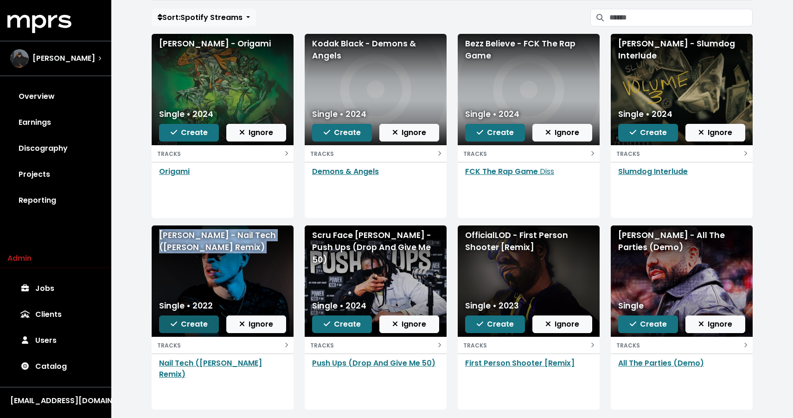
click at [192, 326] on span "Create" at bounding box center [189, 323] width 37 height 11
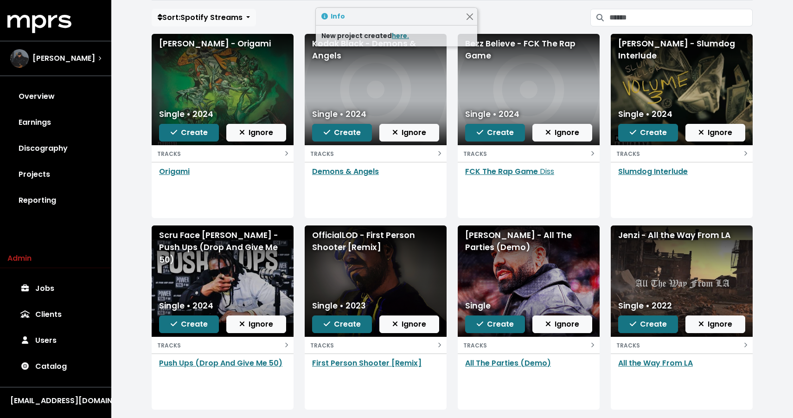
click at [225, 235] on div "Scru Face [PERSON_NAME] - Push Ups (Drop And Give Me 50)" at bounding box center [222, 247] width 127 height 37
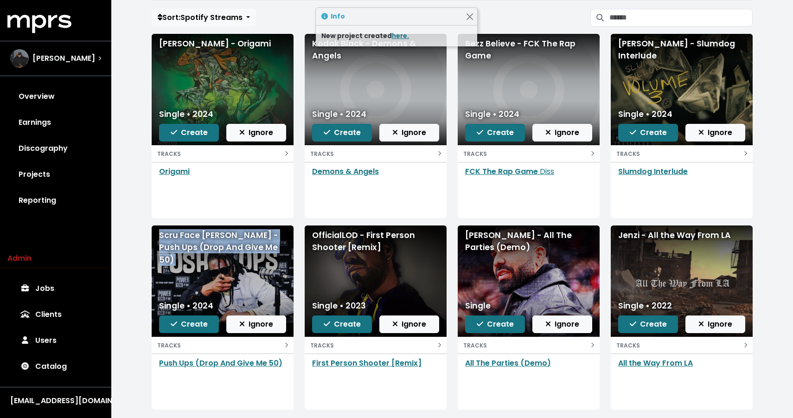
click at [225, 235] on div "Scru Face [PERSON_NAME] - Push Ups (Drop And Give Me 50)" at bounding box center [222, 247] width 127 height 37
copy div "Scru Face [PERSON_NAME] - Push Ups (Drop And Give Me 50)"
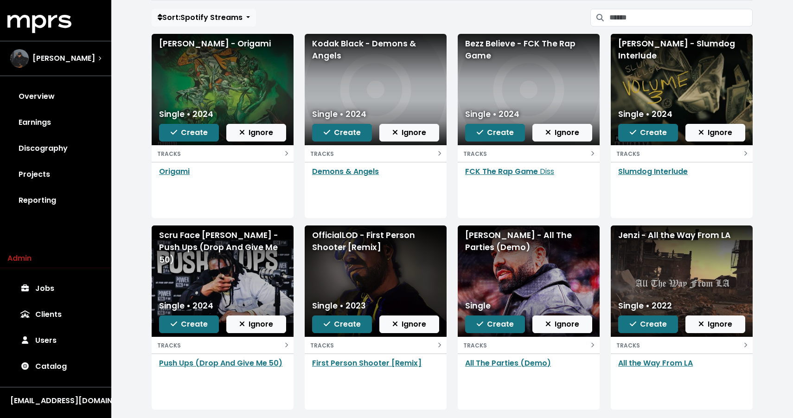
click at [350, 231] on div "OfficialLOD - First Person Shooter [Remix]" at bounding box center [375, 241] width 127 height 25
copy div "OfficialLOD - First Person Shooter [Remix]"
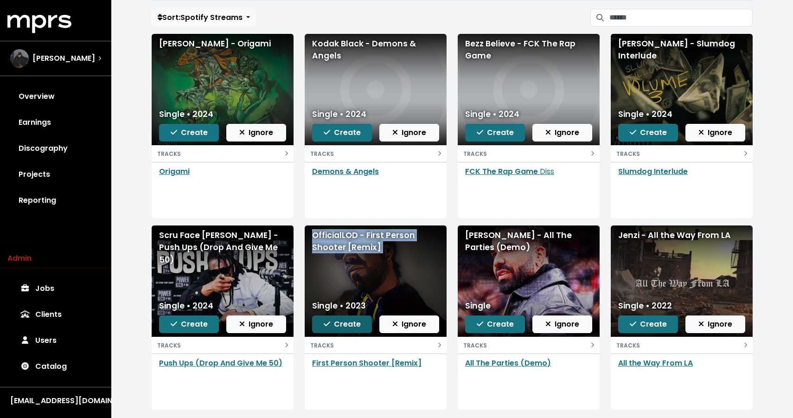
click at [333, 324] on span "Create" at bounding box center [342, 323] width 37 height 11
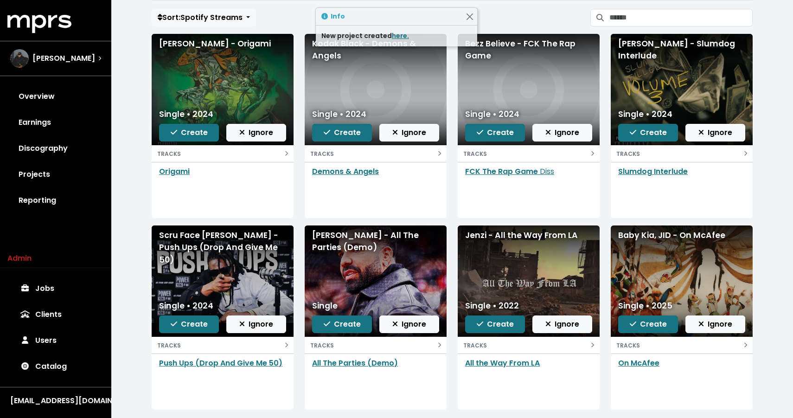
click at [335, 229] on div "[PERSON_NAME] - All The Parties (Demo)" at bounding box center [375, 241] width 127 height 25
copy div "[PERSON_NAME] - All The Parties (Demo)"
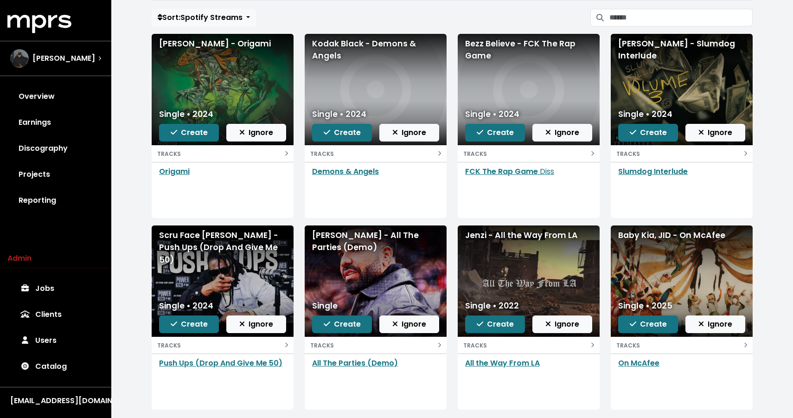
click at [325, 312] on div "Single Create Ignore" at bounding box center [376, 316] width 142 height 41
click at [323, 323] on button "Create" at bounding box center [342, 324] width 60 height 18
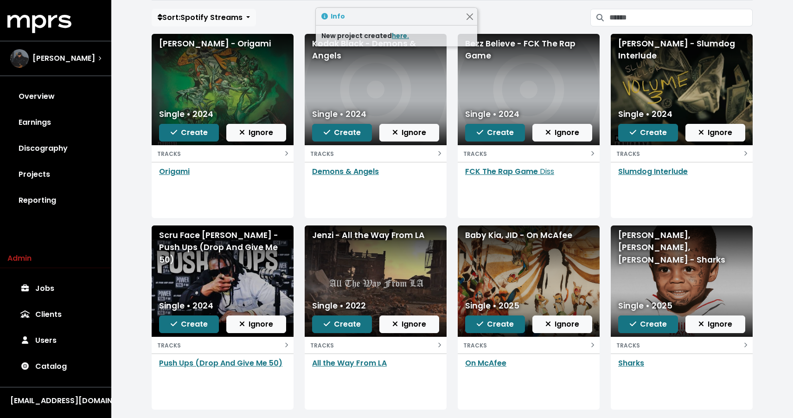
click at [345, 237] on div "Jenzi - All the Way From LA" at bounding box center [375, 235] width 127 height 12
copy div "Jenzi - All the Way From LA"
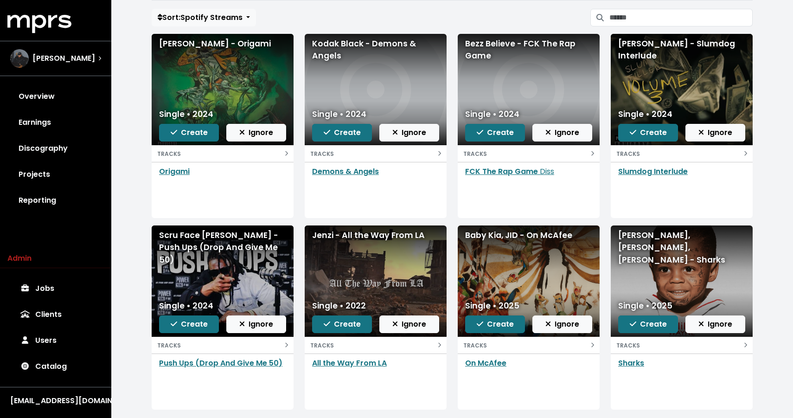
click at [523, 251] on div "Baby Kia, JID - On McAfee" at bounding box center [529, 280] width 142 height 111
click at [518, 234] on div "Baby Kia, JID - On McAfee" at bounding box center [528, 235] width 127 height 12
click at [475, 323] on button "Create" at bounding box center [495, 324] width 60 height 18
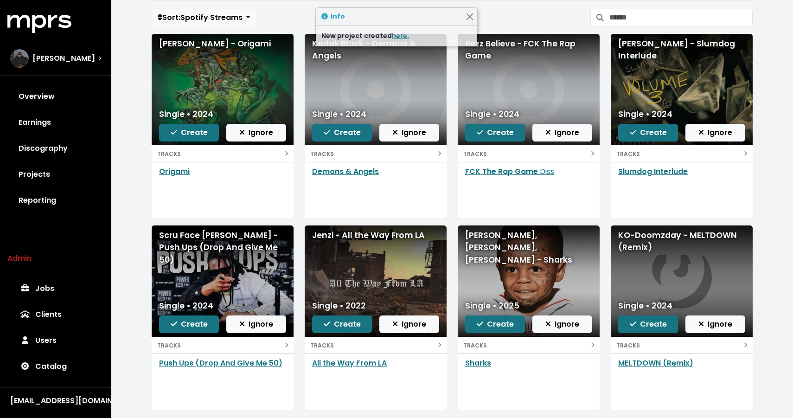
click at [476, 244] on div "[PERSON_NAME], [PERSON_NAME], [PERSON_NAME] - Sharks" at bounding box center [528, 247] width 127 height 37
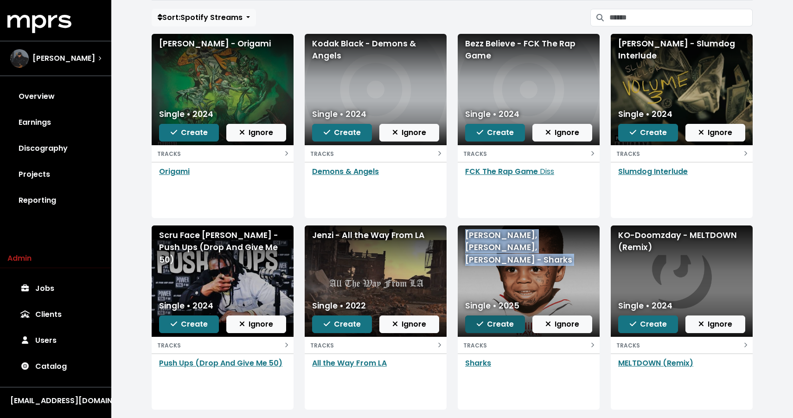
click at [484, 327] on span "Create" at bounding box center [495, 323] width 37 height 11
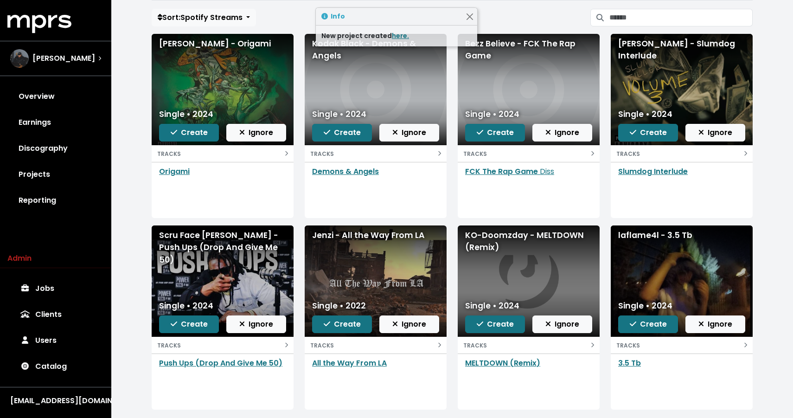
click at [483, 243] on div "KO-Doomzday - MELTDOWN (Remix)" at bounding box center [528, 241] width 127 height 25
click at [653, 240] on div "laflame4l - 3.5 Tb" at bounding box center [681, 235] width 127 height 12
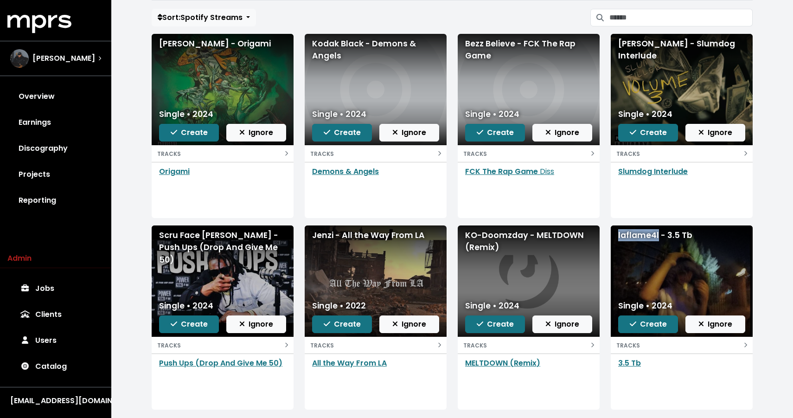
click at [653, 240] on div "laflame4l - 3.5 Tb" at bounding box center [681, 235] width 127 height 12
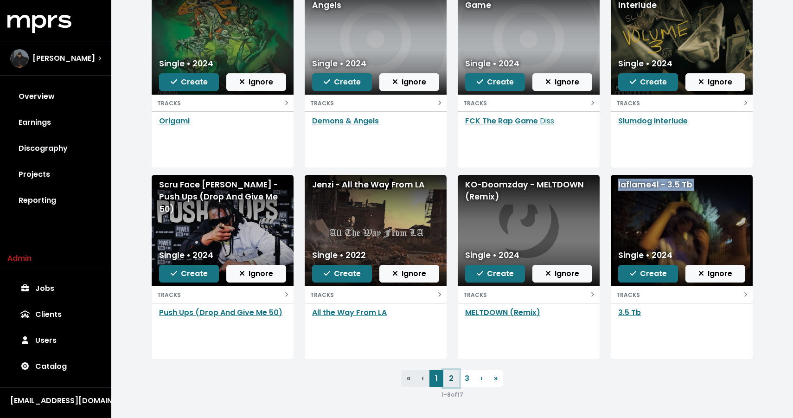
click at [457, 382] on link "2" at bounding box center [451, 378] width 16 height 17
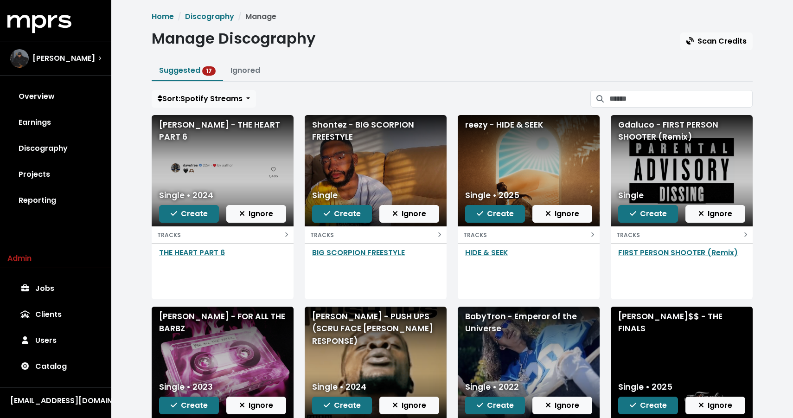
click at [201, 123] on div "[PERSON_NAME] - THE HEART PART 6" at bounding box center [222, 131] width 127 height 25
click at [378, 126] on div "Shontez - BIG SCORPION FREESTYLE" at bounding box center [375, 131] width 127 height 25
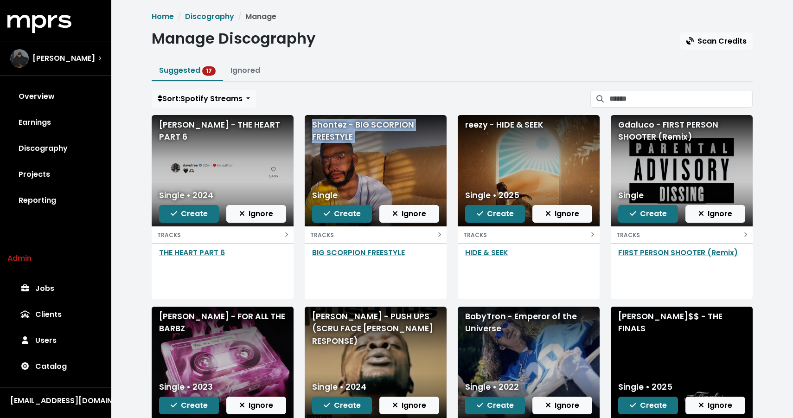
click at [378, 126] on div "Shontez - BIG SCORPION FREESTYLE" at bounding box center [375, 131] width 127 height 25
click at [471, 125] on div "reezy - HIDE & SEEK" at bounding box center [528, 125] width 127 height 12
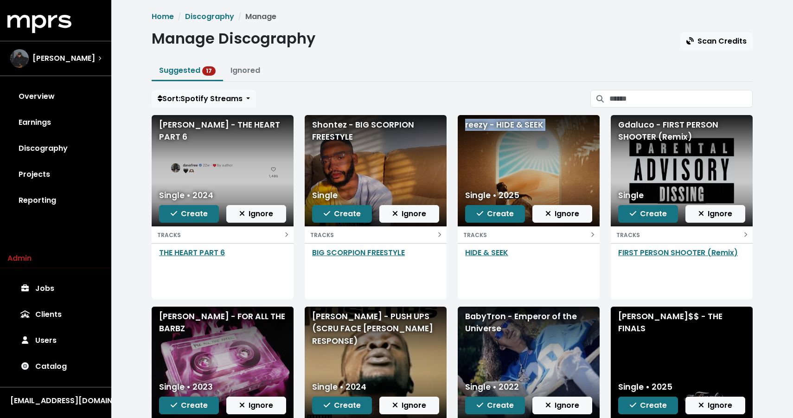
click at [471, 125] on div "reezy - HIDE & SEEK" at bounding box center [528, 125] width 127 height 12
click at [648, 133] on div "Gdaluco - FIRST PERSON SHOOTER (Remix)" at bounding box center [681, 131] width 127 height 25
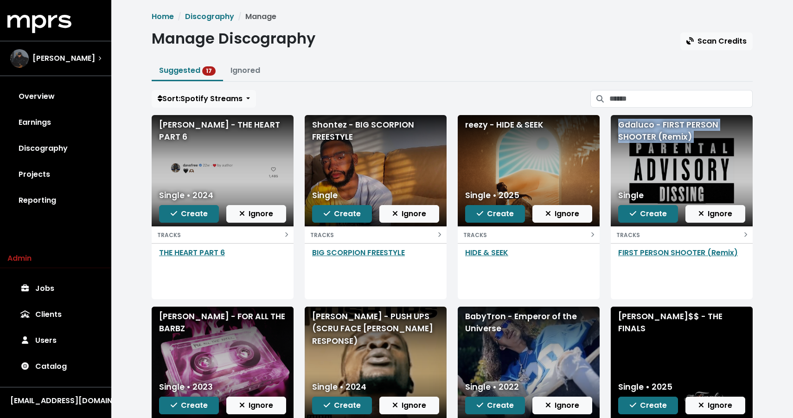
click at [648, 133] on div "Gdaluco - FIRST PERSON SHOOTER (Remix)" at bounding box center [681, 131] width 127 height 25
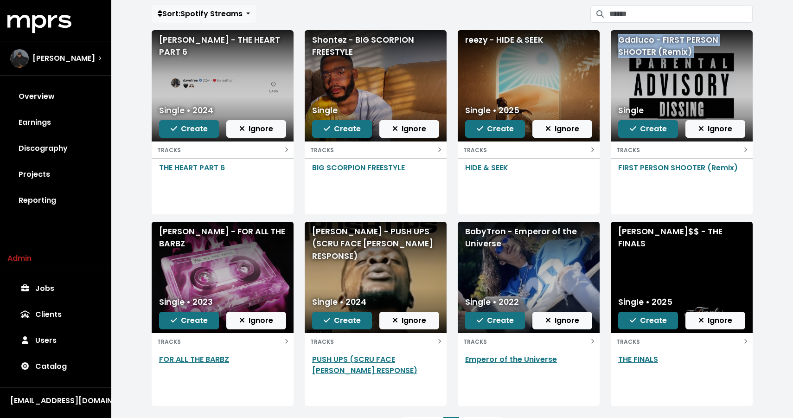
scroll to position [118, 0]
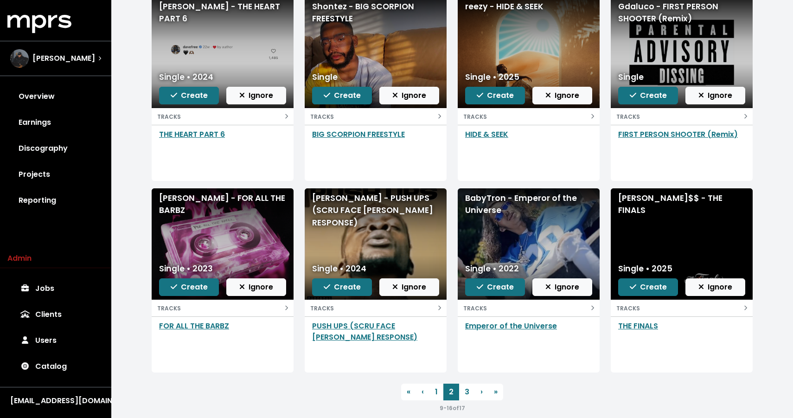
click at [182, 201] on div "[PERSON_NAME] - FOR ALL THE BARBZ" at bounding box center [222, 204] width 127 height 25
click at [343, 206] on div "[PERSON_NAME] - PUSH UPS (SCRU FACE [PERSON_NAME] RESPONSE)" at bounding box center [375, 210] width 127 height 37
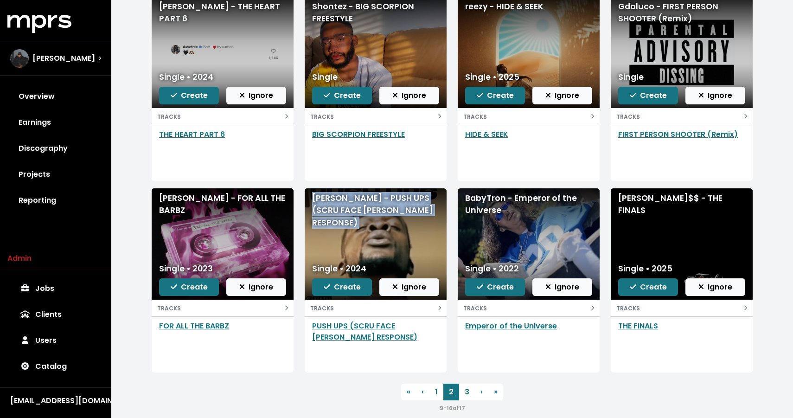
click at [343, 206] on div "[PERSON_NAME] - PUSH UPS (SCRU FACE [PERSON_NAME] RESPONSE)" at bounding box center [375, 210] width 127 height 37
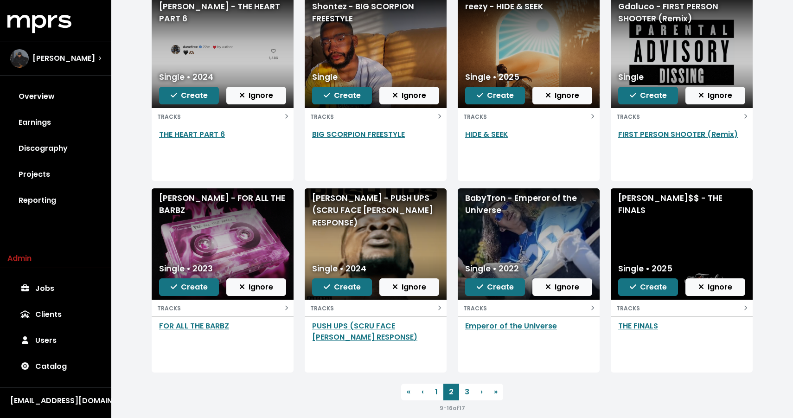
click at [491, 207] on div "BabyTron - Emperor of the Universe" at bounding box center [528, 204] width 127 height 25
click at [642, 198] on div "[PERSON_NAME]$$ - THE FINALS" at bounding box center [681, 204] width 127 height 25
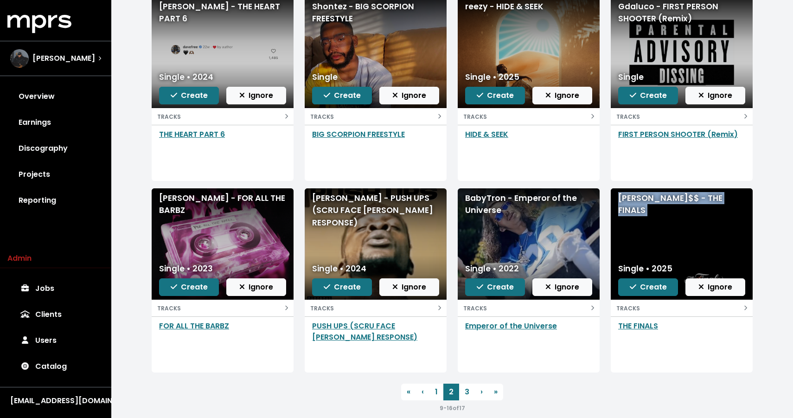
click at [642, 198] on div "[PERSON_NAME]$$ - THE FINALS" at bounding box center [681, 204] width 127 height 25
click at [465, 394] on link "3" at bounding box center [467, 391] width 16 height 17
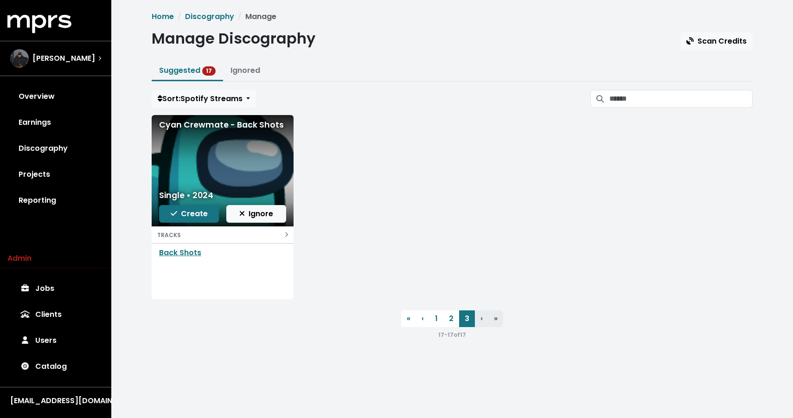
click at [238, 121] on div "Cyan Crewmate - Back Shots" at bounding box center [222, 125] width 127 height 12
click at [189, 71] on link "Suggested 17" at bounding box center [187, 70] width 57 height 11
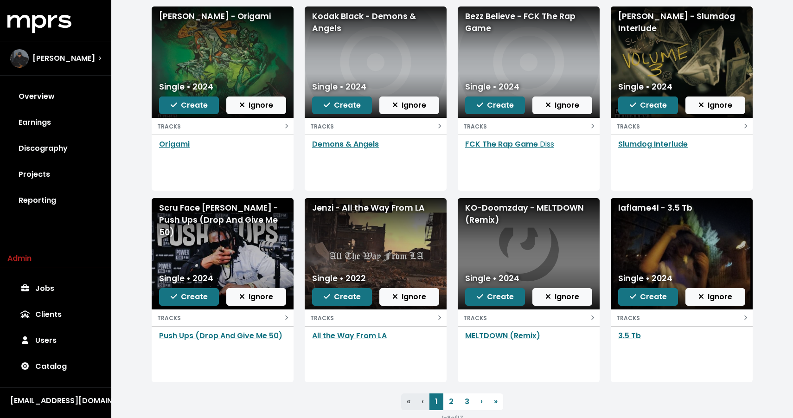
scroll to position [110, 0]
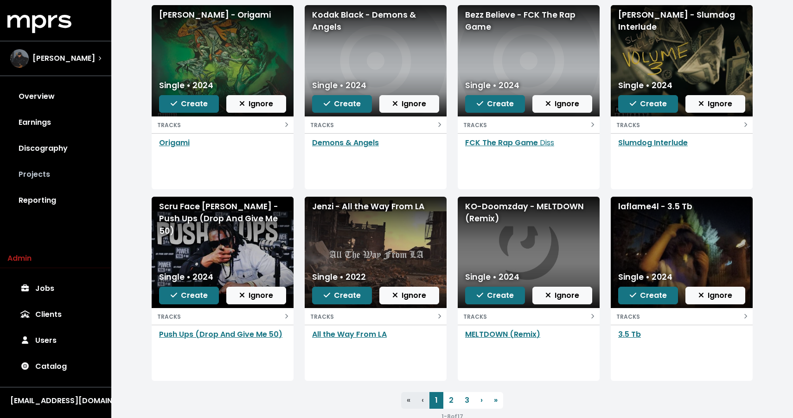
click at [40, 174] on link "Projects" at bounding box center [55, 174] width 96 height 26
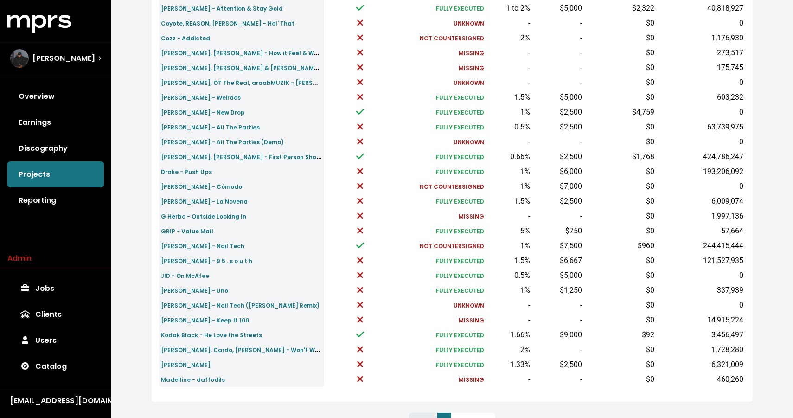
scroll to position [233, 0]
click at [216, 140] on small "[PERSON_NAME] - All The Parties (Demo)" at bounding box center [222, 141] width 123 height 8
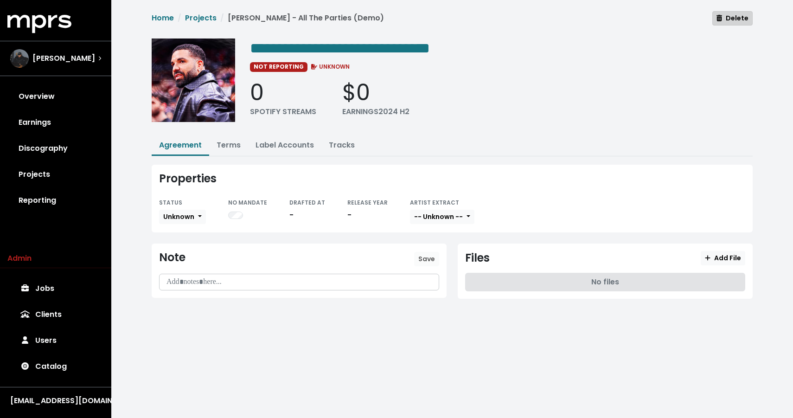
click at [744, 13] on button "Delete" at bounding box center [732, 18] width 40 height 14
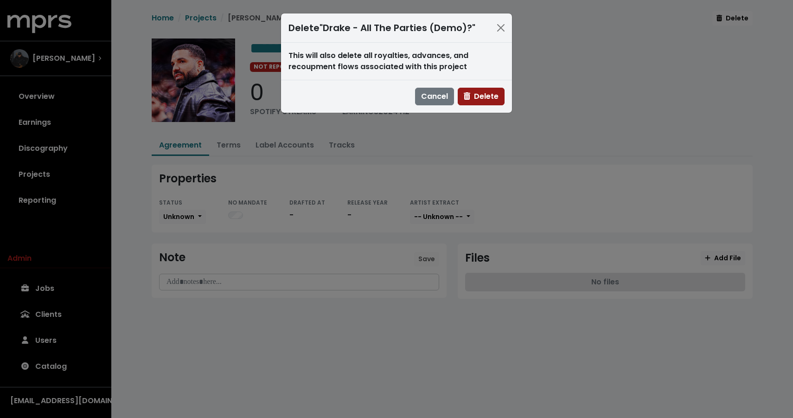
click at [478, 92] on span "Delete" at bounding box center [481, 96] width 35 height 11
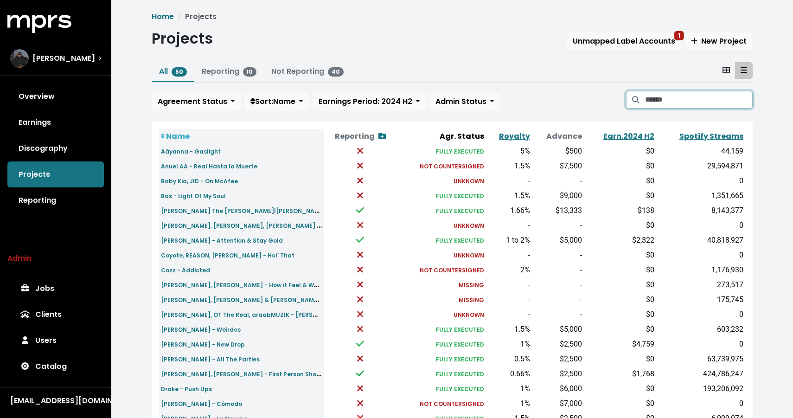
click at [664, 94] on input "Search projects" at bounding box center [699, 100] width 108 height 18
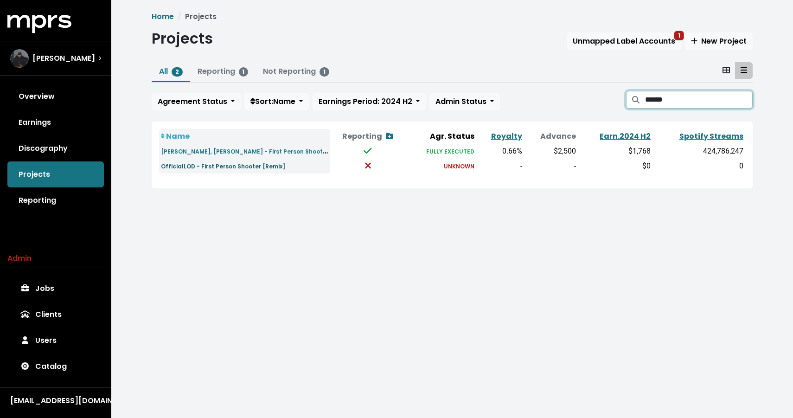
type input "*****"
click at [252, 167] on small "OfficialLOD - First Person Shooter [Remix]" at bounding box center [223, 166] width 124 height 8
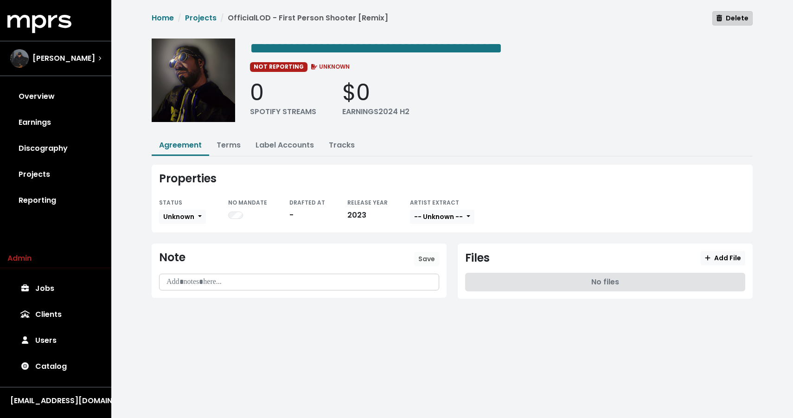
click at [721, 19] on icon "button" at bounding box center [719, 18] width 6 height 6
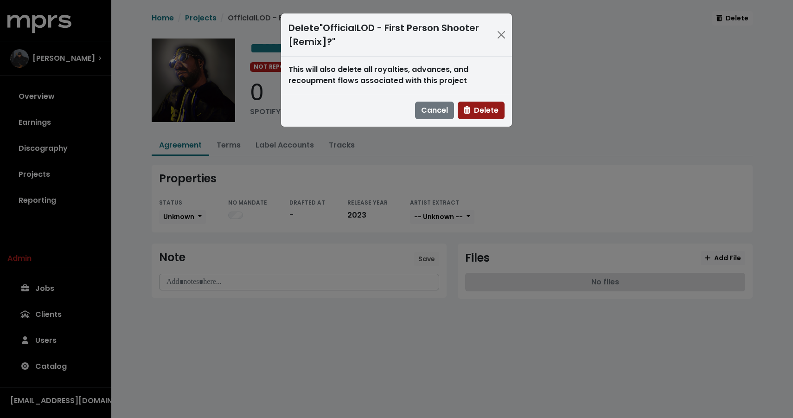
click at [487, 115] on span "Delete" at bounding box center [481, 110] width 35 height 11
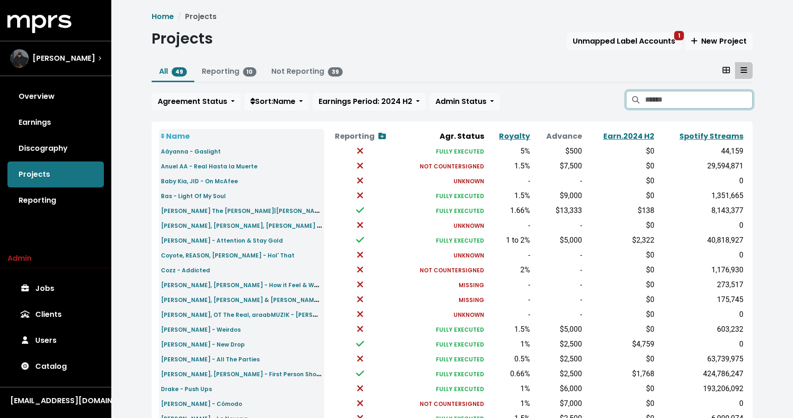
click at [670, 97] on input "Search projects" at bounding box center [699, 100] width 108 height 18
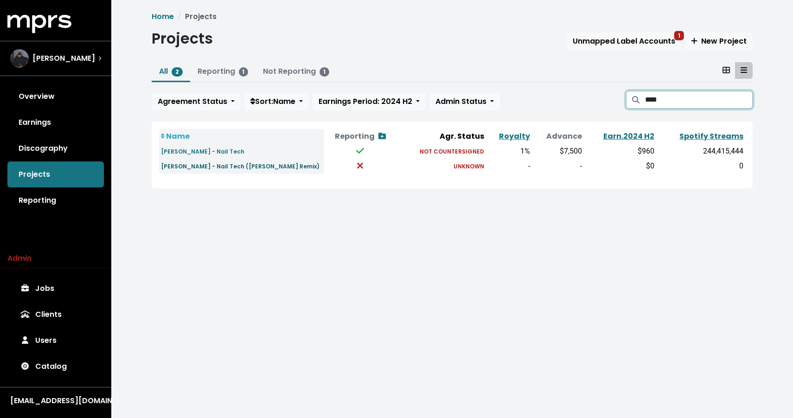
type input "****"
click at [256, 168] on small "[PERSON_NAME] - Nail Tech ([PERSON_NAME] Remix)" at bounding box center [240, 166] width 159 height 8
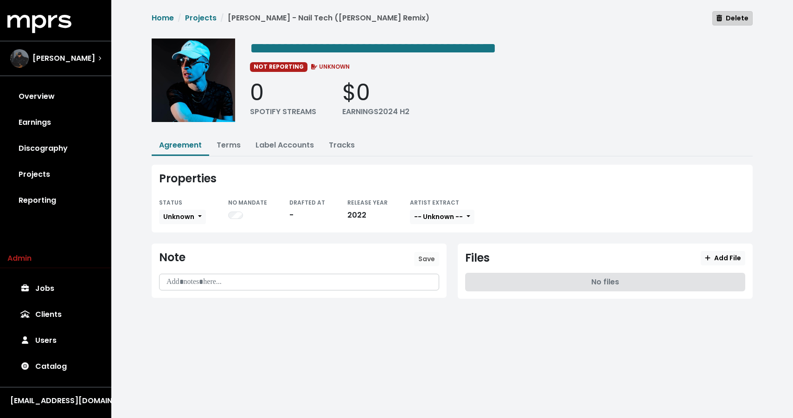
click at [721, 14] on span "Delete" at bounding box center [732, 17] width 32 height 9
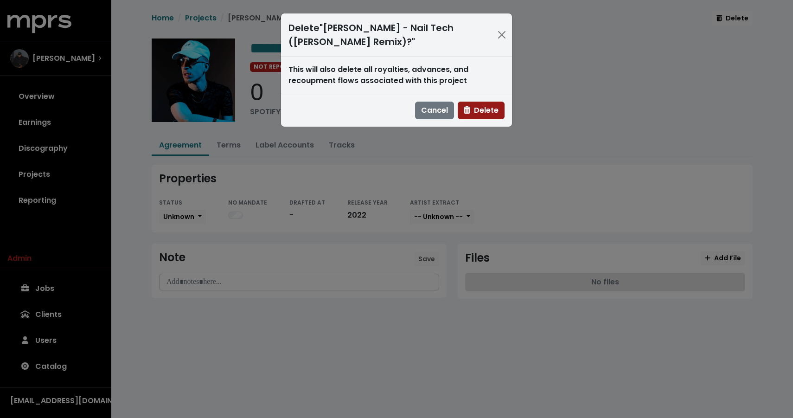
click at [485, 119] on button "Delete" at bounding box center [481, 111] width 47 height 18
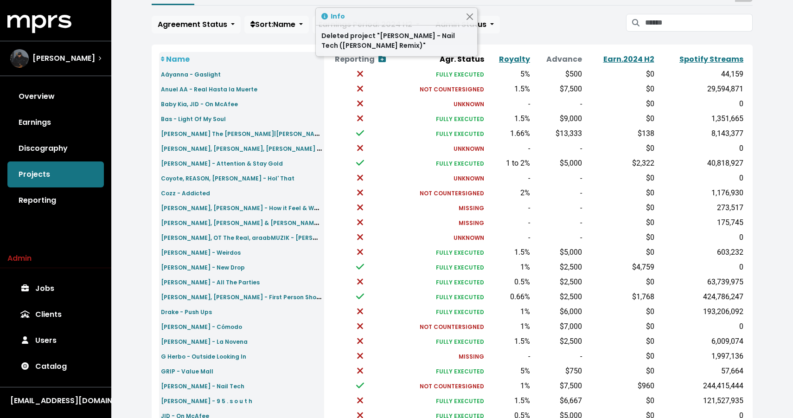
scroll to position [275, 0]
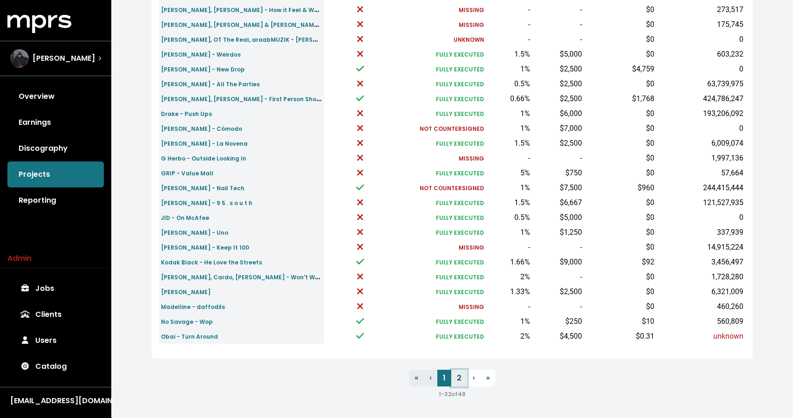
click at [458, 379] on link "2" at bounding box center [459, 377] width 16 height 17
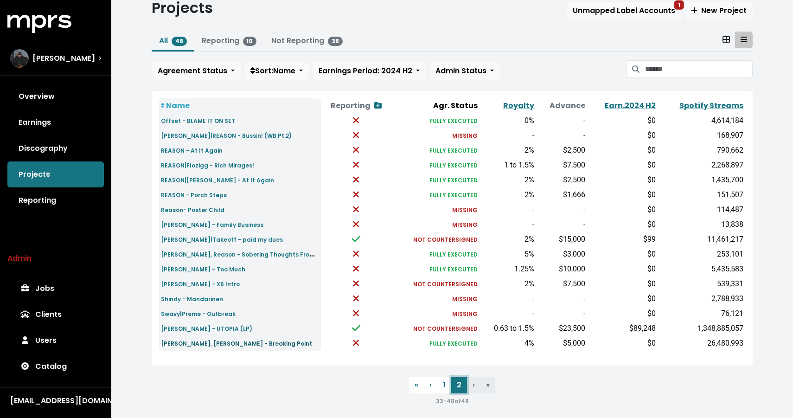
scroll to position [38, 0]
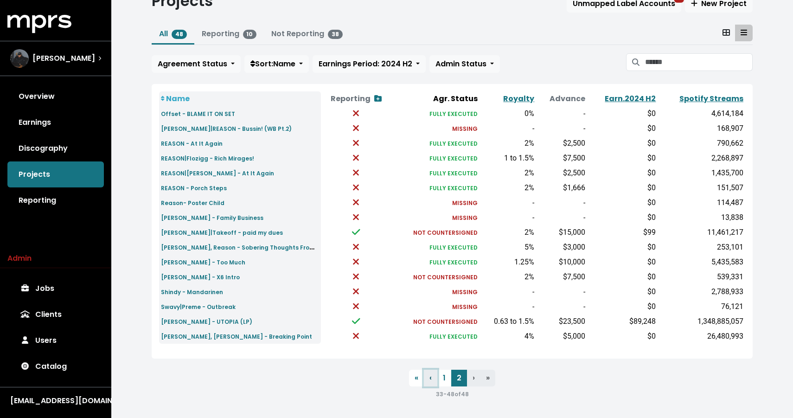
click at [435, 380] on link "‹ Previous" at bounding box center [430, 377] width 13 height 17
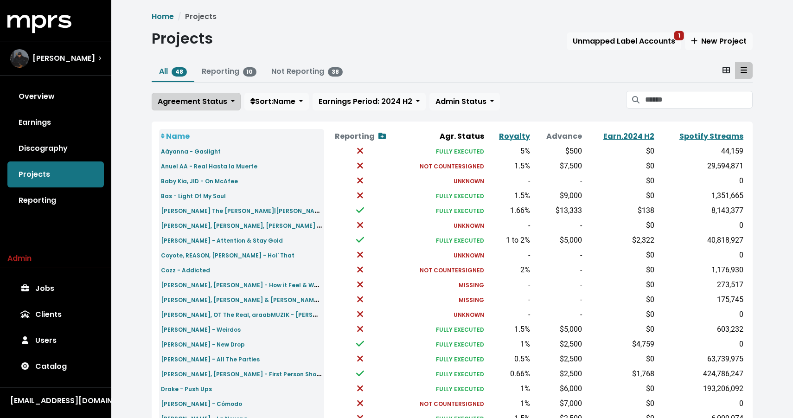
click at [200, 103] on span "Agreement Status" at bounding box center [193, 101] width 70 height 11
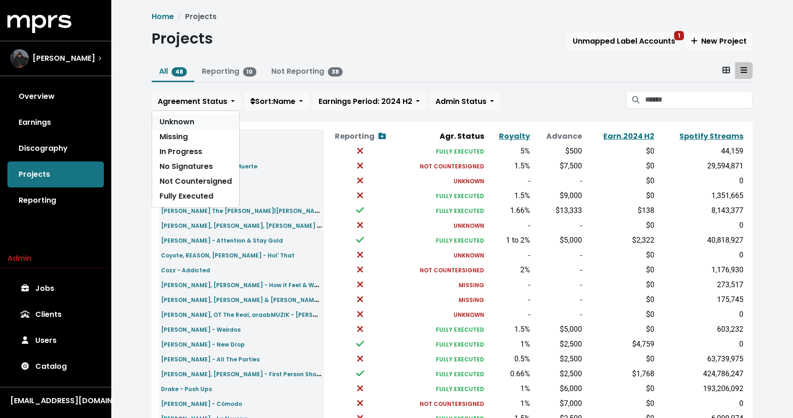
click at [191, 127] on link "Unknown" at bounding box center [195, 122] width 87 height 15
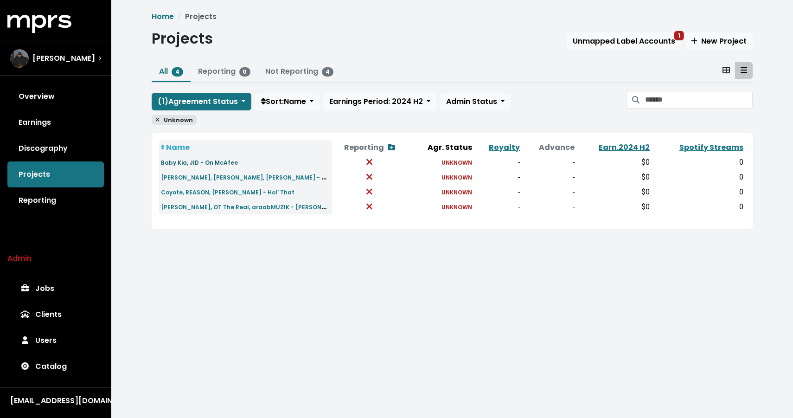
click at [198, 163] on small "Baby Kia, JID - On McAfee" at bounding box center [199, 163] width 77 height 8
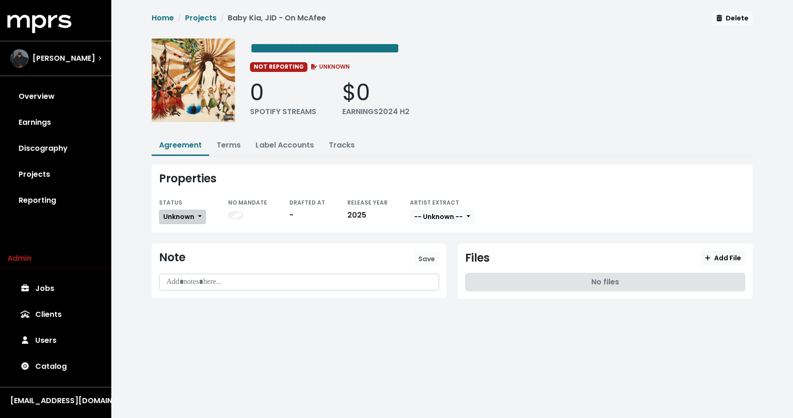
click at [183, 219] on span "Unknown" at bounding box center [178, 216] width 31 height 9
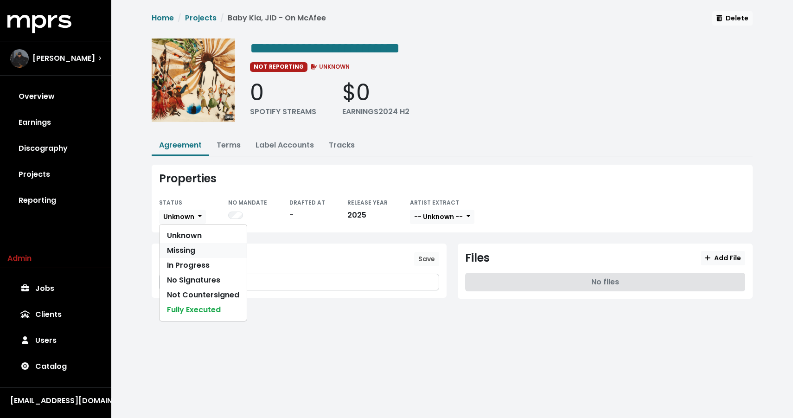
click at [181, 252] on link "Missing" at bounding box center [202, 250] width 87 height 15
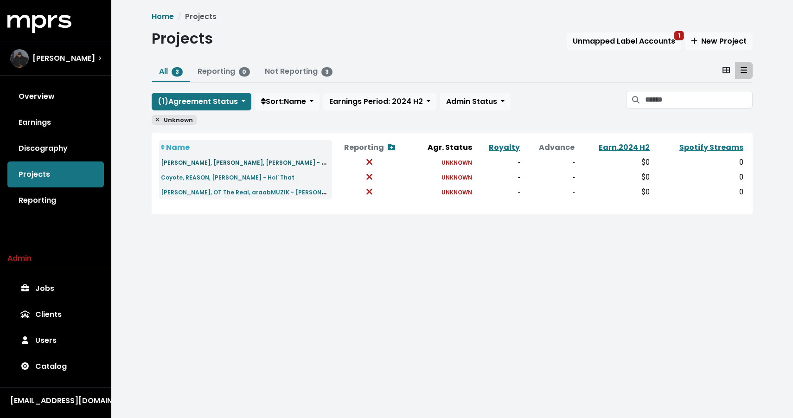
click at [182, 167] on link "[PERSON_NAME], [PERSON_NAME], [PERSON_NAME] - Sharks" at bounding box center [251, 162] width 181 height 11
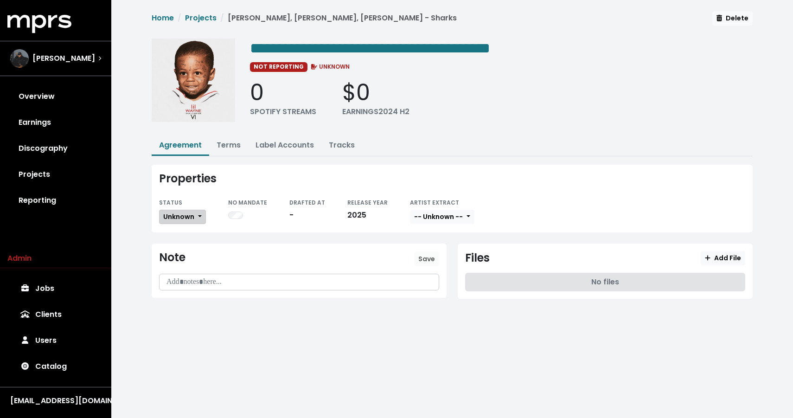
click at [175, 210] on button "Unknown" at bounding box center [182, 217] width 47 height 14
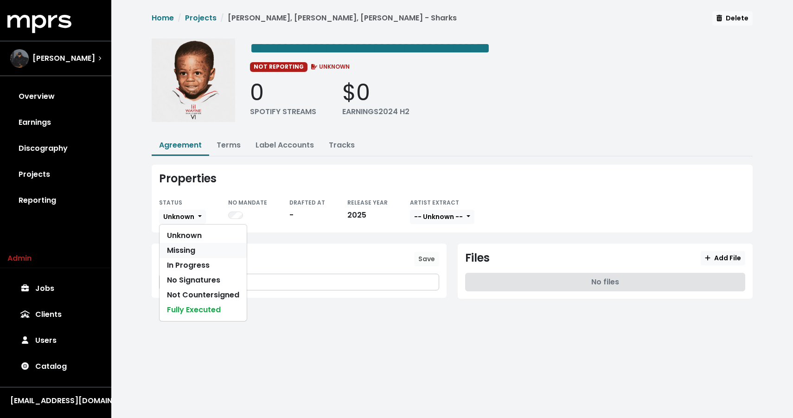
click at [186, 247] on link "Missing" at bounding box center [202, 250] width 87 height 15
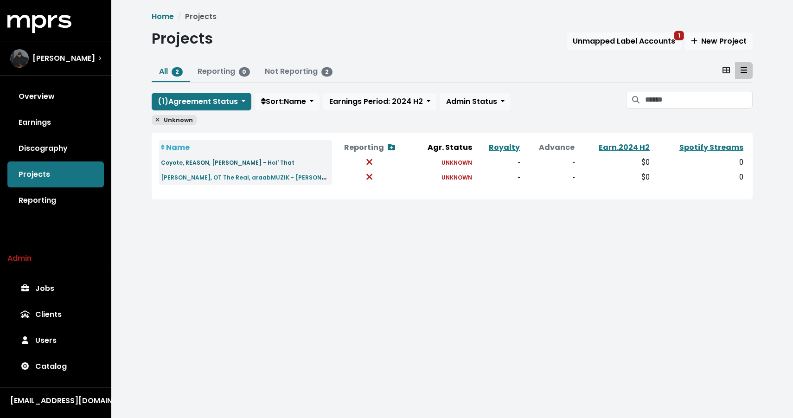
click at [184, 160] on small "Coyote, REASON, [PERSON_NAME] - Hol' That" at bounding box center [228, 163] width 134 height 8
click at [184, 159] on small "Coyote, REASON, [PERSON_NAME] - Hol' That" at bounding box center [228, 163] width 134 height 8
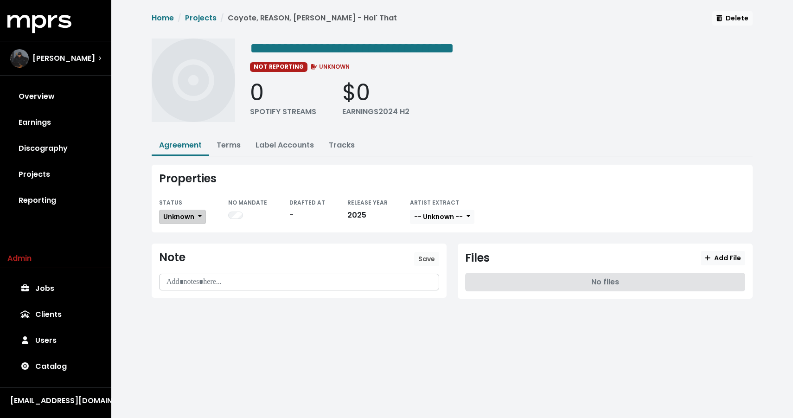
click at [183, 210] on button "Unknown" at bounding box center [182, 217] width 47 height 14
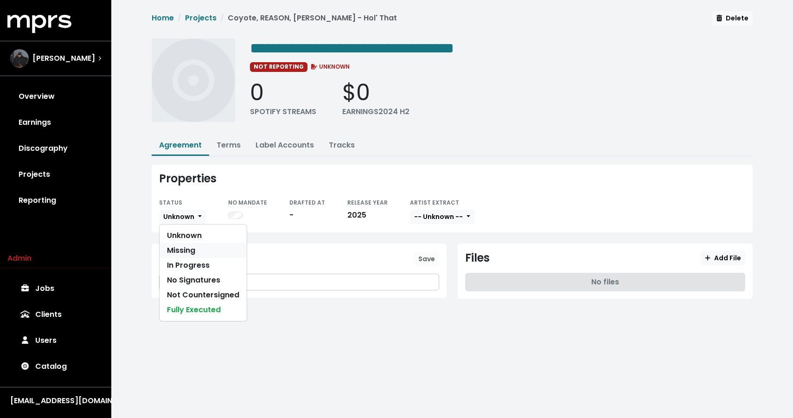
click at [181, 256] on link "Missing" at bounding box center [202, 250] width 87 height 15
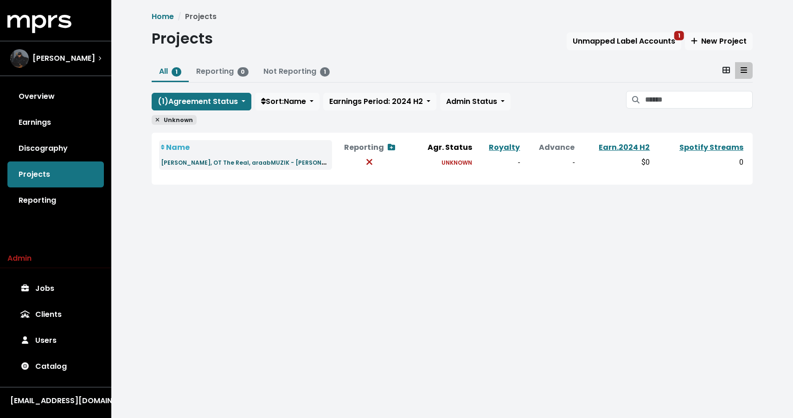
click at [175, 164] on small "[PERSON_NAME], OT The Real, araabMUZIK - [PERSON_NAME]" at bounding box center [253, 162] width 184 height 11
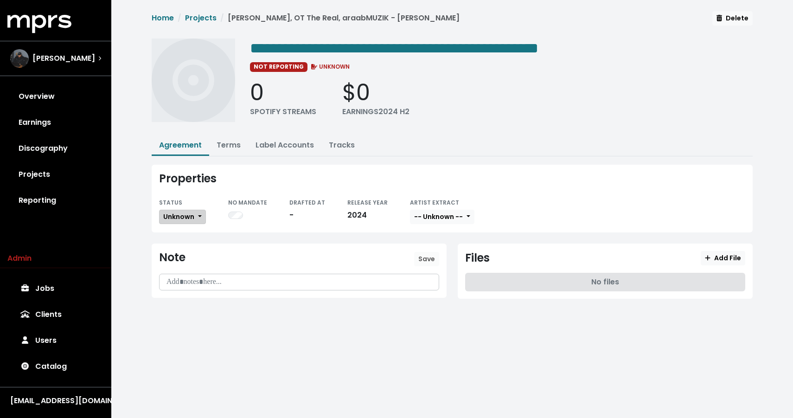
click at [188, 213] on span "Unknown" at bounding box center [178, 216] width 31 height 9
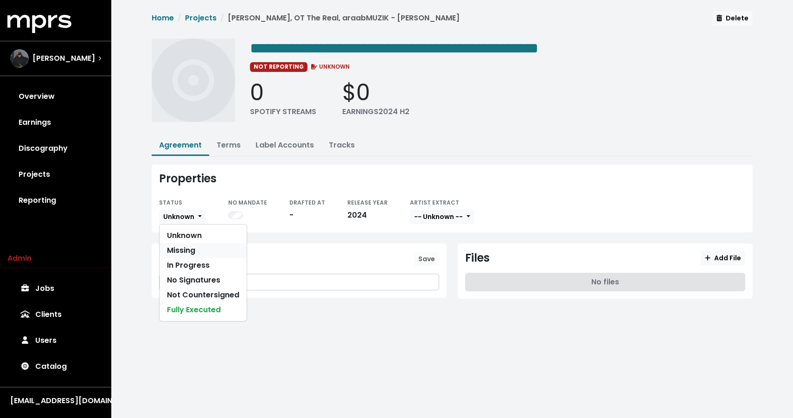
click at [196, 250] on link "Missing" at bounding box center [202, 250] width 87 height 15
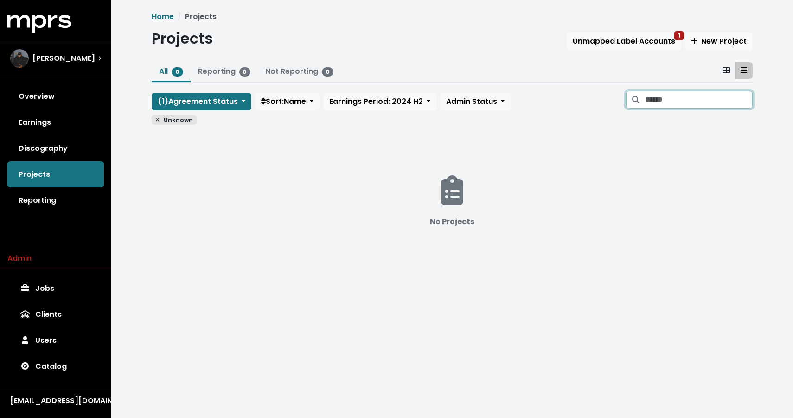
click at [684, 100] on input "Search projects" at bounding box center [699, 100] width 108 height 18
type input "******"
click at [158, 119] on icon at bounding box center [158, 120] width 4 height 4
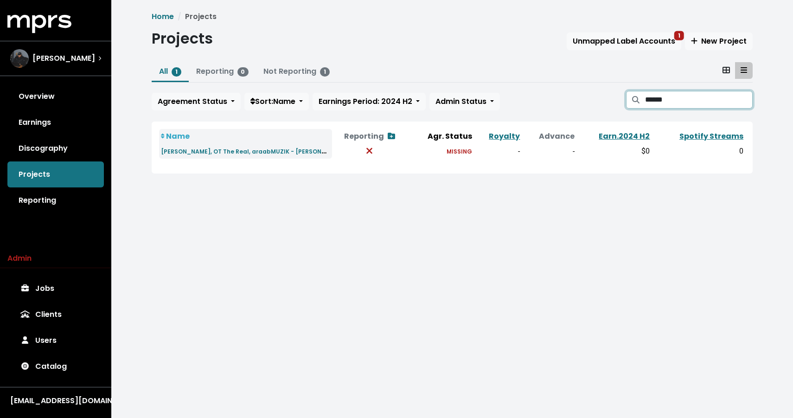
click at [718, 95] on input "******" at bounding box center [699, 100] width 108 height 18
type input "*"
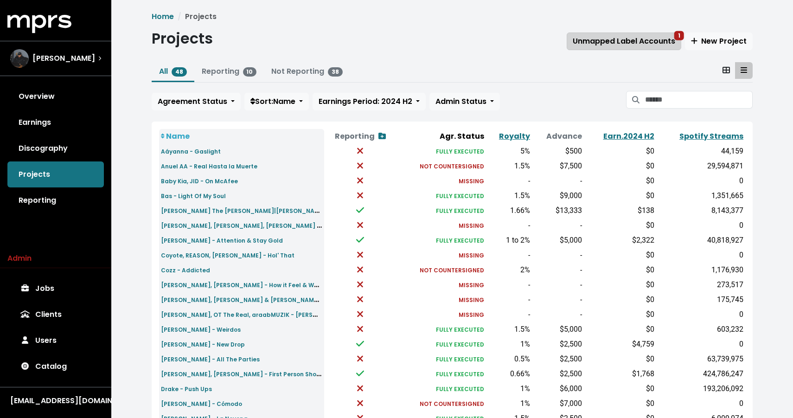
click at [581, 40] on span "Unmapped Label Accounts 1" at bounding box center [624, 41] width 102 height 11
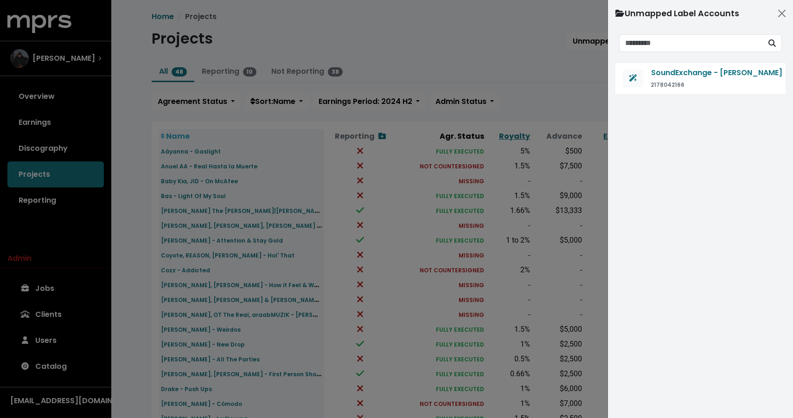
click at [558, 37] on div at bounding box center [396, 209] width 793 height 418
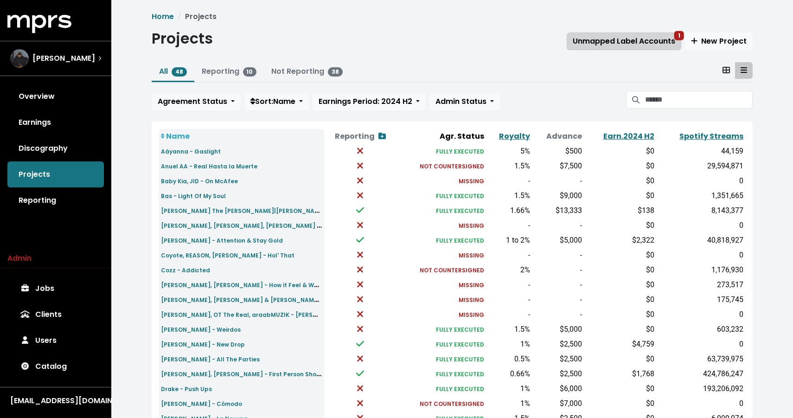
click at [616, 35] on button "Unmapped Label Accounts 1" at bounding box center [623, 41] width 115 height 18
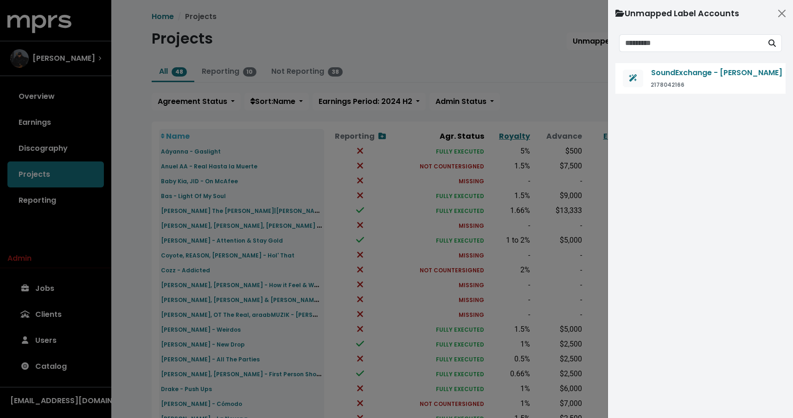
click at [569, 45] on div at bounding box center [396, 209] width 793 height 418
